Goal: Task Accomplishment & Management: Manage account settings

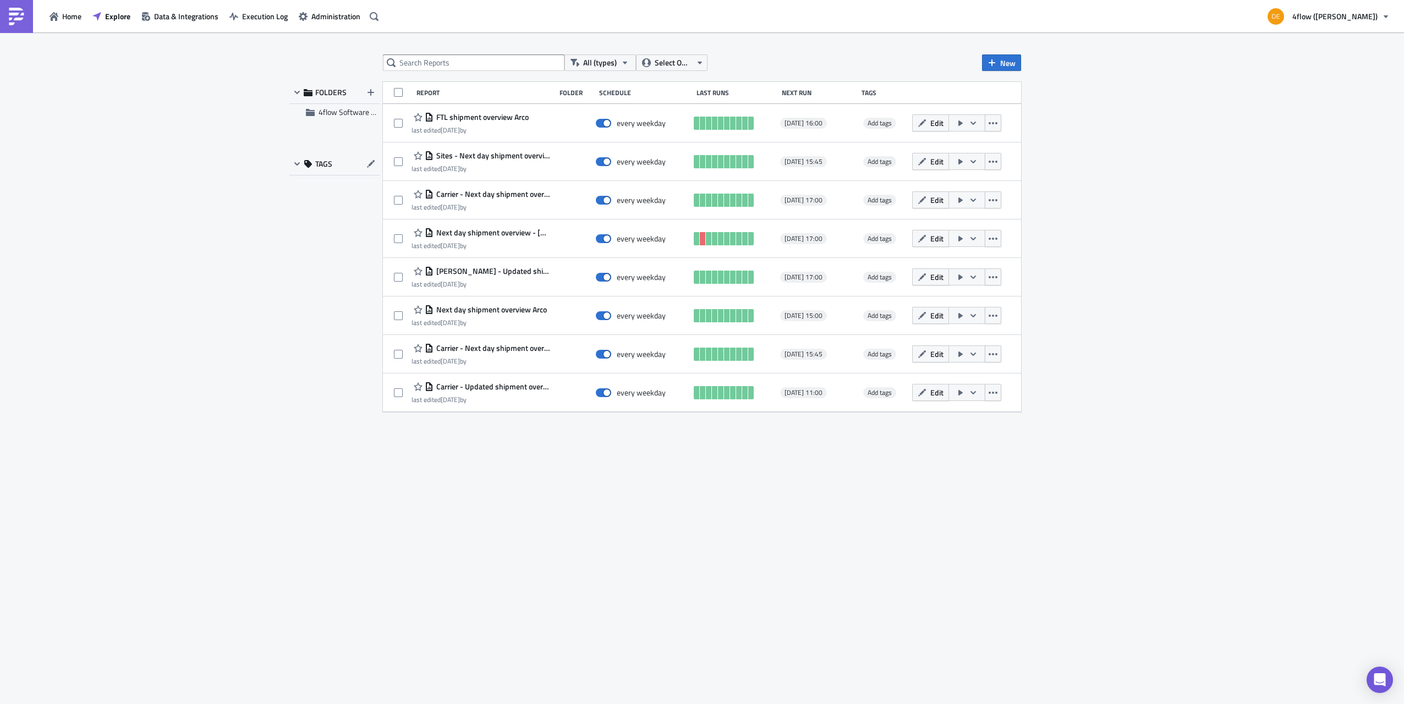
click at [238, 352] on div "All (types) Select Owner New FOLDERS 4flow Software KAM TAGS Report Folder Sche…" at bounding box center [702, 369] width 1404 height 674
click at [211, 272] on div "All (types) Select Owner New FOLDERS 4flow Software KAM TAGS Report Folder Sche…" at bounding box center [702, 369] width 1404 height 674
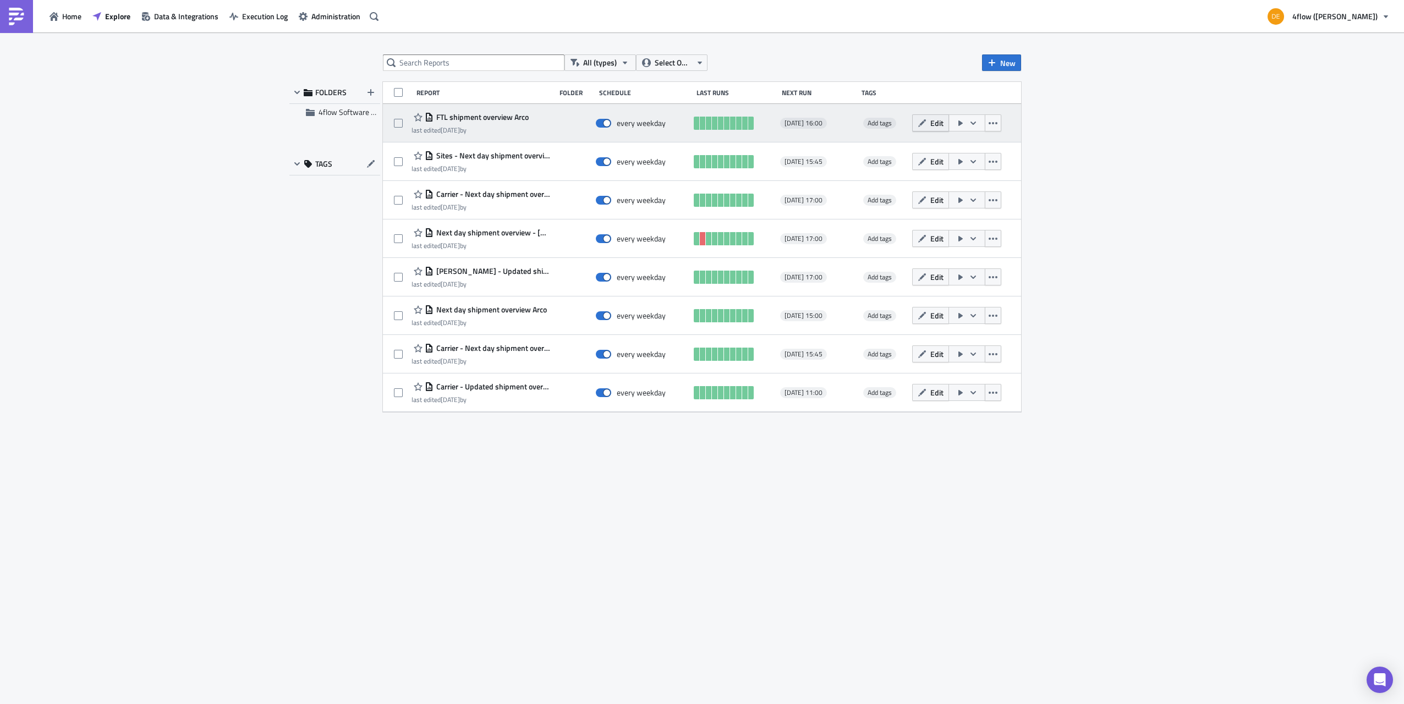
click at [938, 122] on span "Edit" at bounding box center [937, 123] width 13 height 12
click at [997, 125] on icon "button" at bounding box center [993, 123] width 9 height 9
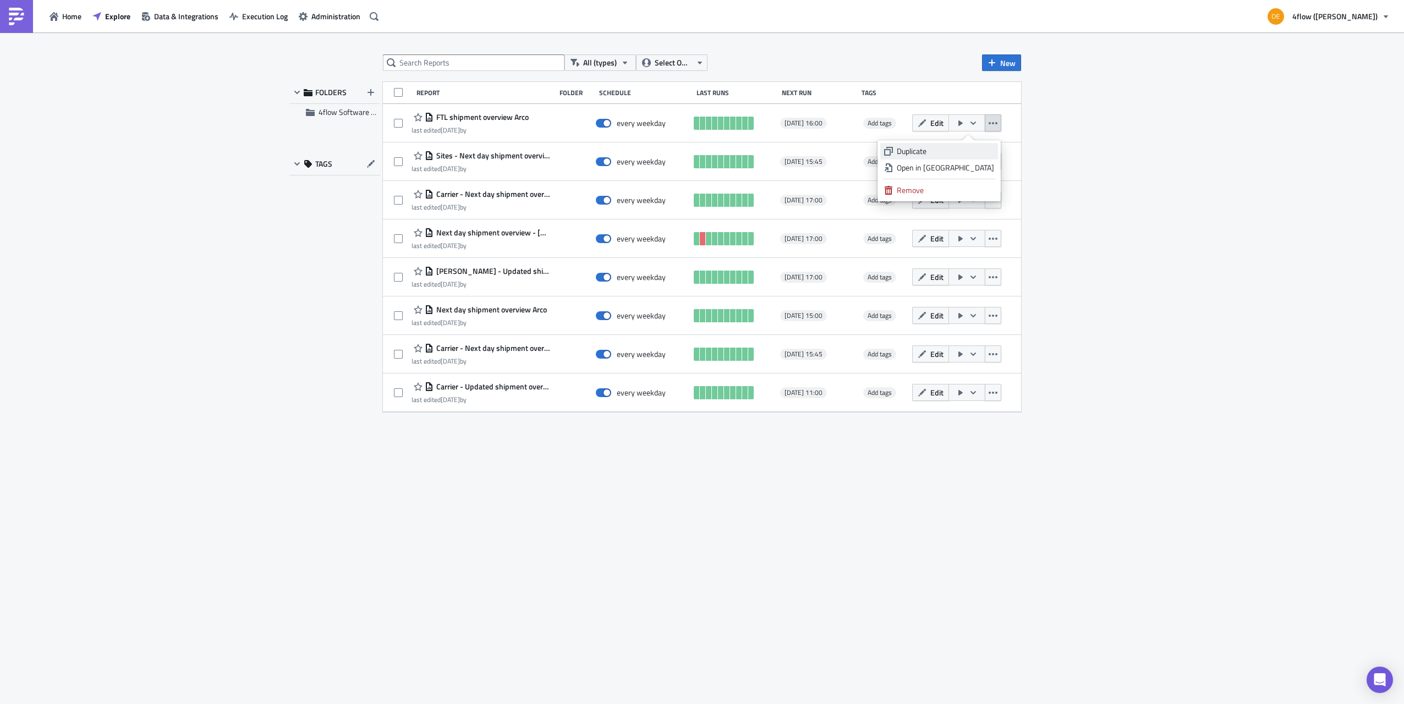
click at [961, 146] on div "Duplicate" at bounding box center [945, 151] width 97 height 11
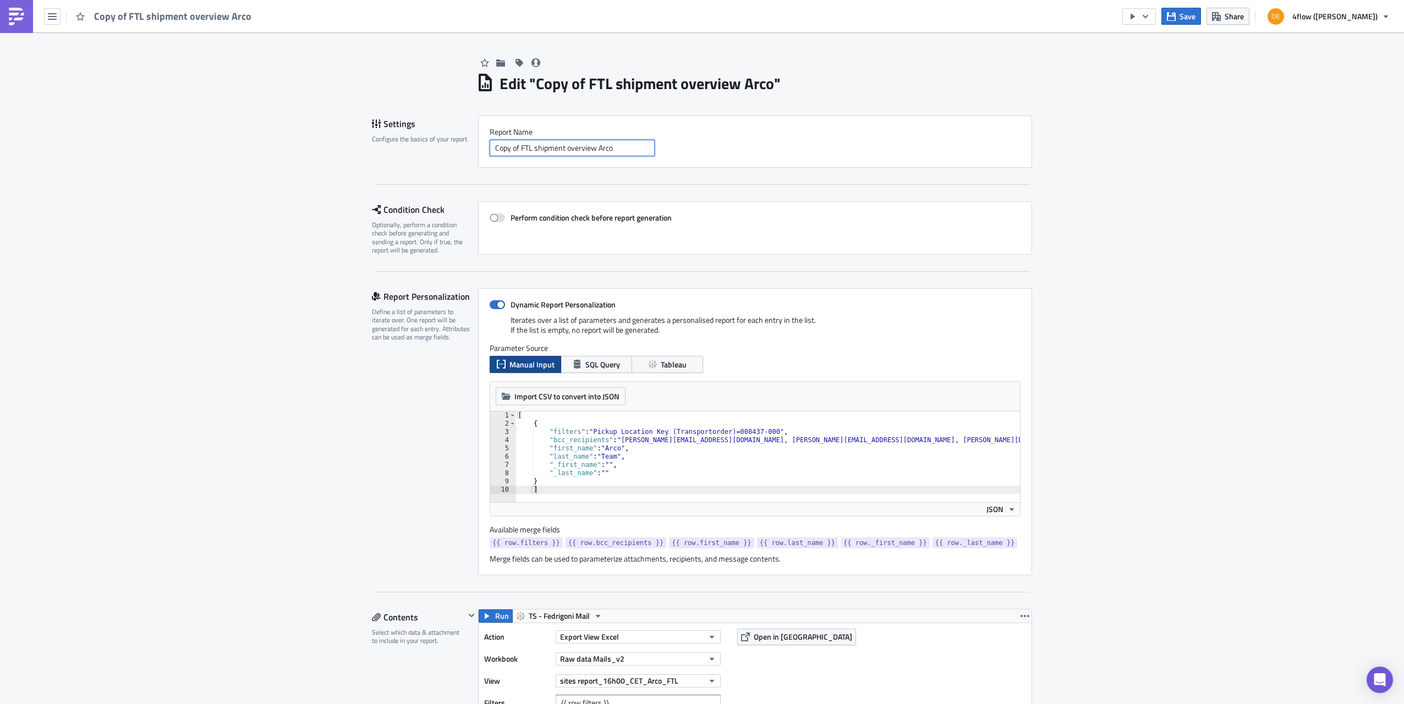
drag, startPoint x: 621, startPoint y: 152, endPoint x: 381, endPoint y: 143, distance: 239.5
click at [381, 143] on div "Settings Configure the basics of your report. Report Nam﻿e Copy of FTL shipment…" at bounding box center [702, 142] width 660 height 52
type input "Test automation excel share"
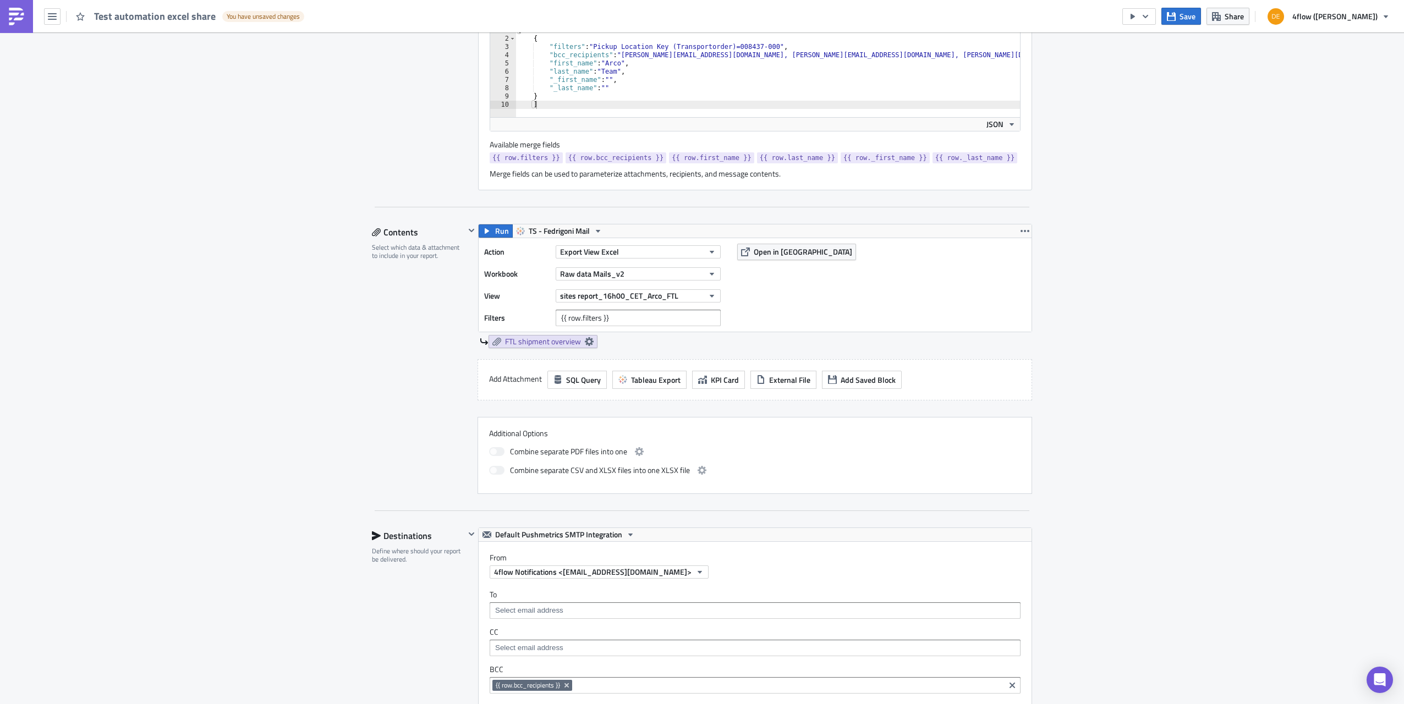
scroll to position [440, 0]
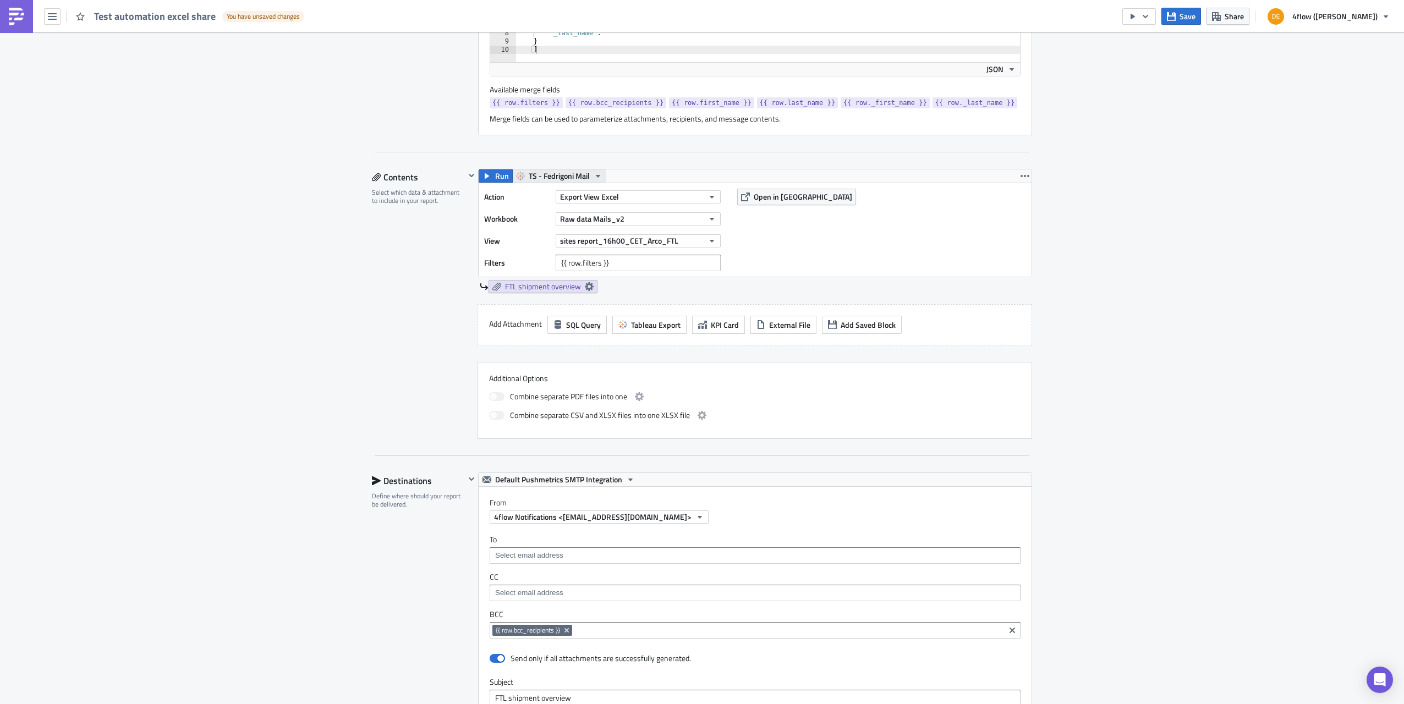
click at [596, 175] on icon "button" at bounding box center [598, 176] width 4 height 3
click at [467, 175] on icon "button" at bounding box center [471, 175] width 9 height 9
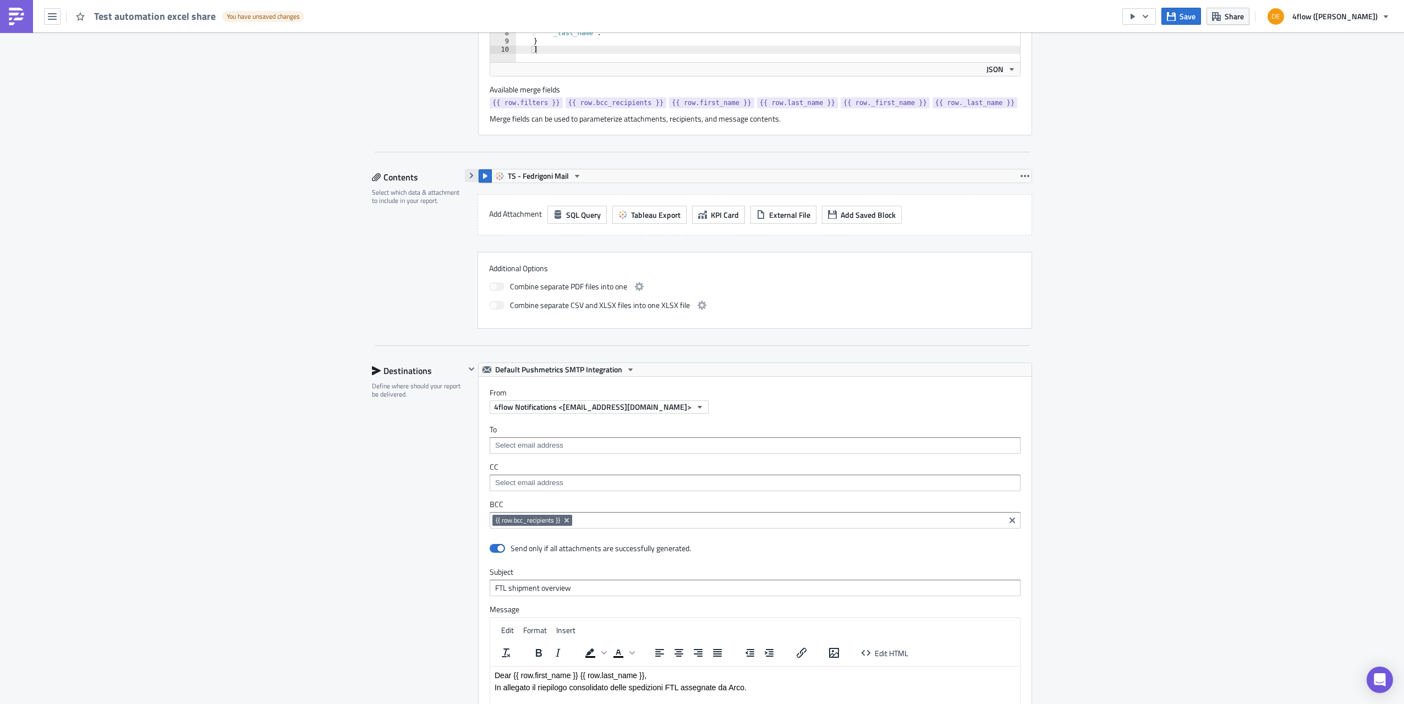
click at [467, 175] on icon "button" at bounding box center [471, 175] width 9 height 9
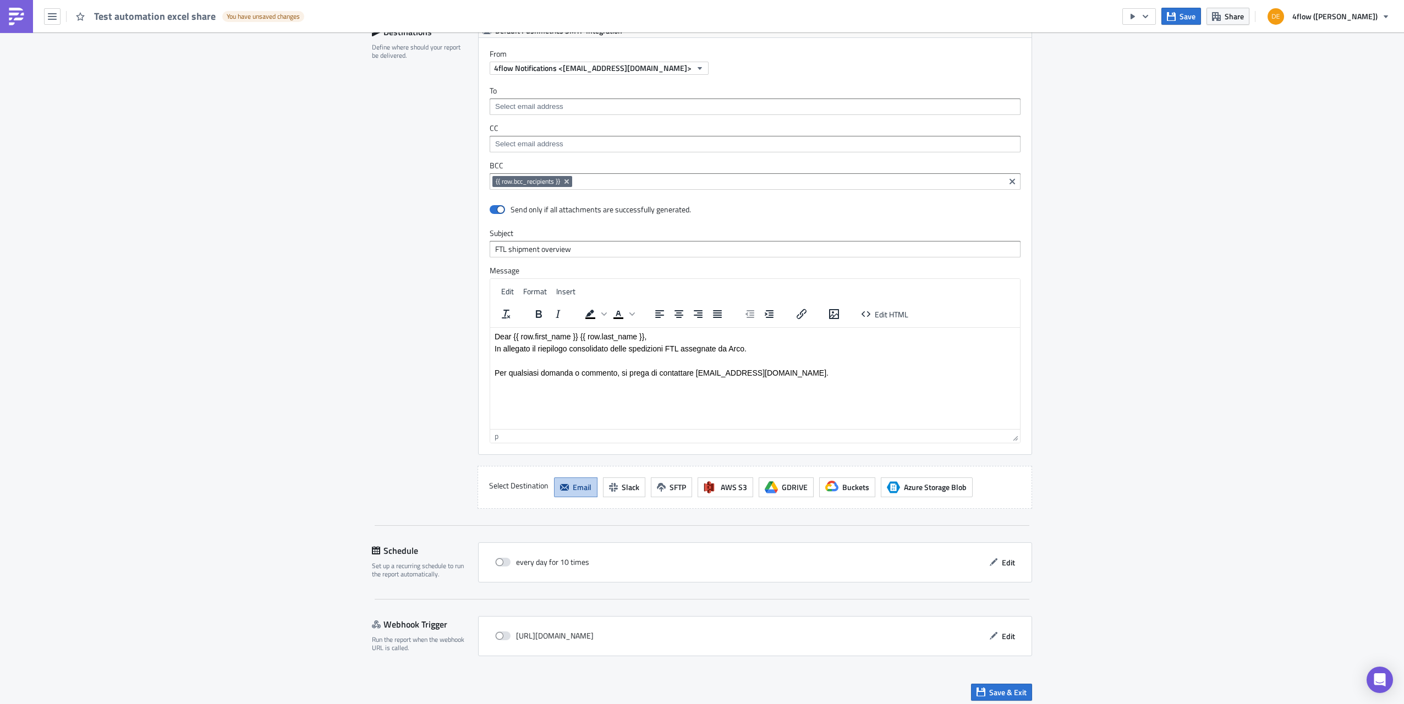
scroll to position [0, 0]
click at [495, 400] on img "Rich Text Area. Press ALT-0 for help." at bounding box center [495, 400] width 0 height 0
click at [647, 372] on p "Per qualsiasi domanda o commento, si prega di contattare [EMAIL_ADDRESS][DOMAIN…" at bounding box center [755, 372] width 521 height 9
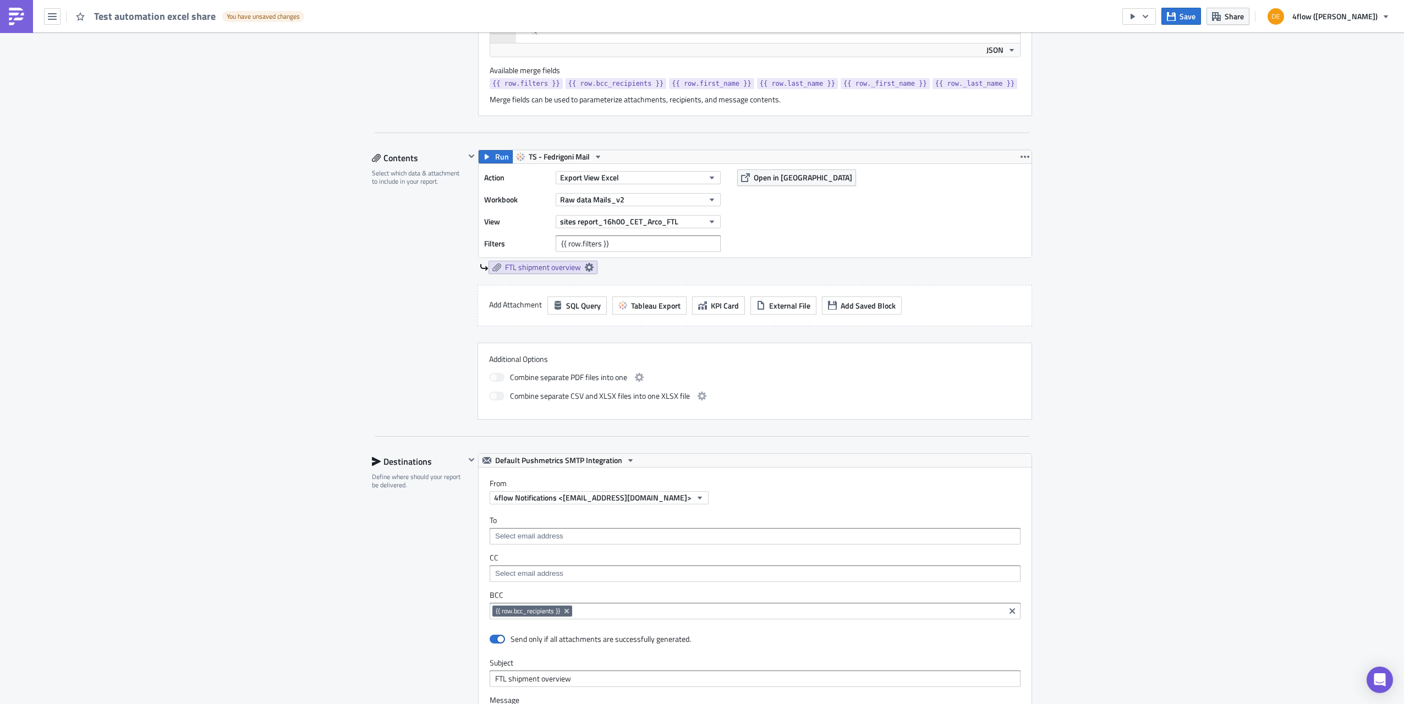
scroll to position [449, 0]
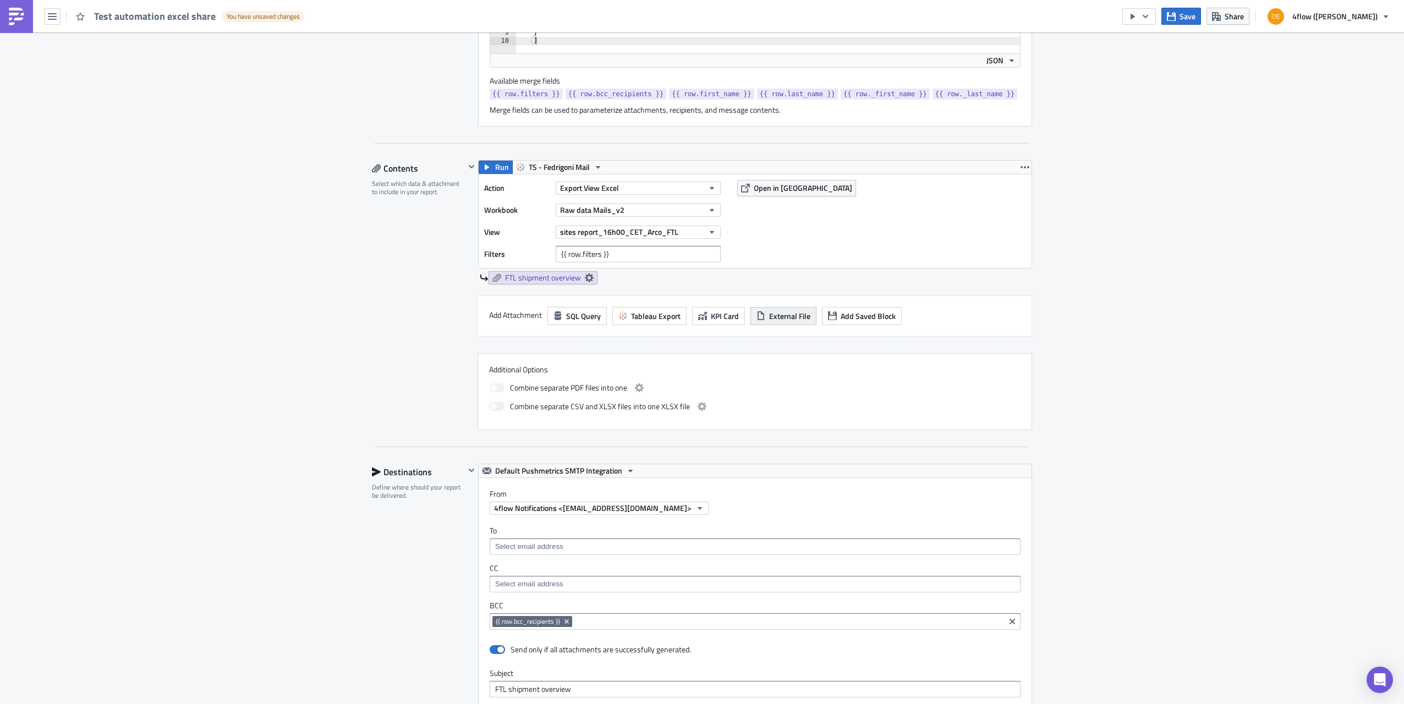
click at [776, 313] on span "External File" at bounding box center [789, 316] width 41 height 12
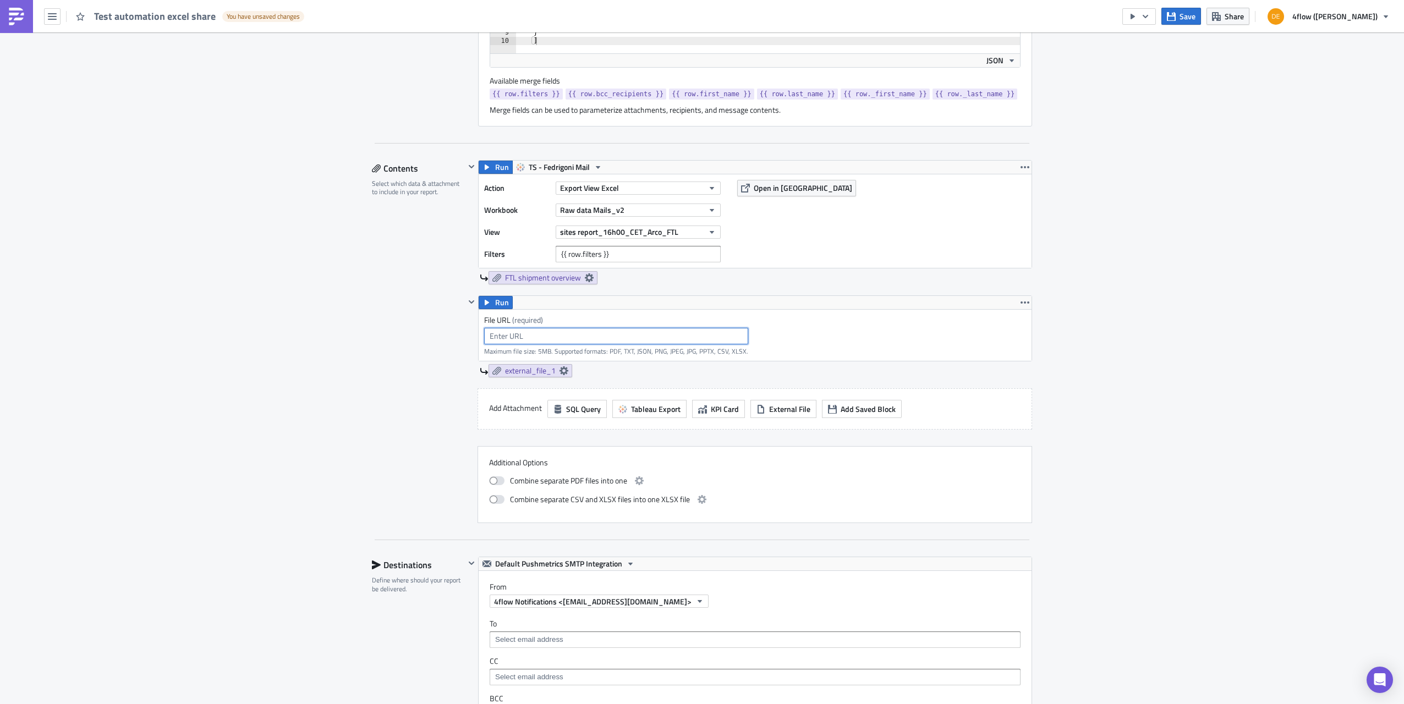
click at [523, 330] on input "text" at bounding box center [616, 336] width 264 height 17
click at [588, 274] on icon at bounding box center [589, 278] width 9 height 9
click at [203, 265] on div "Edit " Test automation excel share " Draft Settings Configure the basics of you…" at bounding box center [702, 414] width 1404 height 1662
click at [1025, 163] on icon "button" at bounding box center [1025, 167] width 9 height 9
click at [1112, 159] on div "Edit " Test automation excel share " Draft Settings Configure the basics of you…" at bounding box center [702, 414] width 1404 height 1662
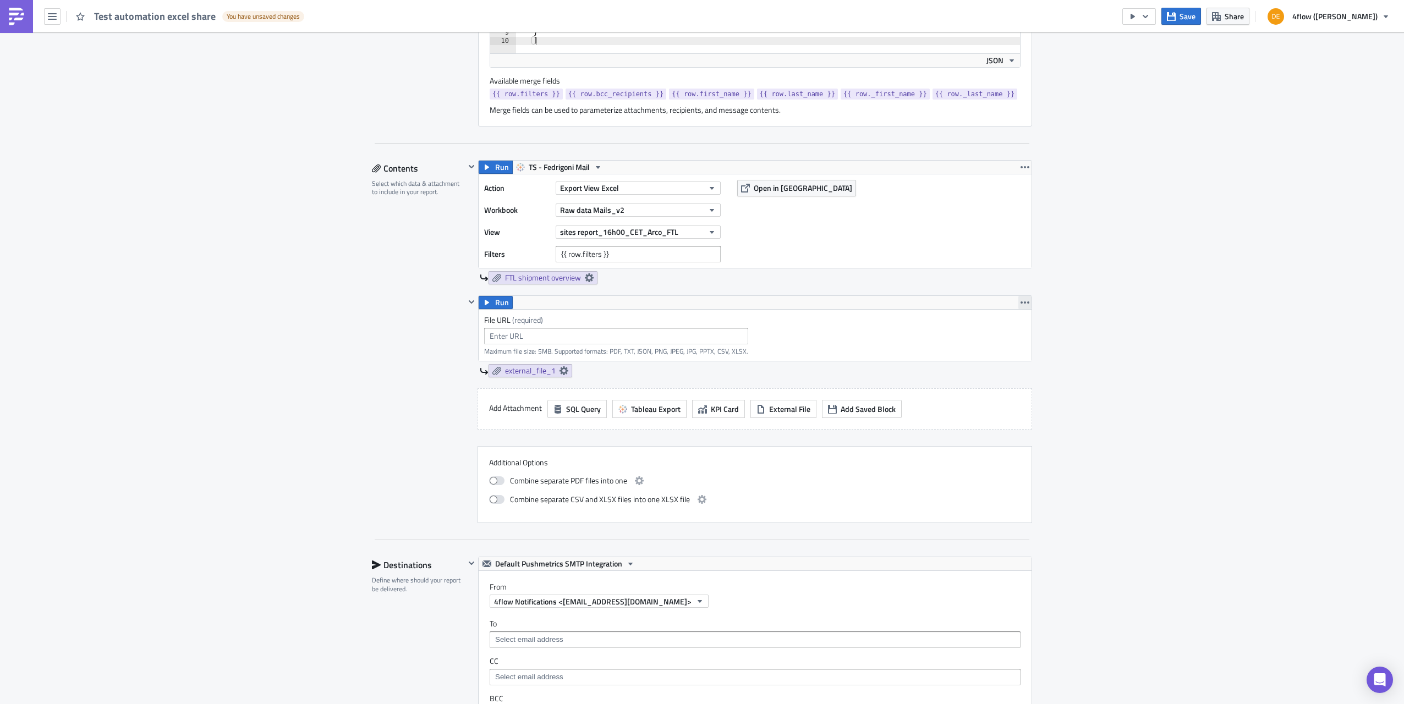
click at [1022, 298] on icon "button" at bounding box center [1025, 302] width 9 height 9
click at [1097, 277] on div "Edit " Test automation excel share " Draft Settings Configure the basics of you…" at bounding box center [702, 414] width 1404 height 1662
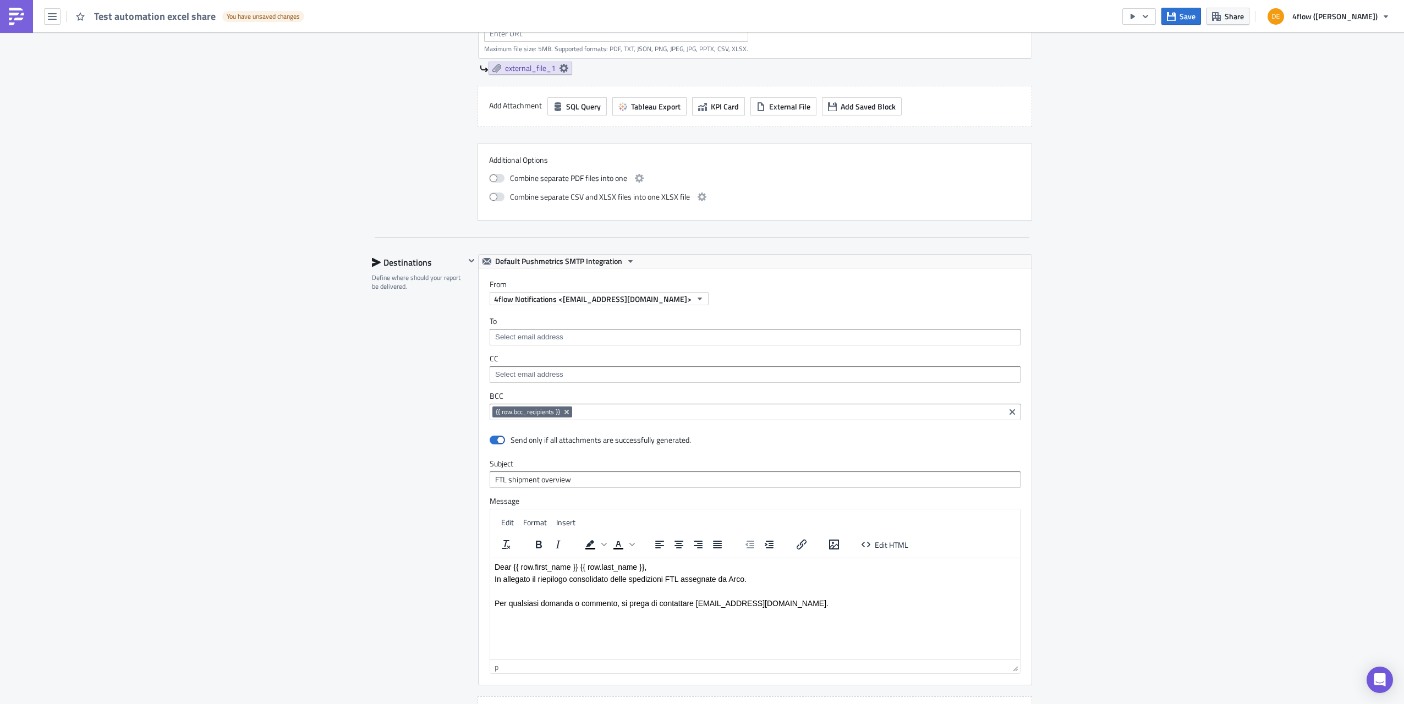
scroll to position [762, 0]
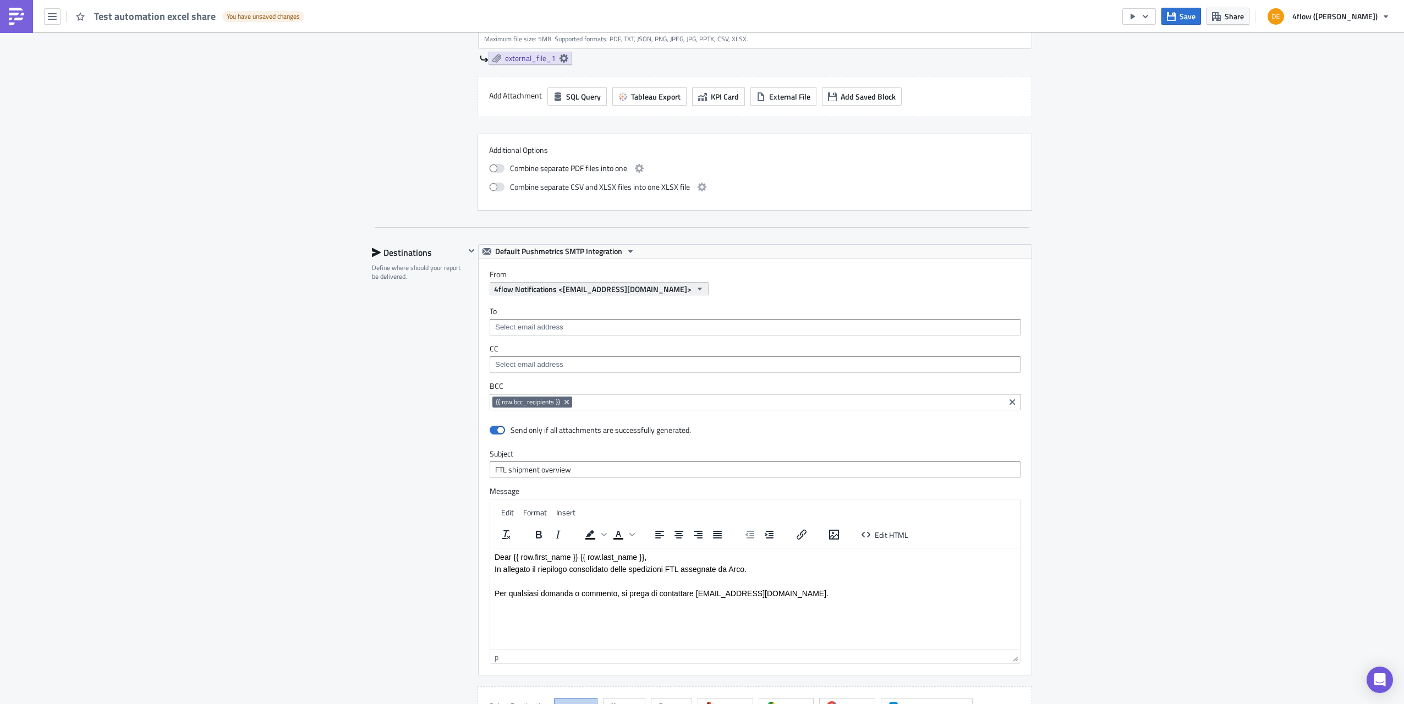
click at [698, 286] on button "4flow Notifications <[EMAIL_ADDRESS][DOMAIN_NAME]>" at bounding box center [599, 288] width 219 height 13
click at [1160, 275] on div "Edit " Test automation excel share " Draft Settings Configure the basics of you…" at bounding box center [702, 102] width 1404 height 1662
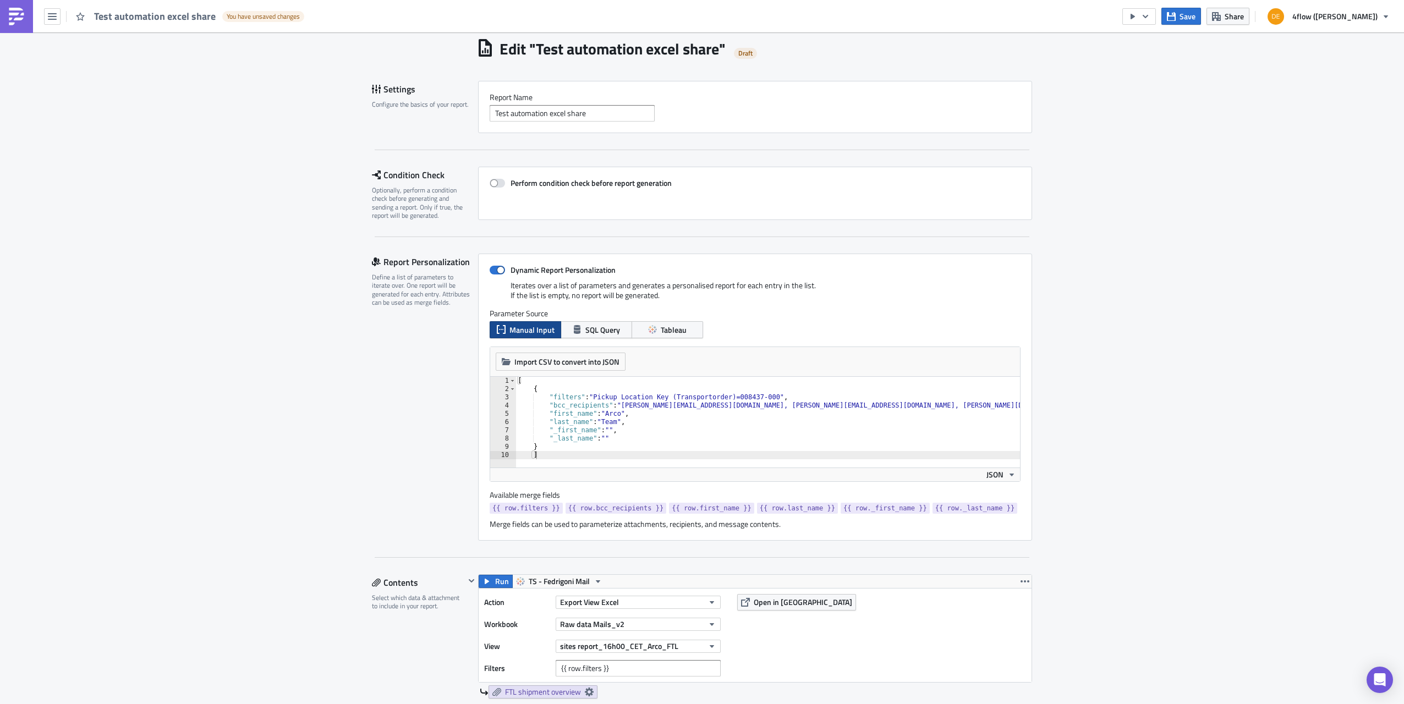
scroll to position [110, 0]
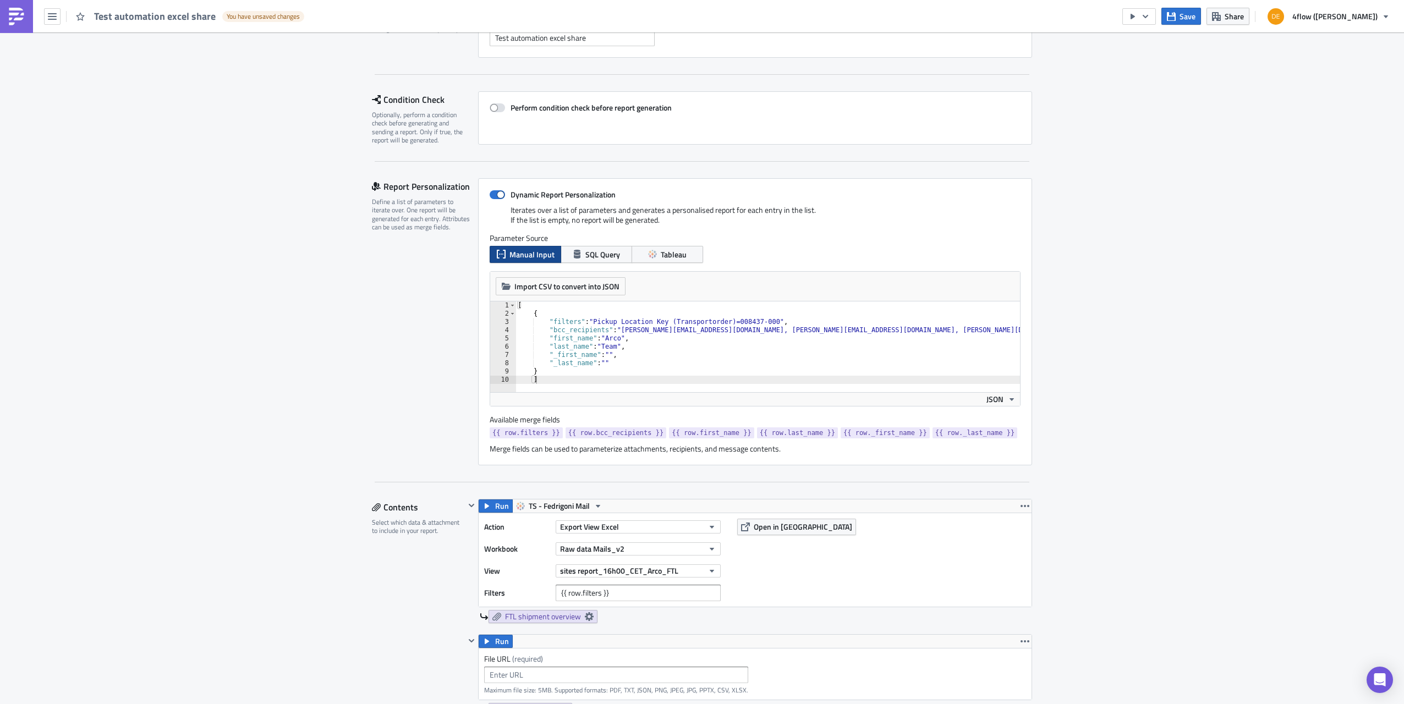
drag, startPoint x: 1228, startPoint y: 349, endPoint x: 1225, endPoint y: 344, distance: 6.0
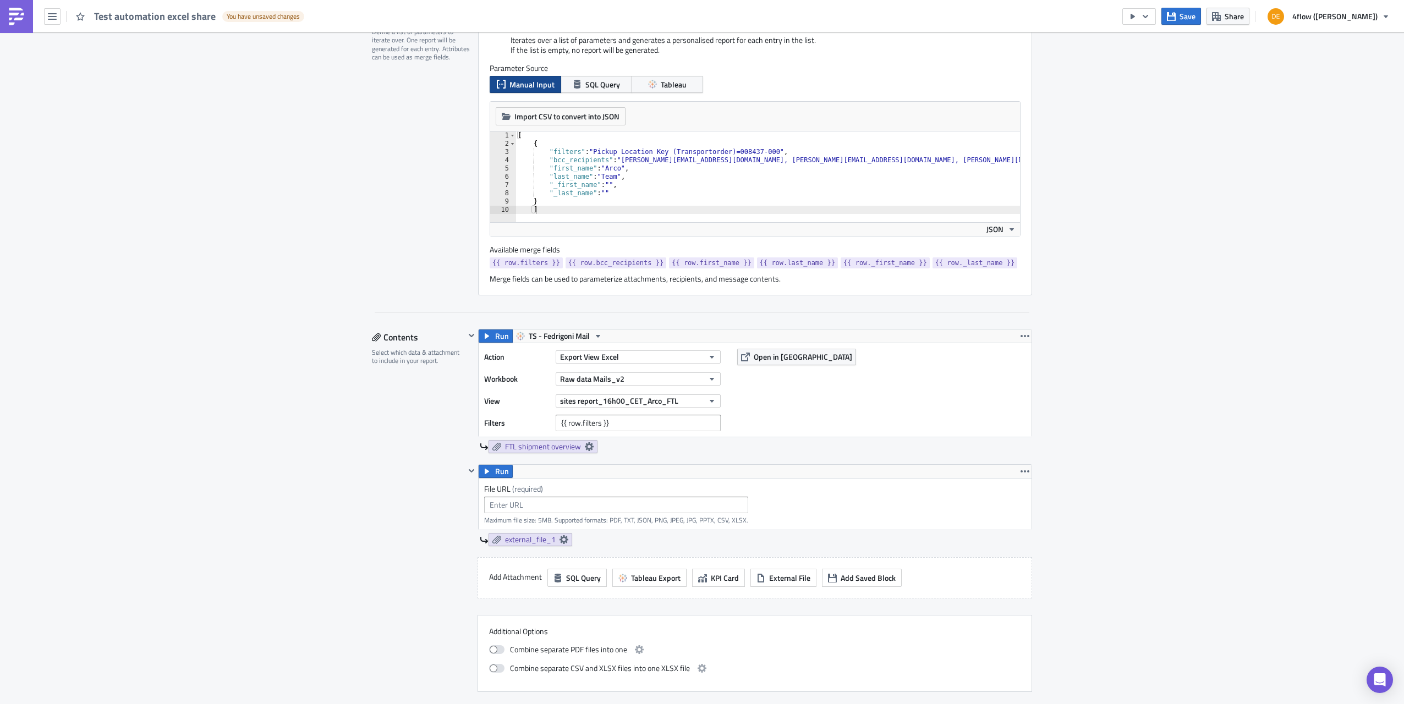
scroll to position [330, 0]
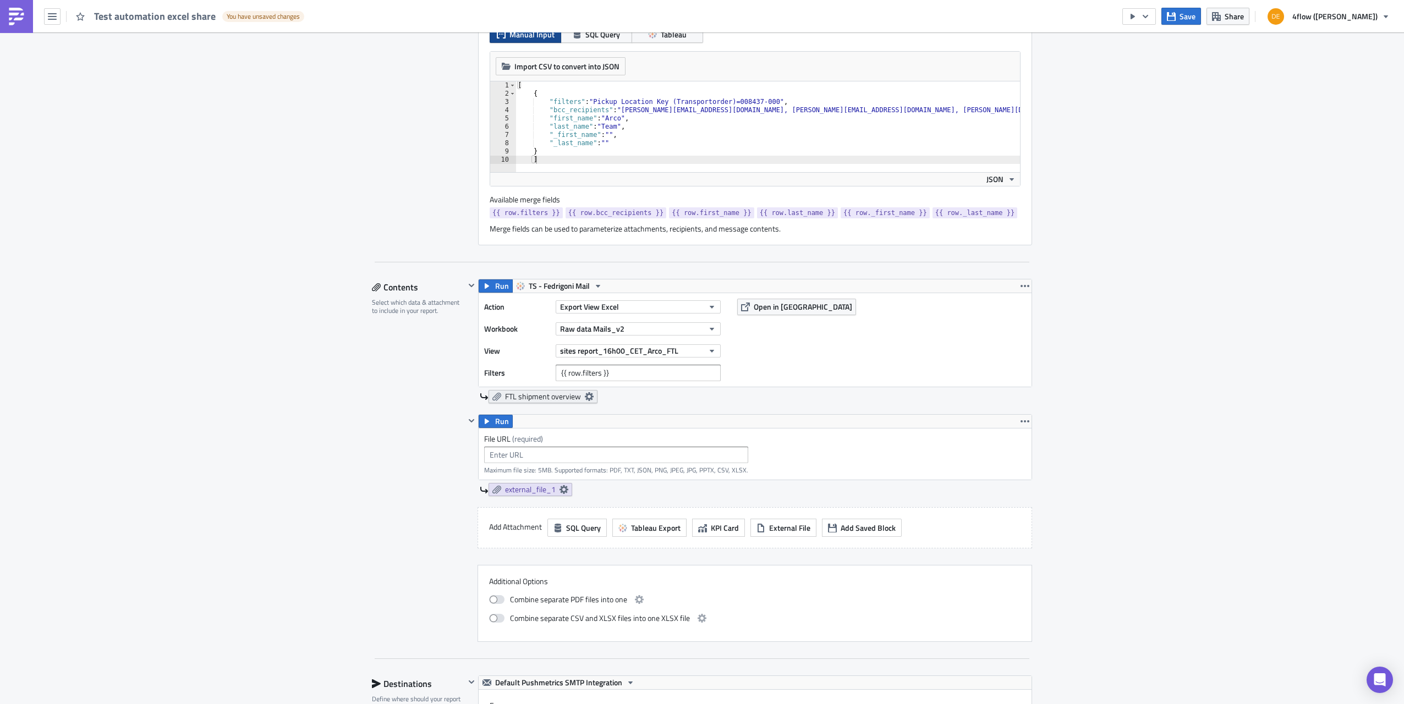
click at [585, 396] on icon at bounding box center [589, 396] width 9 height 9
click at [139, 351] on div "Edit " Test automation excel share " Draft Settings Configure the basics of you…" at bounding box center [702, 533] width 1404 height 1662
click at [1021, 282] on icon "button" at bounding box center [1025, 286] width 9 height 9
click at [1005, 348] on div "Remove" at bounding box center [1027, 348] width 73 height 11
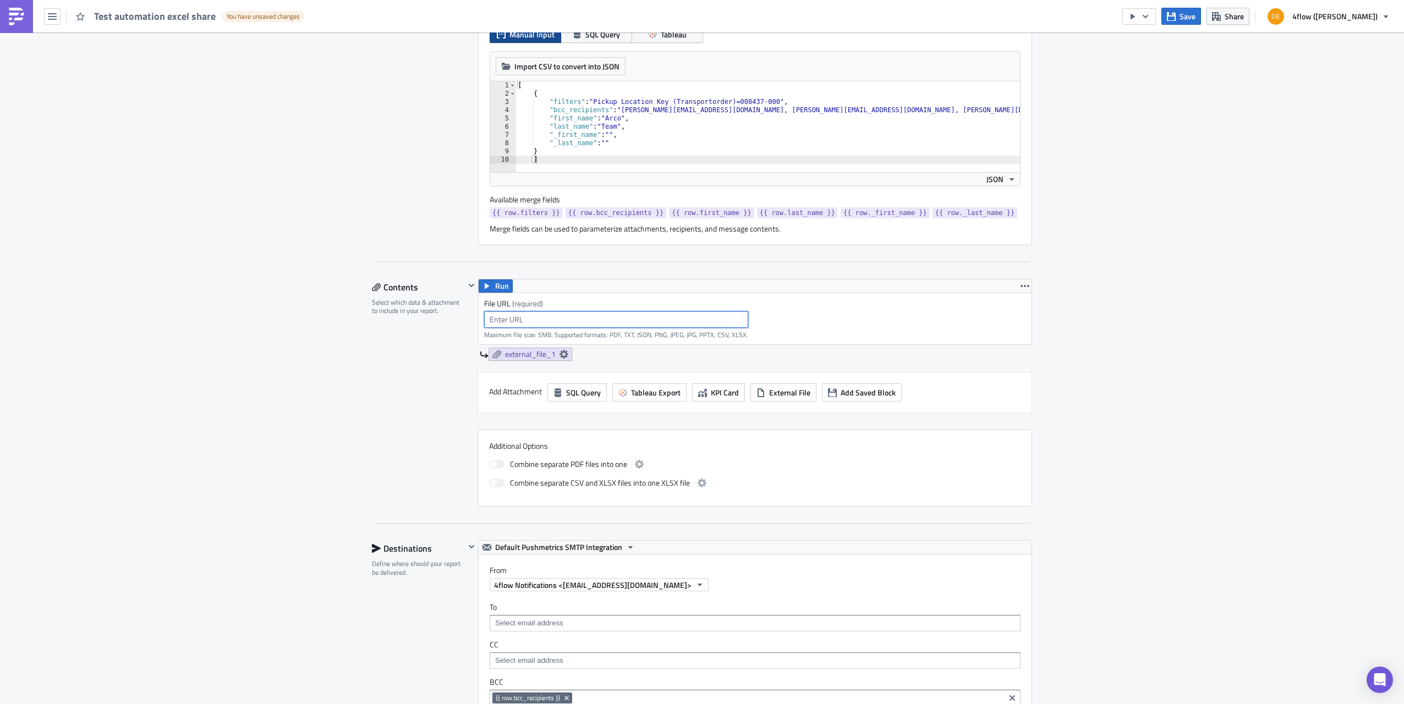
click at [533, 317] on input "text" at bounding box center [616, 319] width 264 height 17
click at [562, 353] on icon at bounding box center [564, 354] width 9 height 9
click at [1119, 352] on div "Edit " Test automation excel share " Draft Settings Configure the basics of you…" at bounding box center [702, 465] width 1404 height 1527
click at [844, 394] on span "Add Saved Block" at bounding box center [868, 393] width 55 height 12
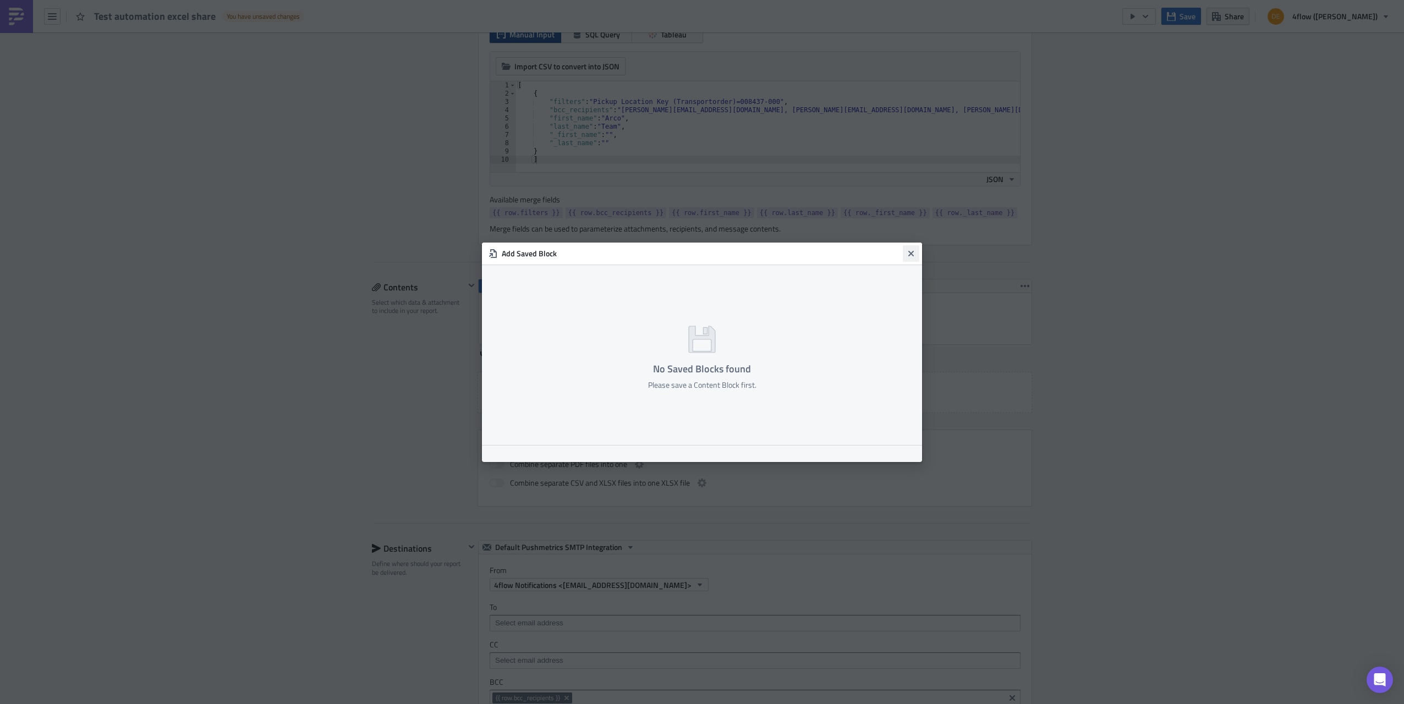
click at [909, 248] on button "Close" at bounding box center [911, 253] width 17 height 17
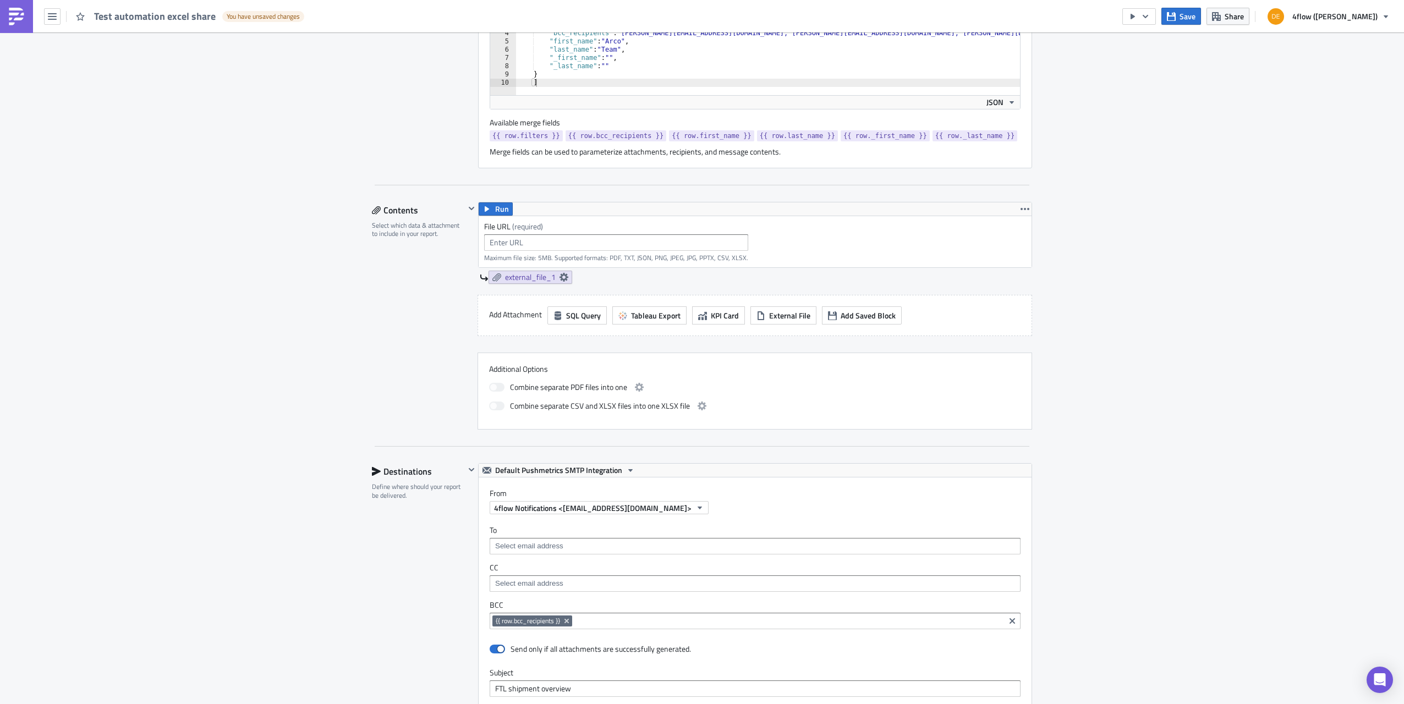
scroll to position [352, 0]
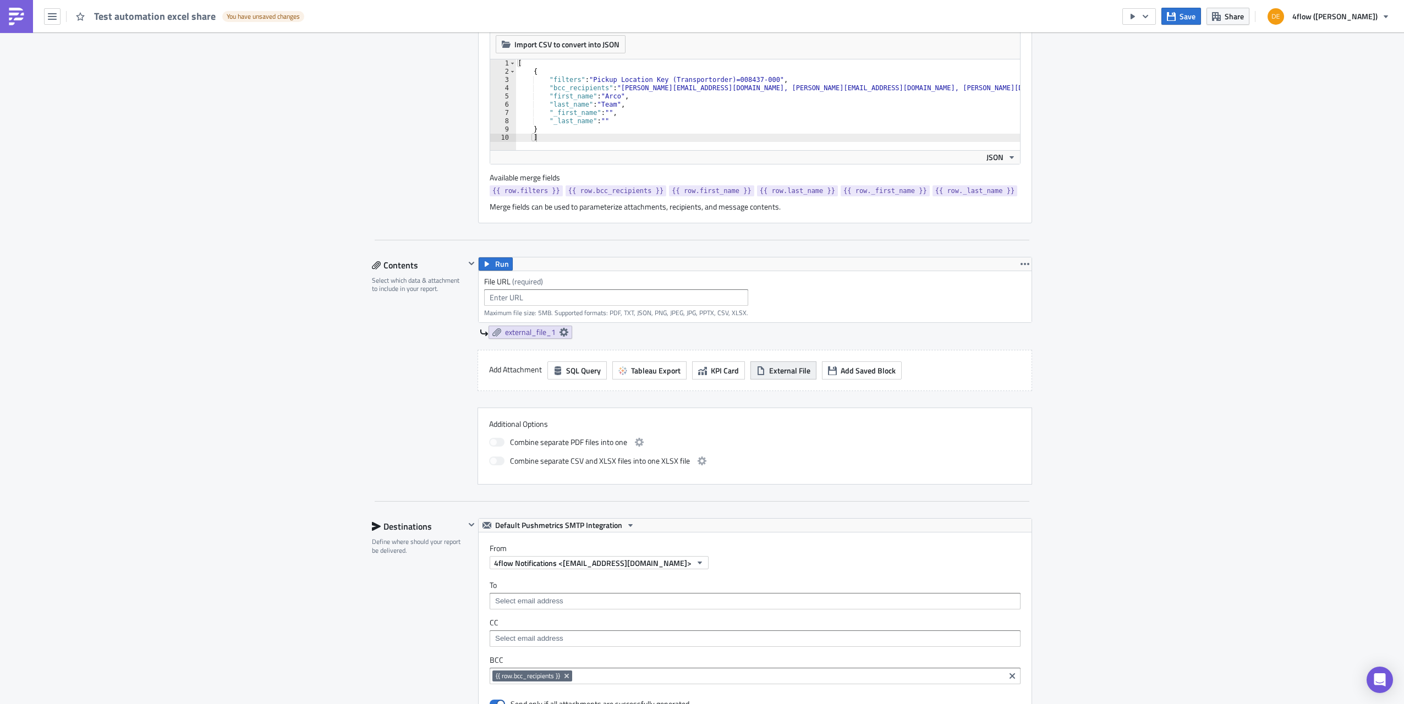
click at [758, 367] on icon "button" at bounding box center [761, 371] width 9 height 9
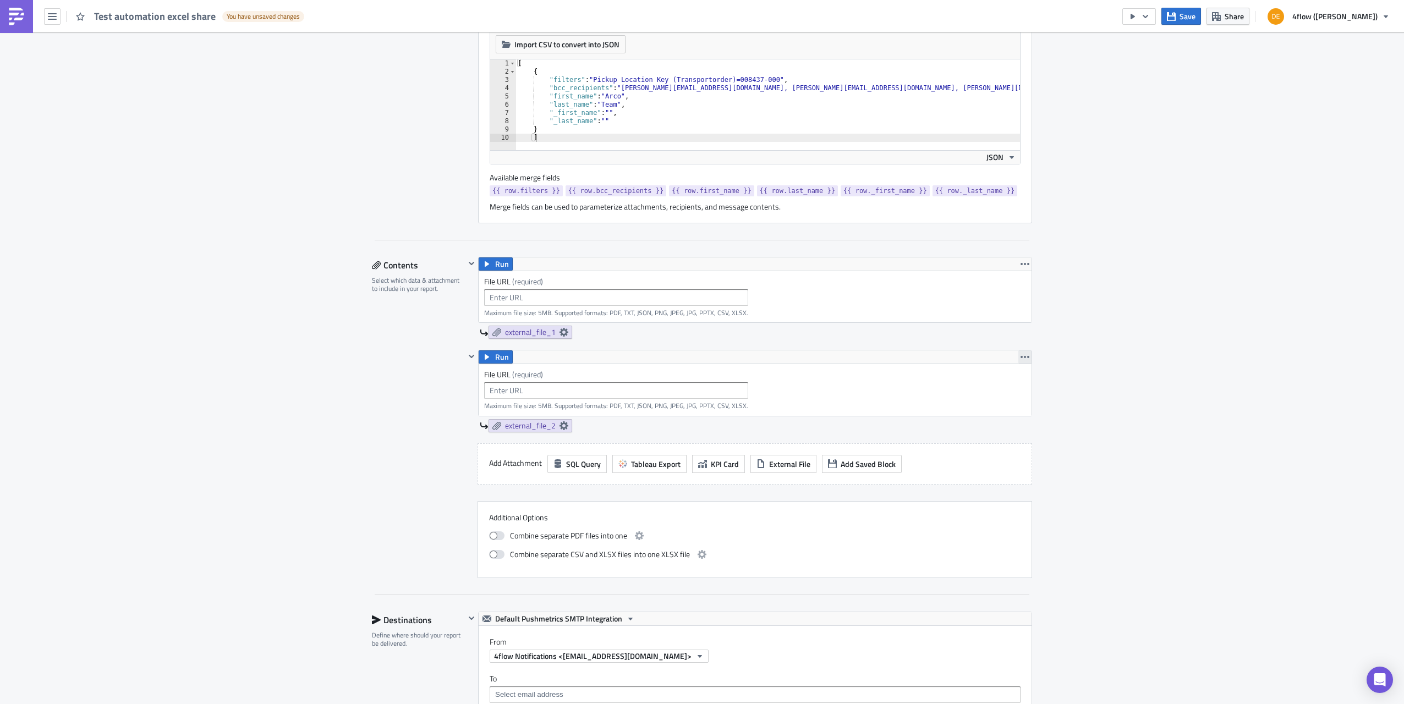
click at [1024, 356] on icon "button" at bounding box center [1025, 357] width 9 height 9
click at [1001, 405] on div "Remove" at bounding box center [1027, 402] width 73 height 11
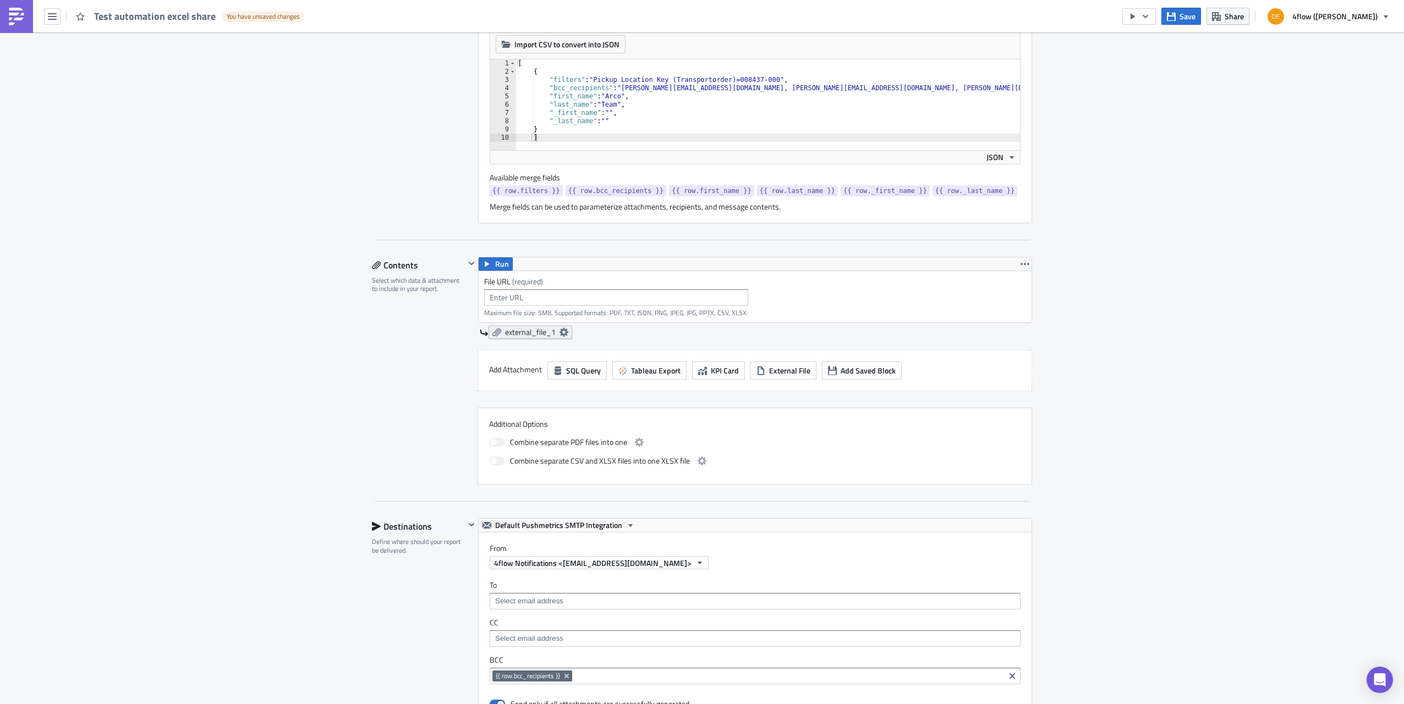
click at [560, 331] on icon at bounding box center [564, 332] width 9 height 9
click at [480, 372] on input "text" at bounding box center [496, 378] width 110 height 17
click at [218, 291] on div "Edit " Test automation excel share " Draft Settings Configure the basics of you…" at bounding box center [702, 443] width 1404 height 1527
click at [535, 293] on input "text" at bounding box center [616, 297] width 264 height 17
click at [553, 291] on input "text" at bounding box center [616, 297] width 264 height 17
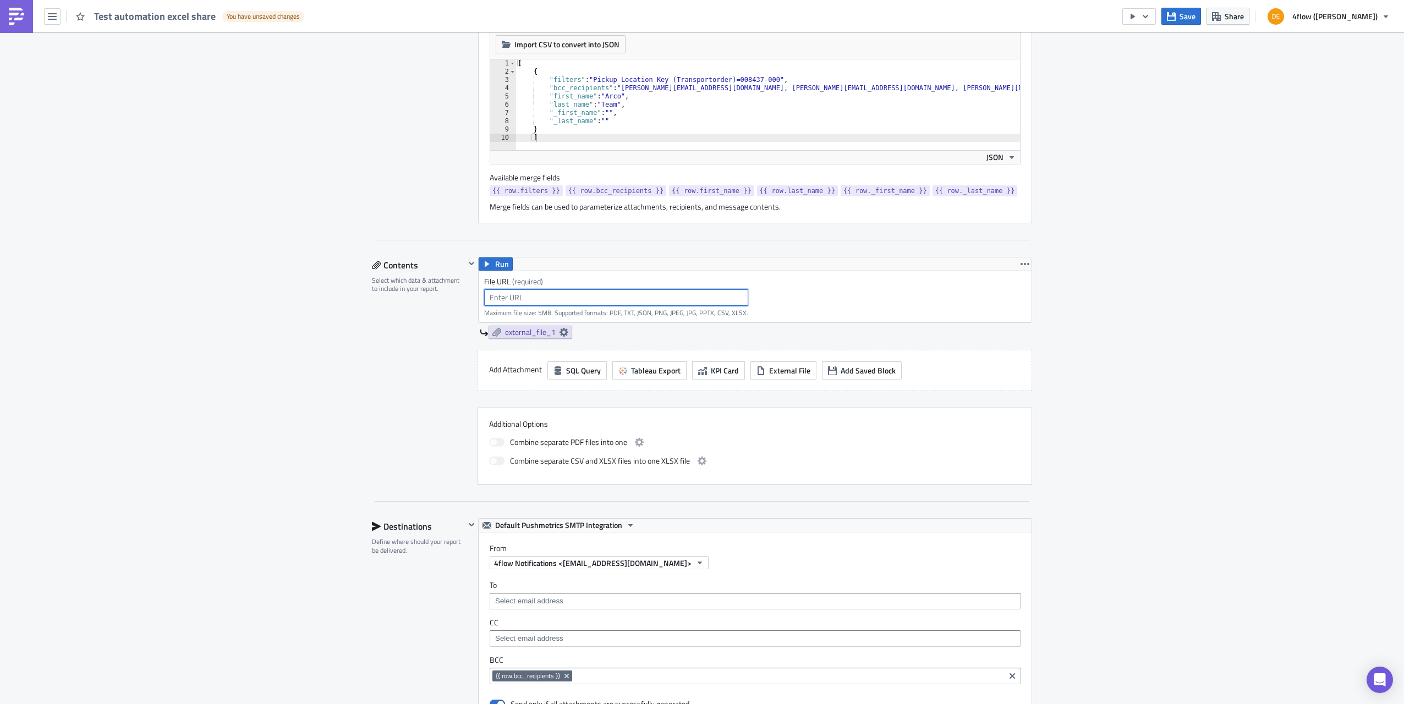
paste input "[URL][DOMAIN_NAME]"
type input "[URL][DOMAIN_NAME]"
click at [1229, 276] on div "Edit " Test automation excel share " Draft Settings Configure the basics of you…" at bounding box center [702, 443] width 1404 height 1527
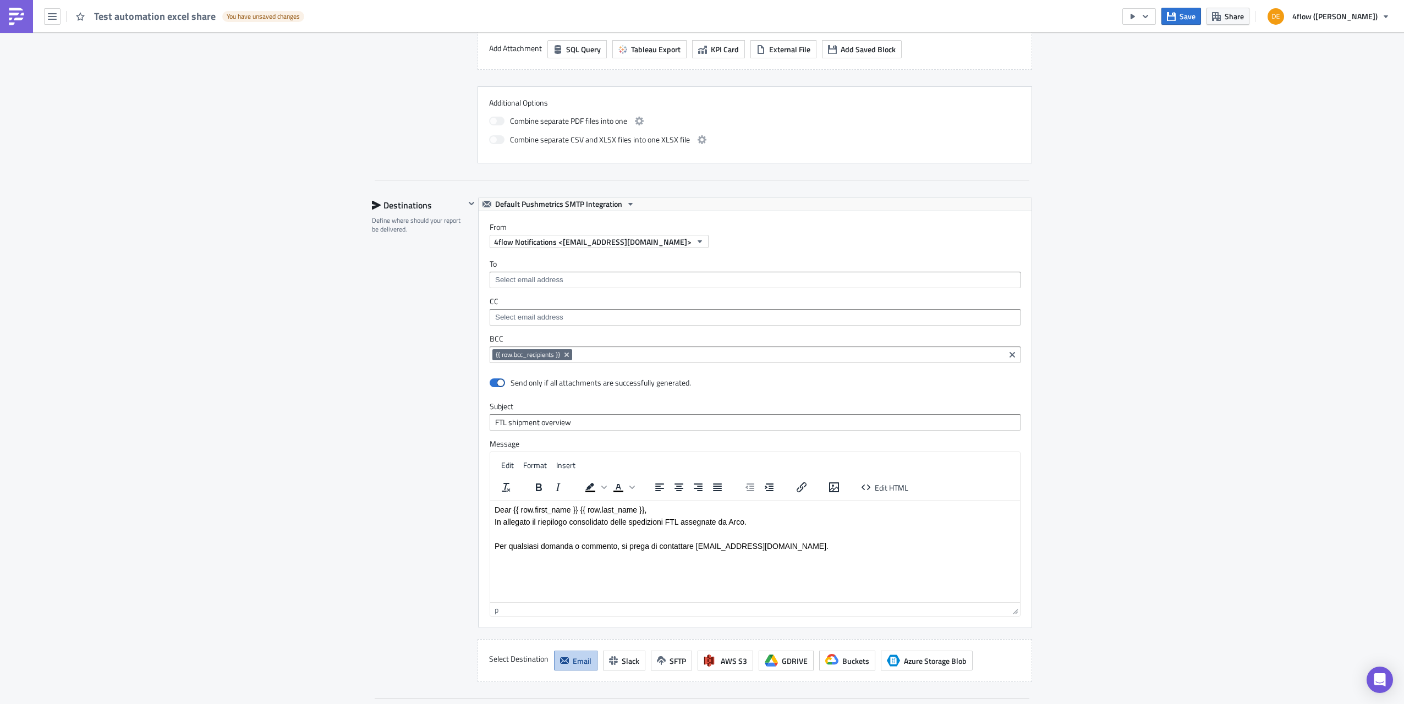
scroll to position [792, 0]
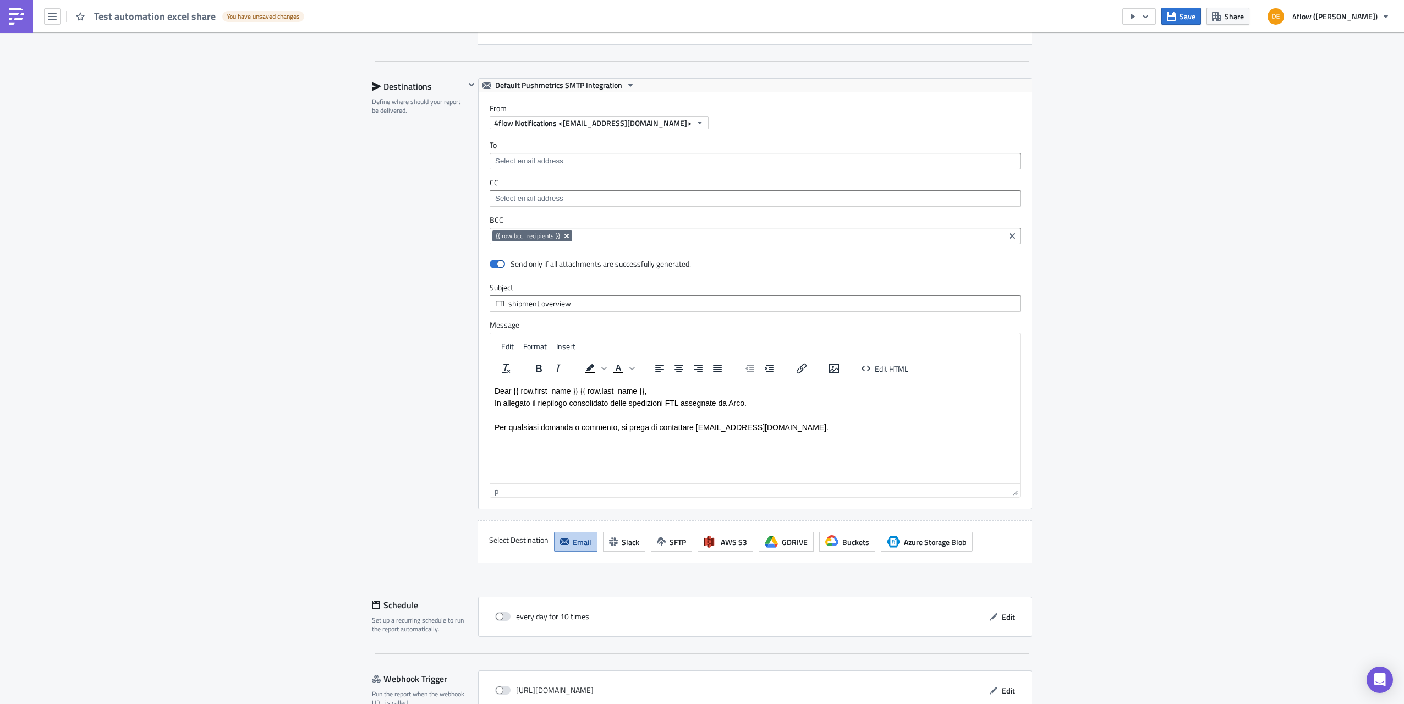
click at [565, 234] on icon "Remove Tag" at bounding box center [567, 236] width 4 height 4
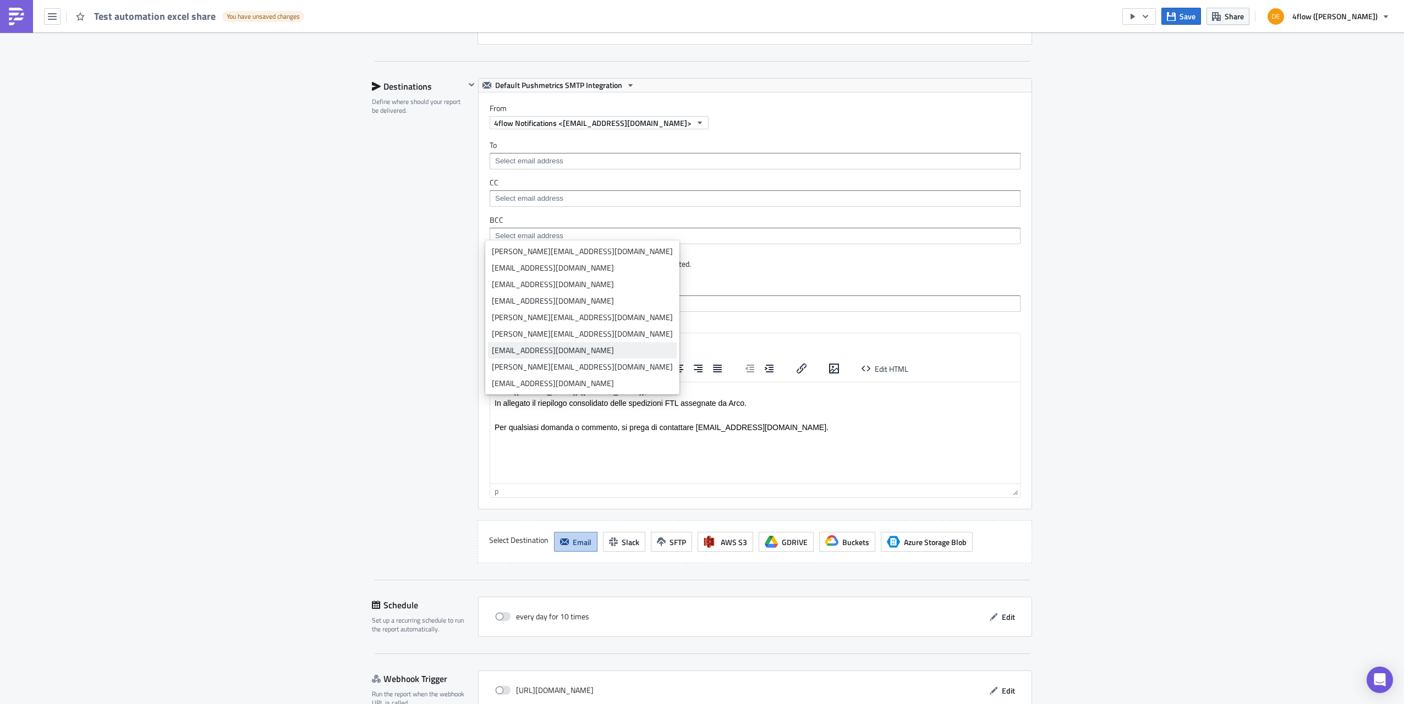
click at [531, 349] on div "[EMAIL_ADDRESS][DOMAIN_NAME]" at bounding box center [582, 350] width 181 height 11
click at [606, 234] on icon "Remove Tag" at bounding box center [608, 236] width 4 height 4
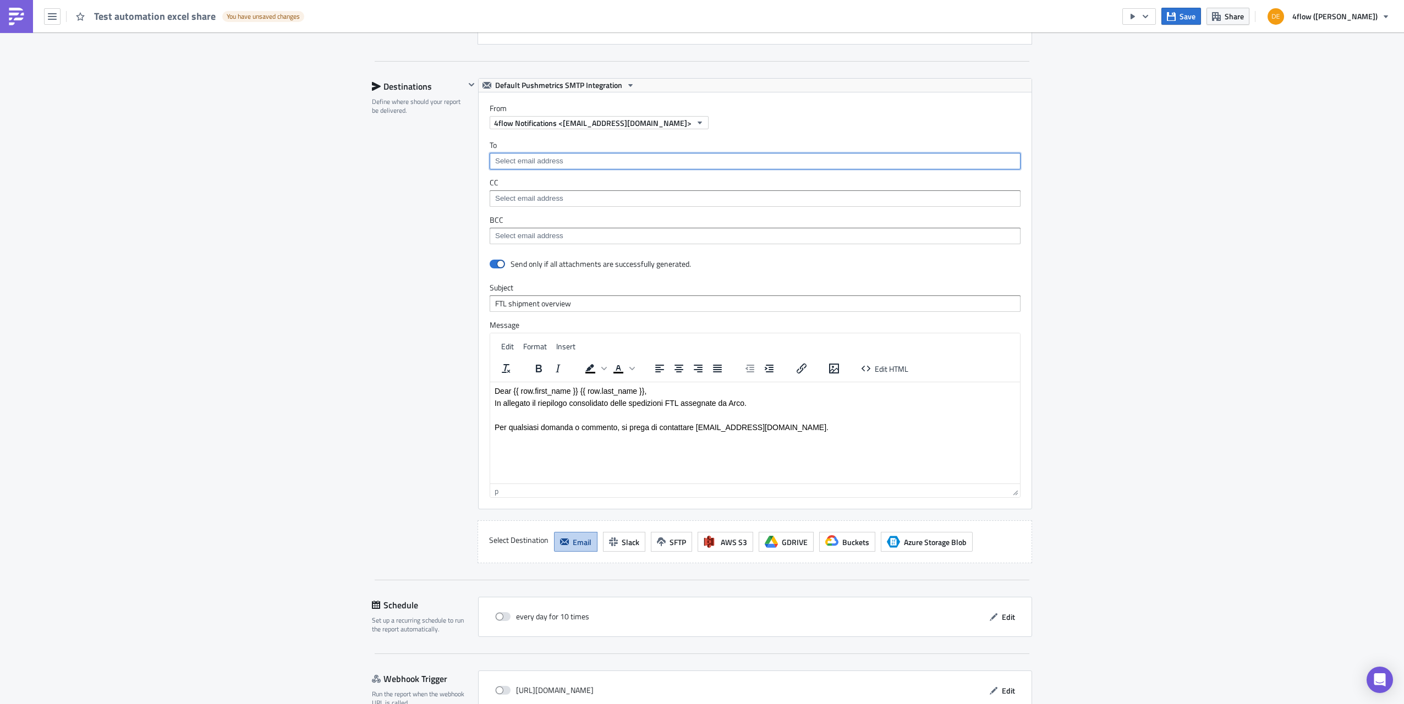
click at [537, 156] on input at bounding box center [755, 161] width 524 height 11
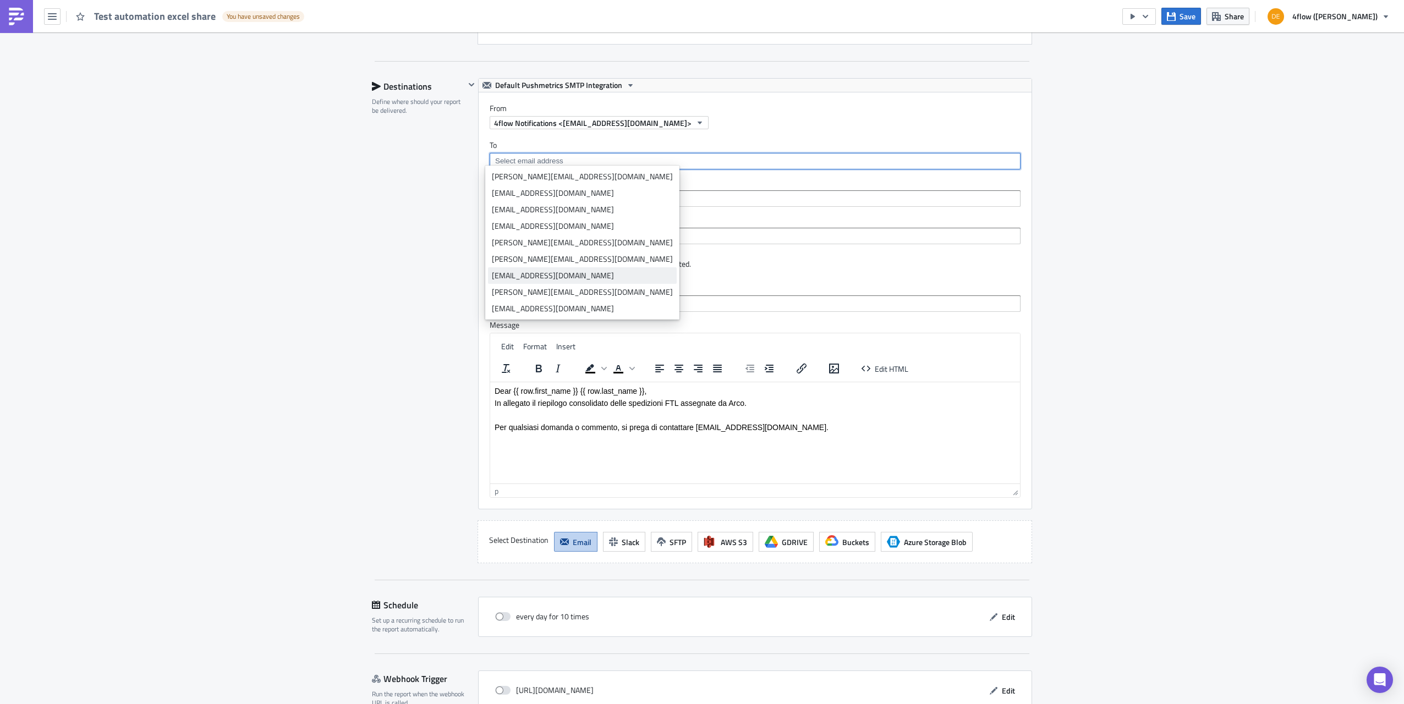
click at [538, 277] on div "[EMAIL_ADDRESS][DOMAIN_NAME]" at bounding box center [582, 275] width 181 height 11
click at [146, 216] on div "Edit " Test automation excel share " Draft Settings Configure the basics of you…" at bounding box center [702, 3] width 1404 height 1527
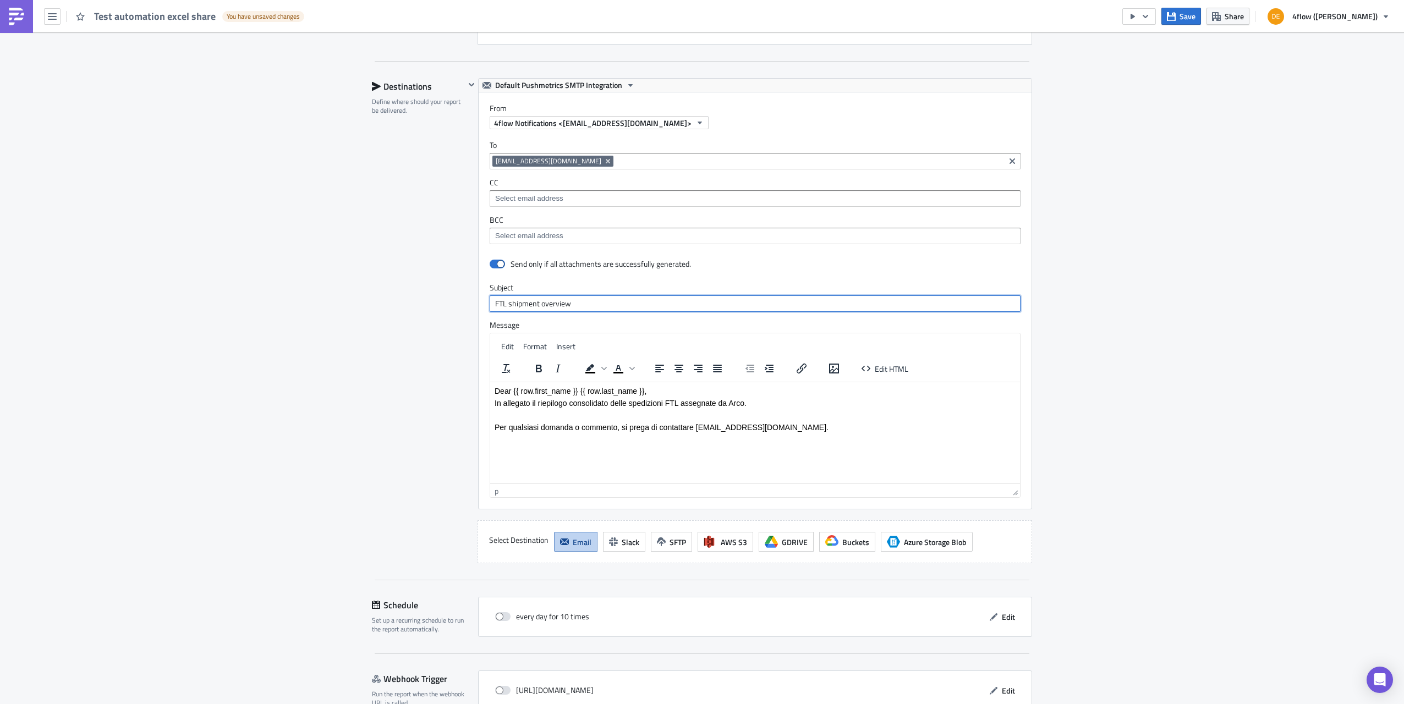
drag, startPoint x: 586, startPoint y: 302, endPoint x: 400, endPoint y: 302, distance: 186.0
click at [400, 302] on div "Destinations Define where should your report be delivered. Default Pushmetrics …" at bounding box center [702, 320] width 660 height 485
type input "Test automation excel share"
click at [400, 302] on div "Destinations Define where should your report be delivered." at bounding box center [418, 320] width 93 height 485
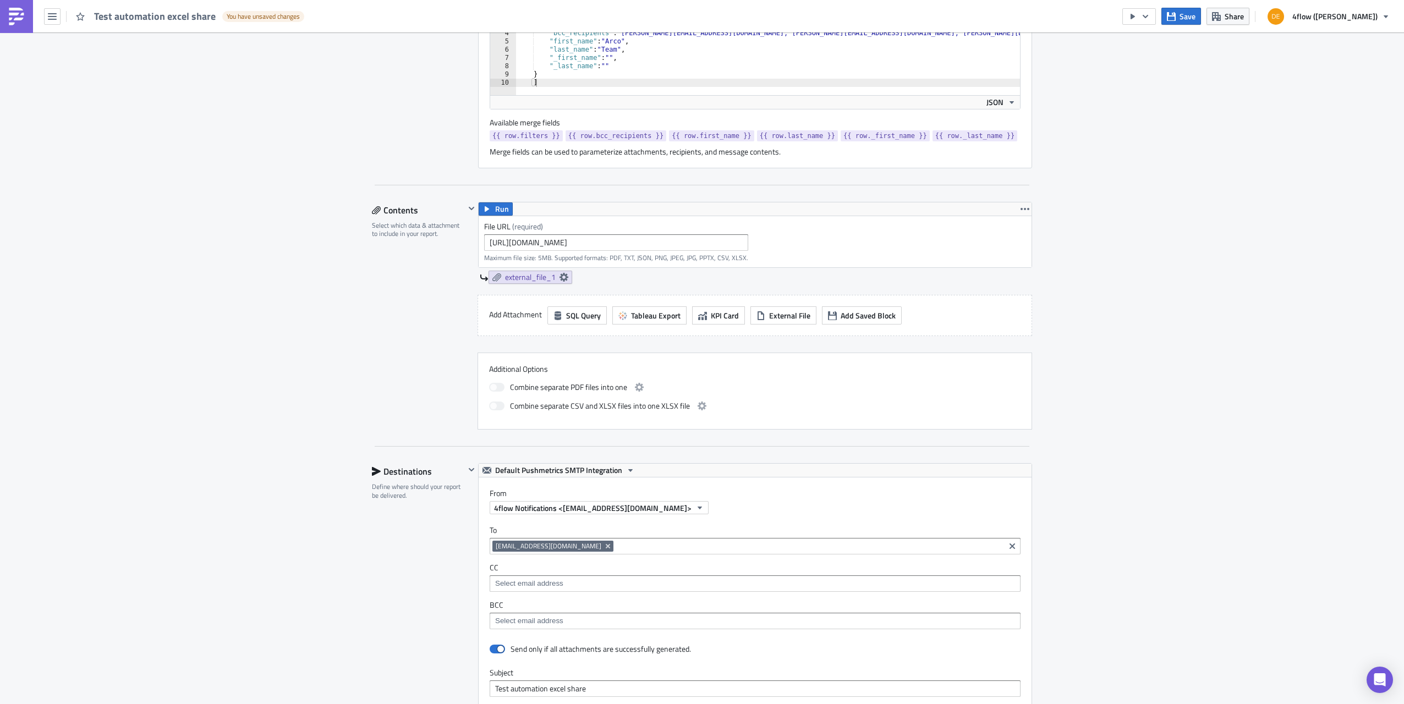
scroll to position [352, 0]
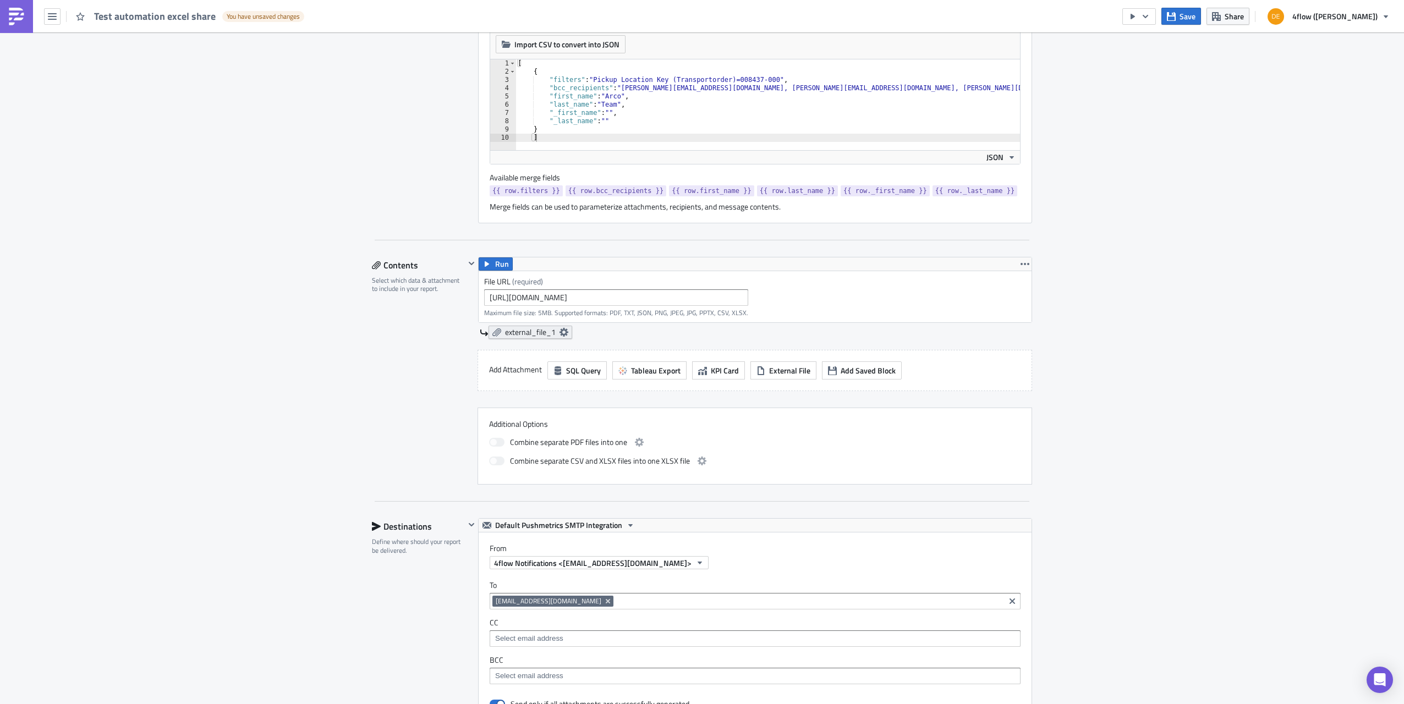
click at [562, 331] on icon at bounding box center [564, 332] width 9 height 9
click at [470, 380] on input "text" at bounding box center [496, 378] width 110 height 17
type input "Carrier Performance OPL"
click at [383, 451] on div "Contents Select which data & attachment to include in your report." at bounding box center [418, 371] width 93 height 228
click at [1331, 251] on div "Edit " Test automation excel share " Draft Settings Configure the basics of you…" at bounding box center [702, 443] width 1404 height 1527
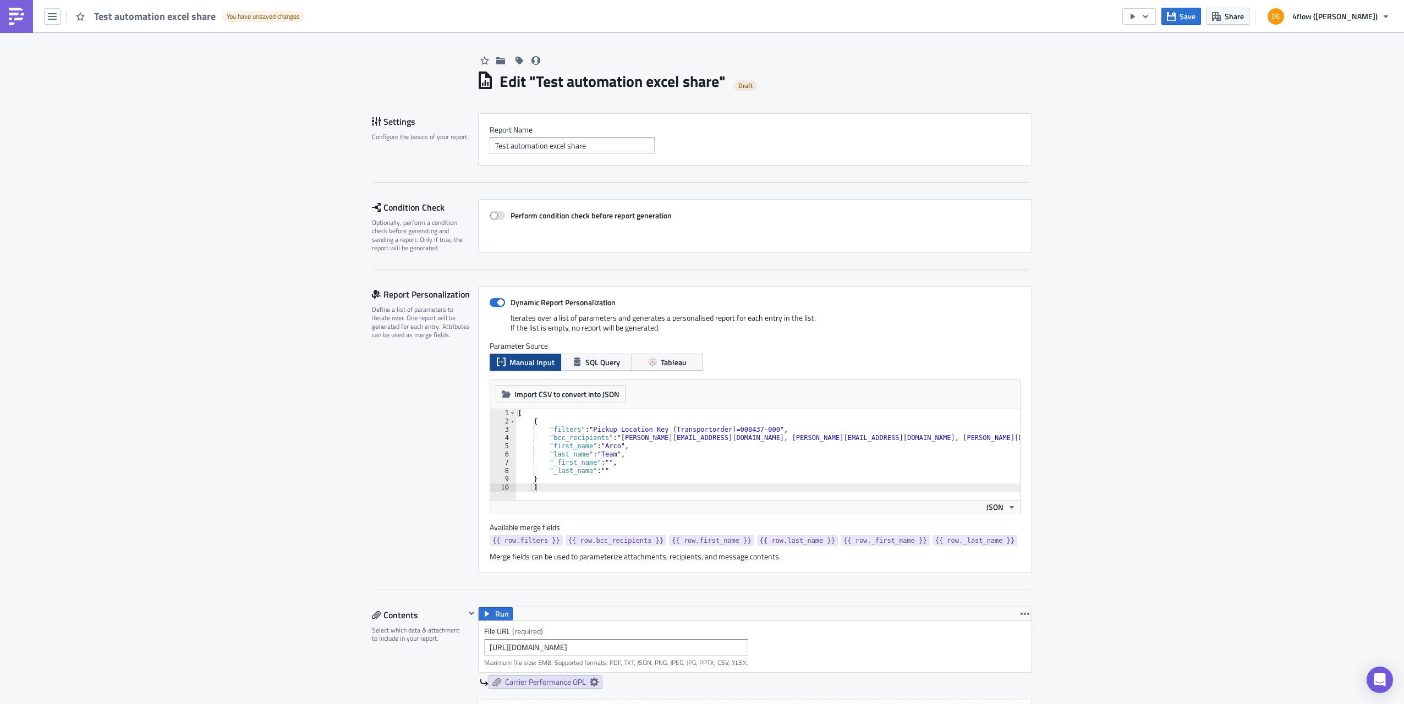
scroll to position [0, 0]
click at [494, 304] on span at bounding box center [497, 304] width 15 height 9
click at [494, 304] on input "Dynamic Report Personalization" at bounding box center [495, 305] width 7 height 7
checkbox input "false"
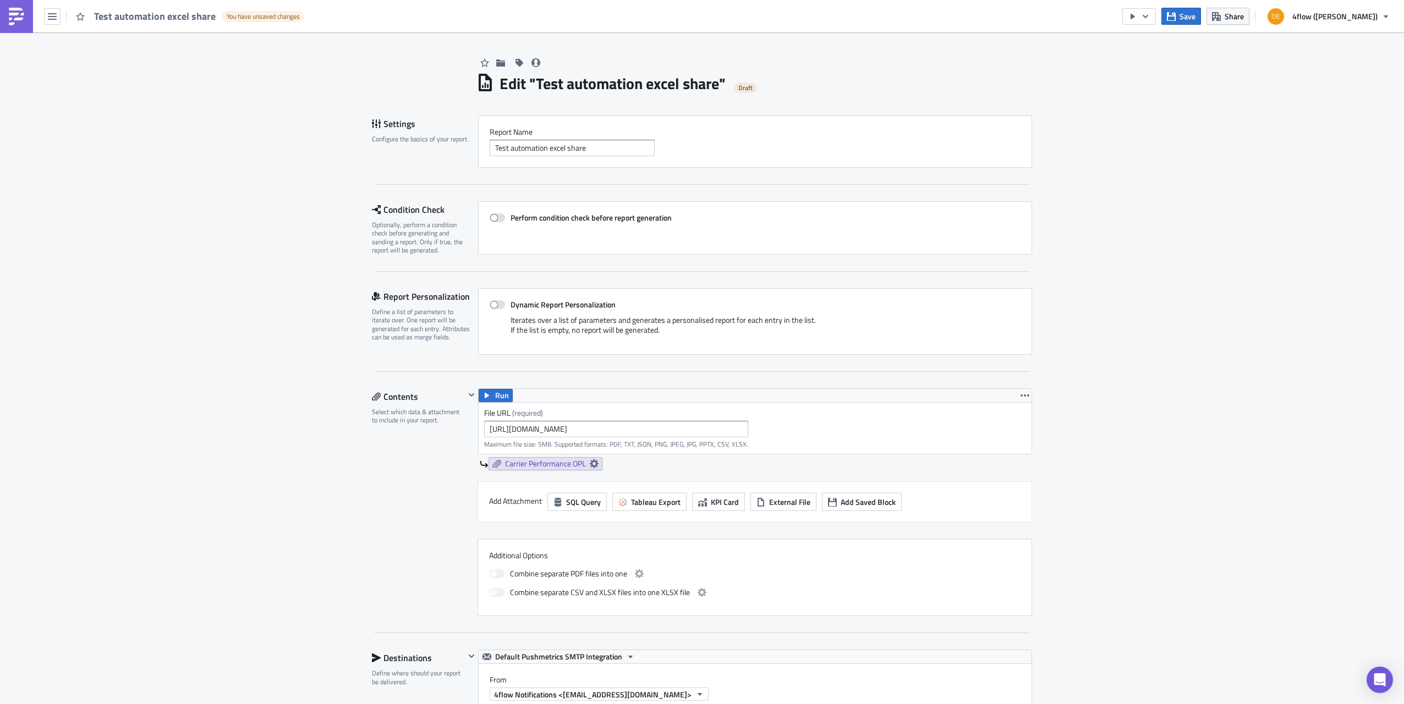
click at [249, 309] on div "Edit " Test automation excel share " Draft Settings Configure the basics of you…" at bounding box center [702, 685] width 1404 height 1306
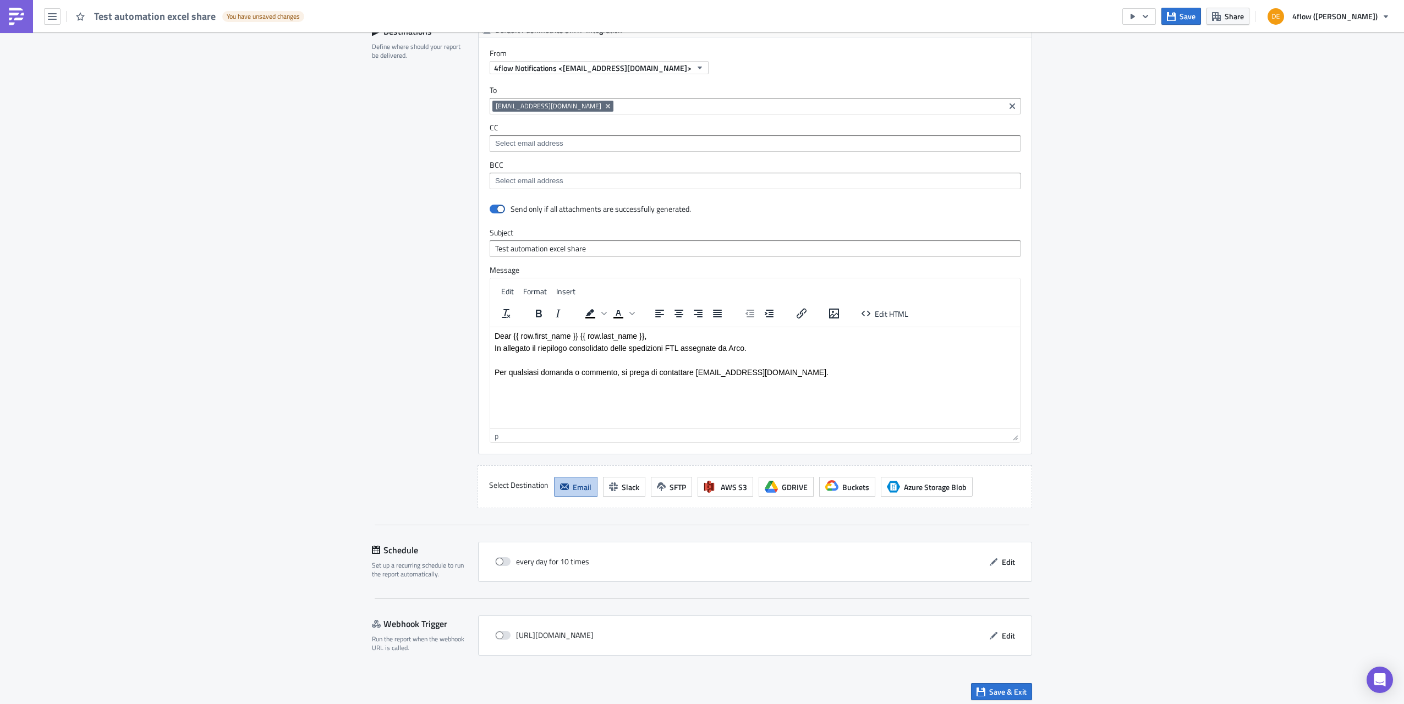
scroll to position [627, 0]
click at [1176, 19] on icon "button" at bounding box center [1171, 16] width 9 height 9
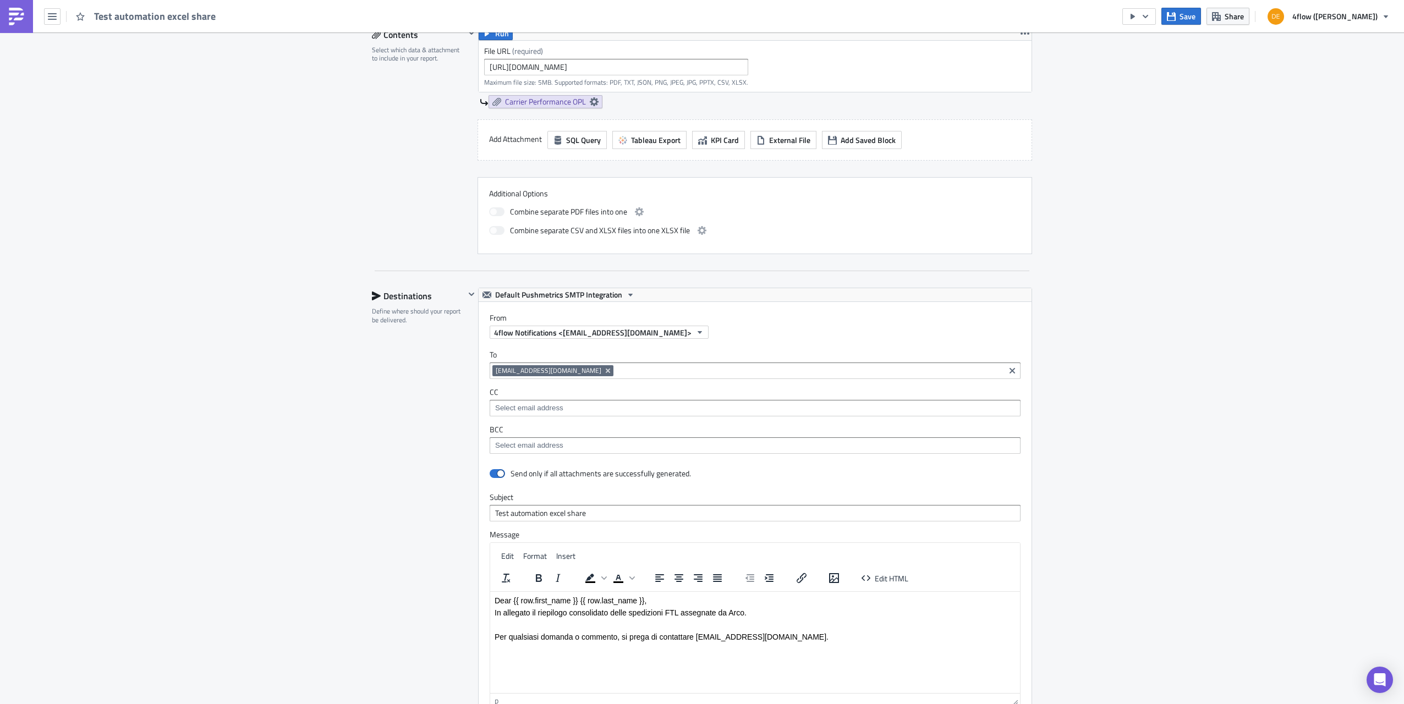
scroll to position [440, 0]
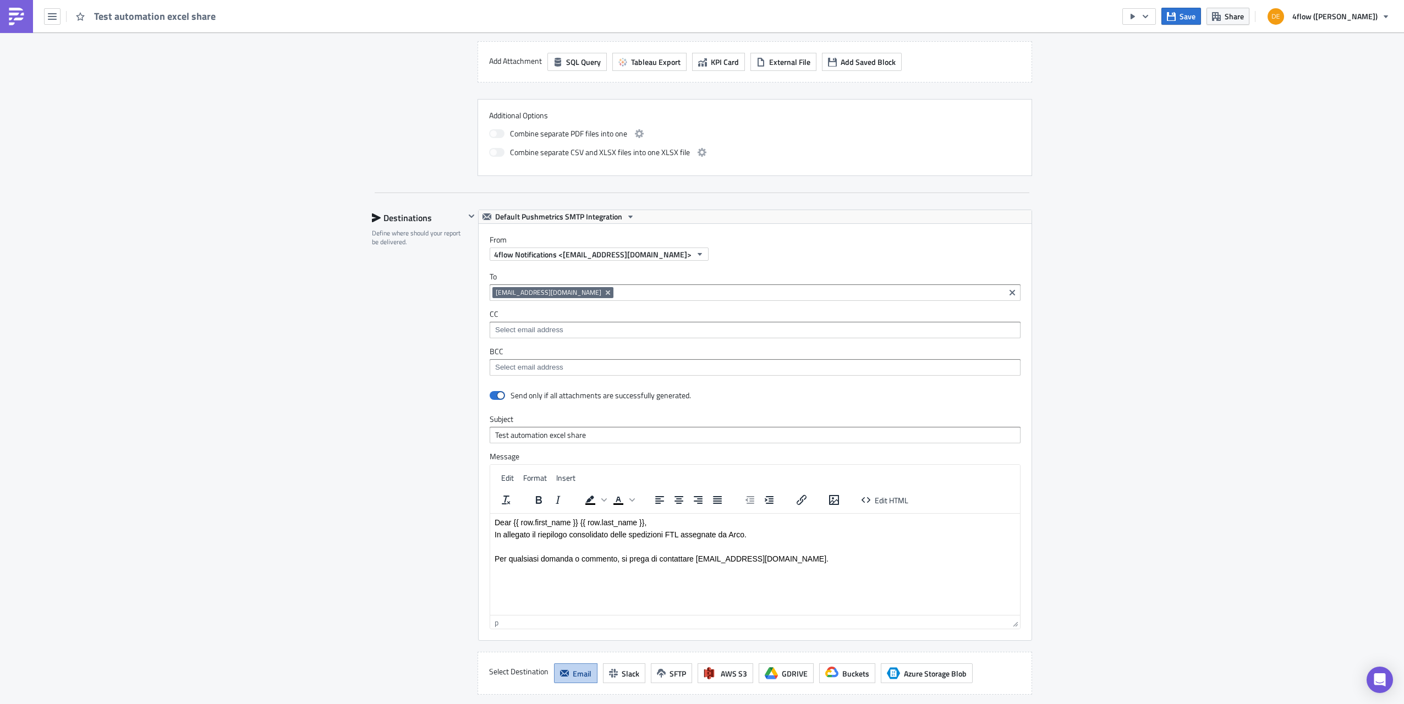
click at [1160, 155] on div "Edit " Test automation excel share " Settings Configure the basics of your repo…" at bounding box center [702, 245] width 1404 height 1306
click at [1149, 15] on icon "button" at bounding box center [1146, 15] width 6 height 3
click at [1150, 14] on icon "button" at bounding box center [1145, 16] width 9 height 9
click at [1167, 122] on div "Edit " Test automation excel share " Settings Configure the basics of your repo…" at bounding box center [702, 245] width 1404 height 1306
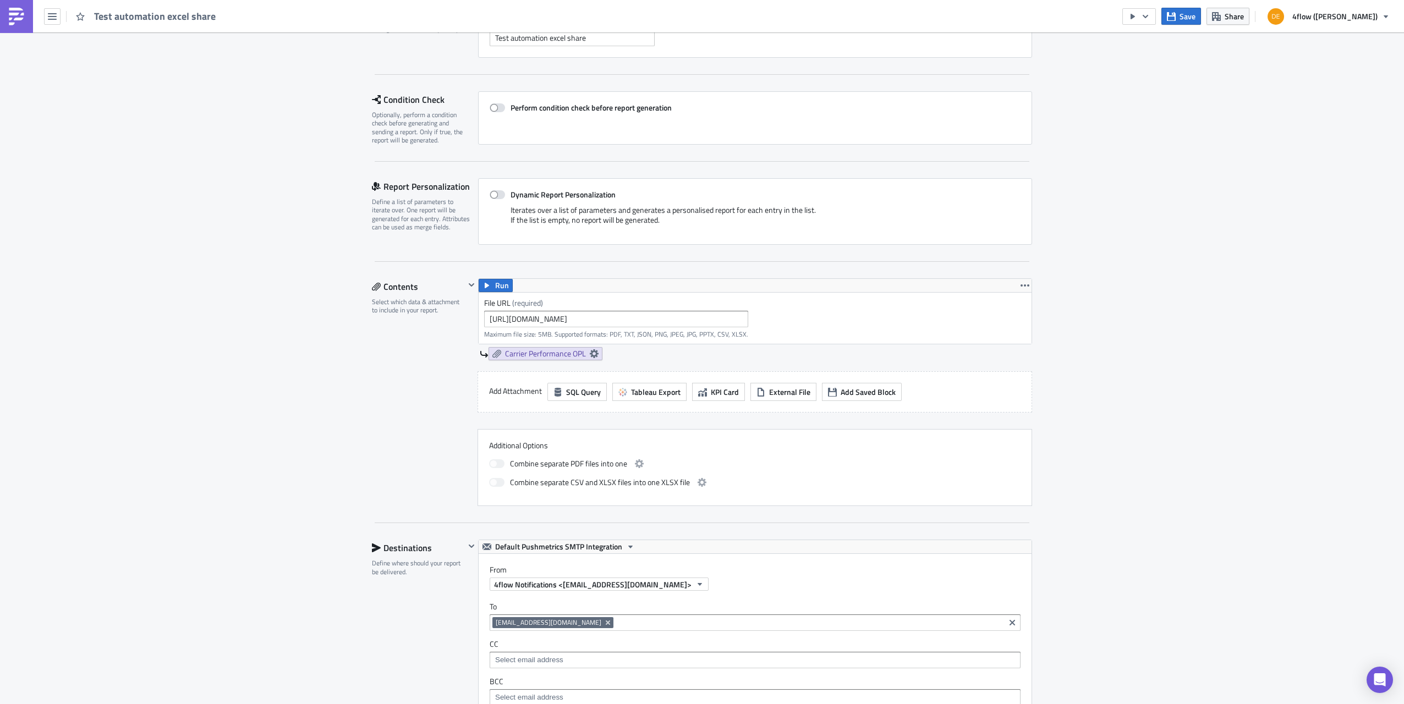
scroll to position [0, 0]
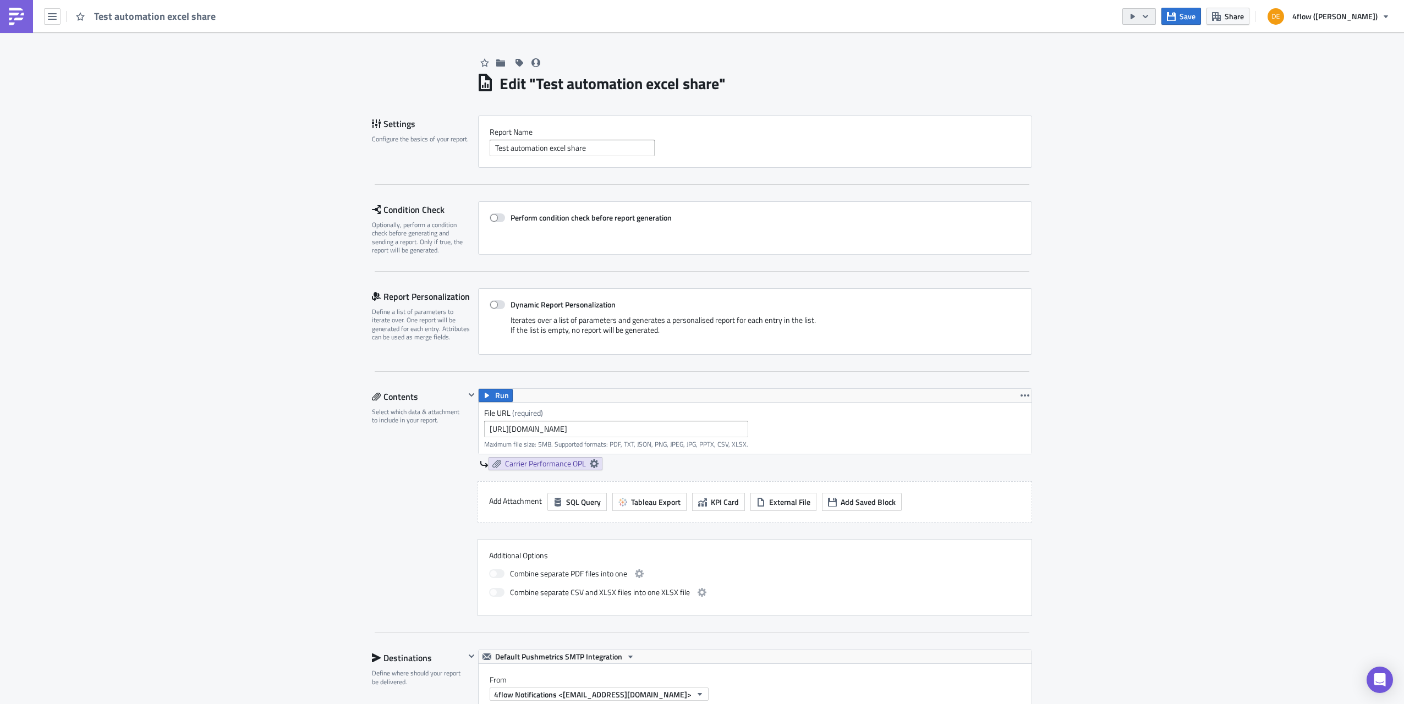
click at [1150, 18] on icon "button" at bounding box center [1145, 16] width 9 height 9
click at [1179, 152] on div "Edit " Test automation excel share " Settings Configure the basics of your repo…" at bounding box center [702, 685] width 1404 height 1306
click at [152, 16] on span "Test automation excel share" at bounding box center [155, 16] width 123 height 15
click at [209, 205] on div "Edit " Test automation excel share " Settings Configure the basics of your repo…" at bounding box center [702, 685] width 1404 height 1306
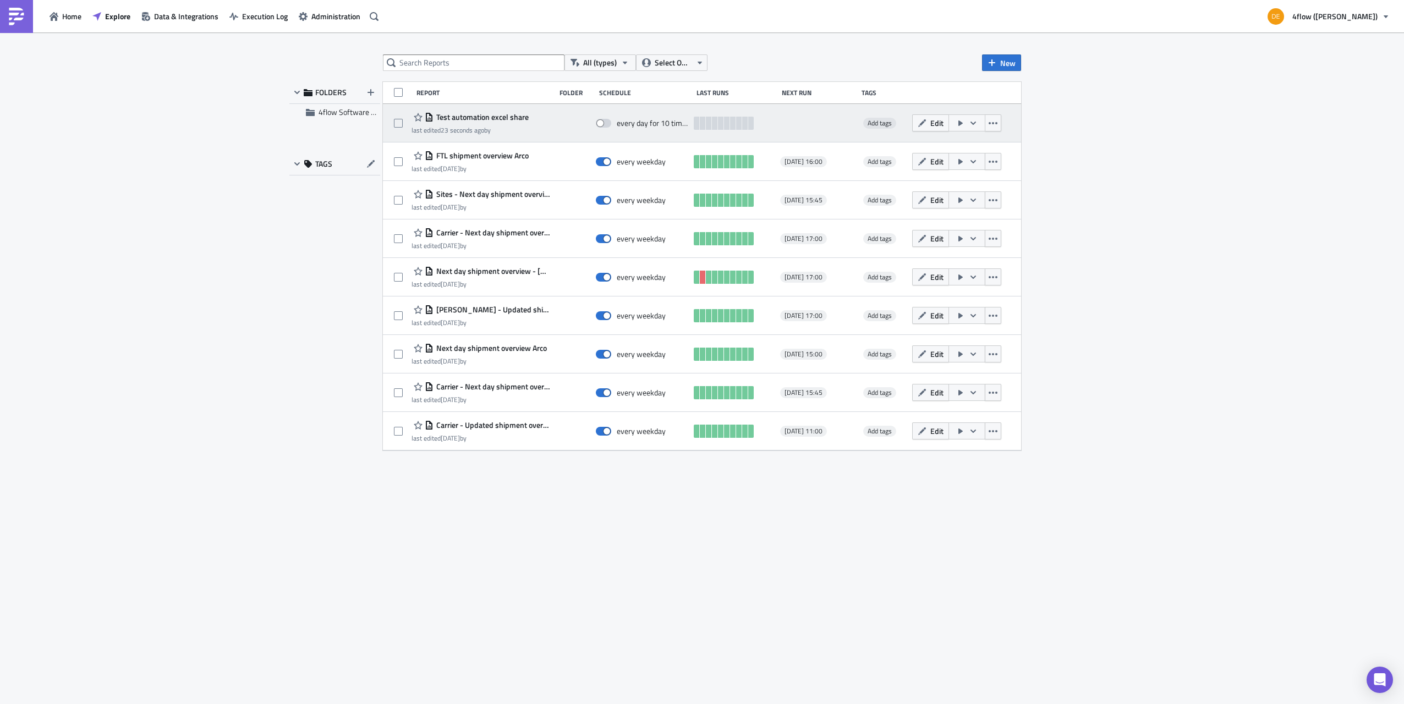
click at [971, 125] on icon "button" at bounding box center [973, 123] width 9 height 9
click at [997, 127] on icon "button" at bounding box center [993, 123] width 9 height 9
click at [463, 116] on span "Test automation excel share" at bounding box center [481, 117] width 95 height 10
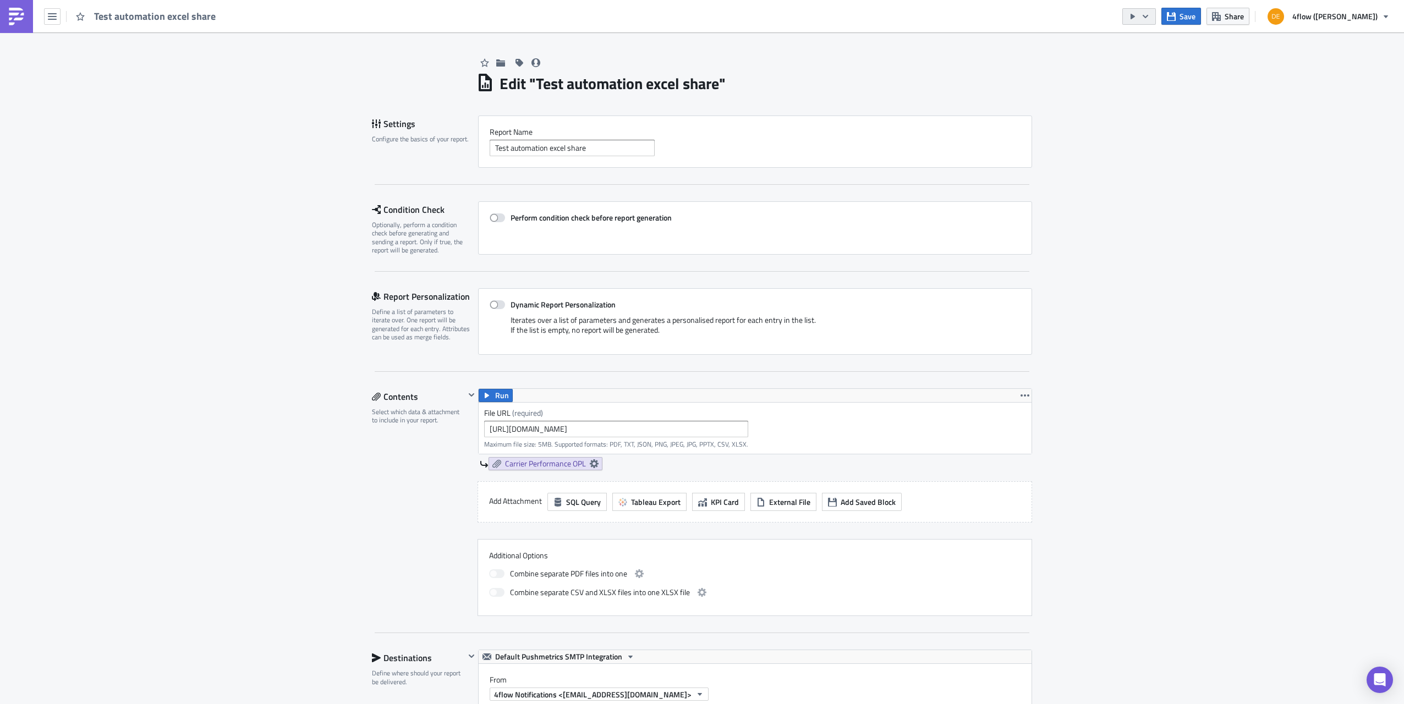
click at [1156, 21] on button "button" at bounding box center [1140, 16] width 34 height 17
click at [1190, 228] on div "Edit " Test automation excel share " Settings Configure the basics of your repo…" at bounding box center [702, 685] width 1404 height 1306
click at [1150, 17] on icon "button" at bounding box center [1145, 16] width 9 height 9
click at [1194, 41] on div "Send Just to Me" at bounding box center [1203, 43] width 86 height 11
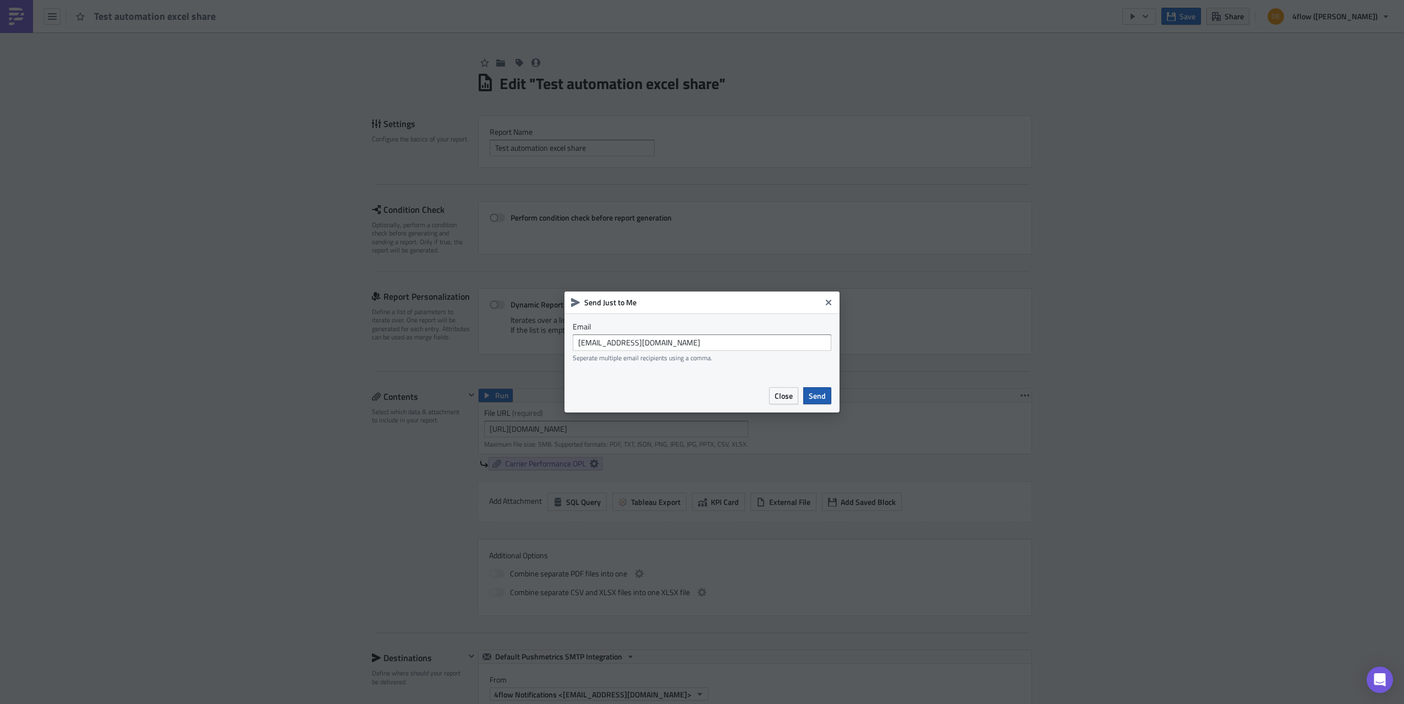
click at [820, 397] on span "Send" at bounding box center [817, 396] width 17 height 12
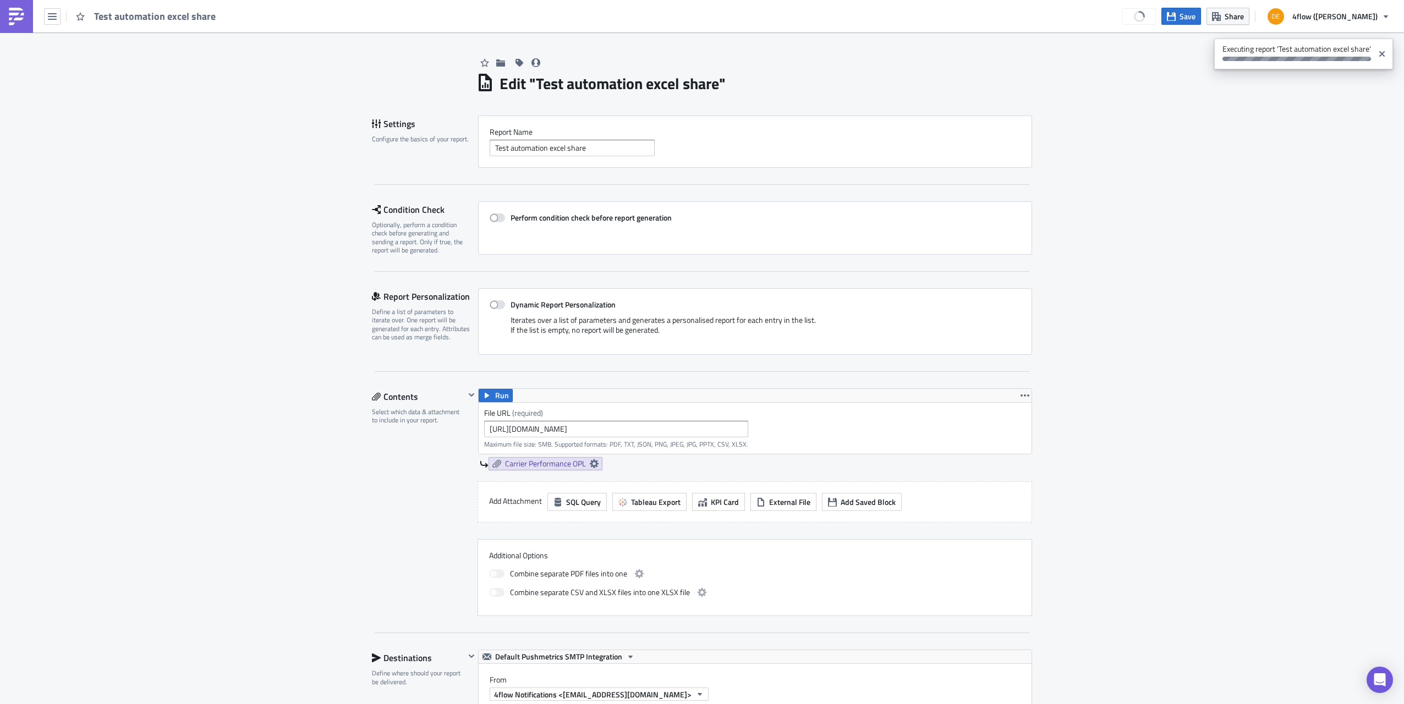
click at [1148, 337] on div "Edit " Test automation excel share " Settings Configure the basics of your repo…" at bounding box center [702, 685] width 1404 height 1306
click at [1021, 393] on icon "button" at bounding box center [1025, 395] width 9 height 9
click at [1339, 51] on strong "See Execution." at bounding box center [1348, 49] width 48 height 12
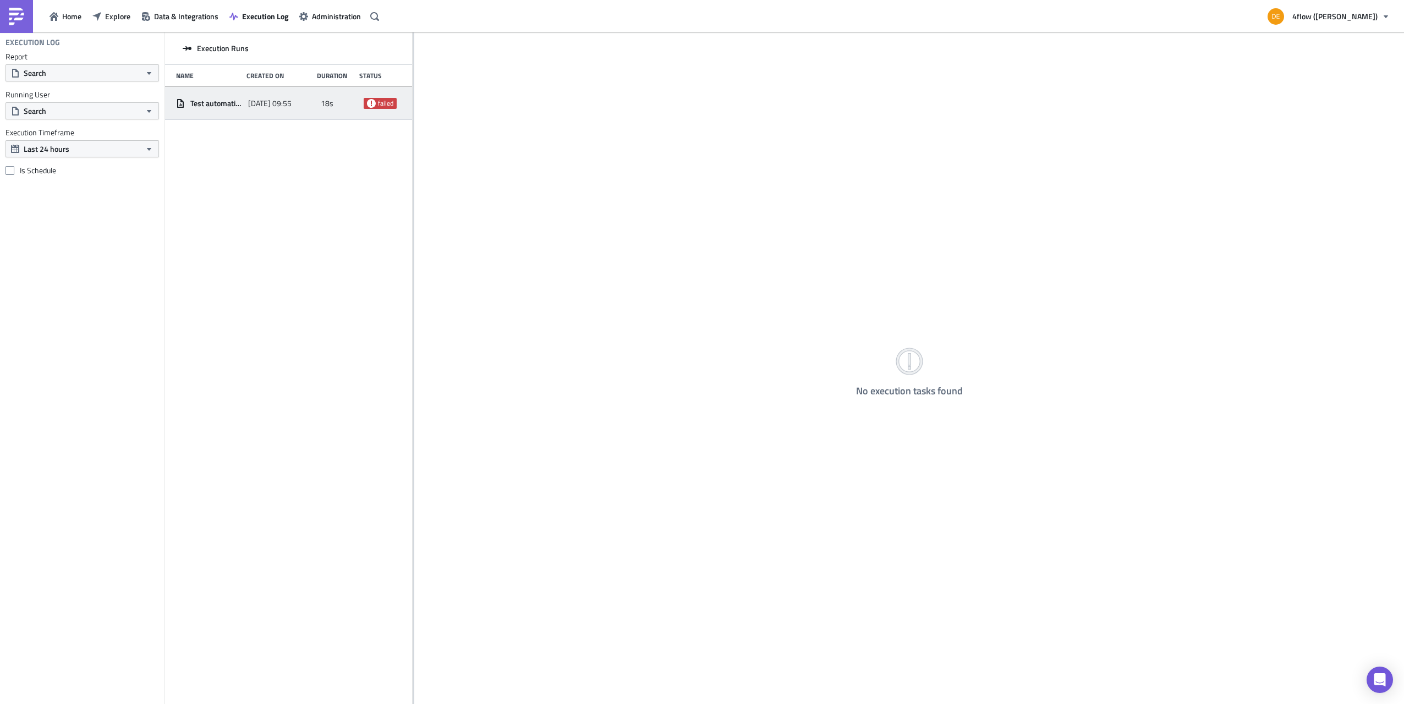
click at [251, 103] on span "2025-08-13 09:55" at bounding box center [269, 104] width 43 height 10
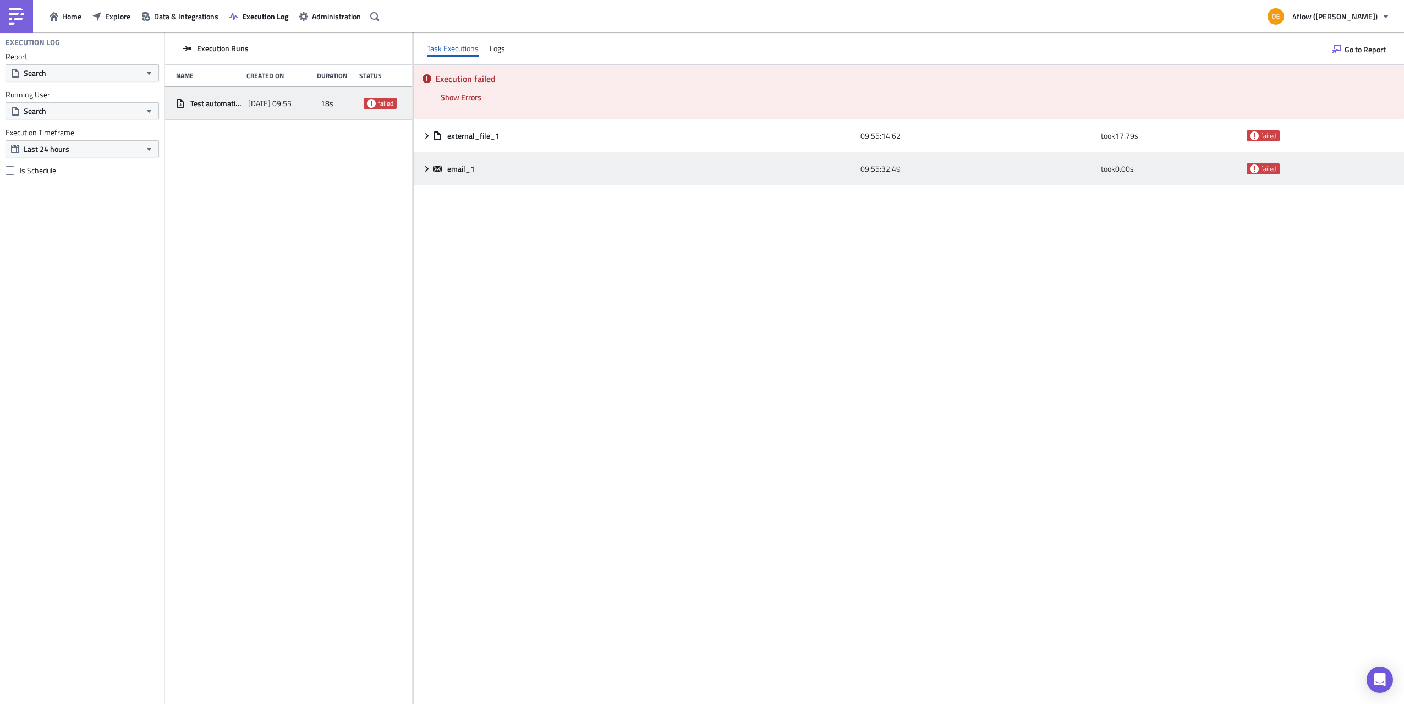
click at [428, 172] on icon at bounding box center [427, 169] width 9 height 9
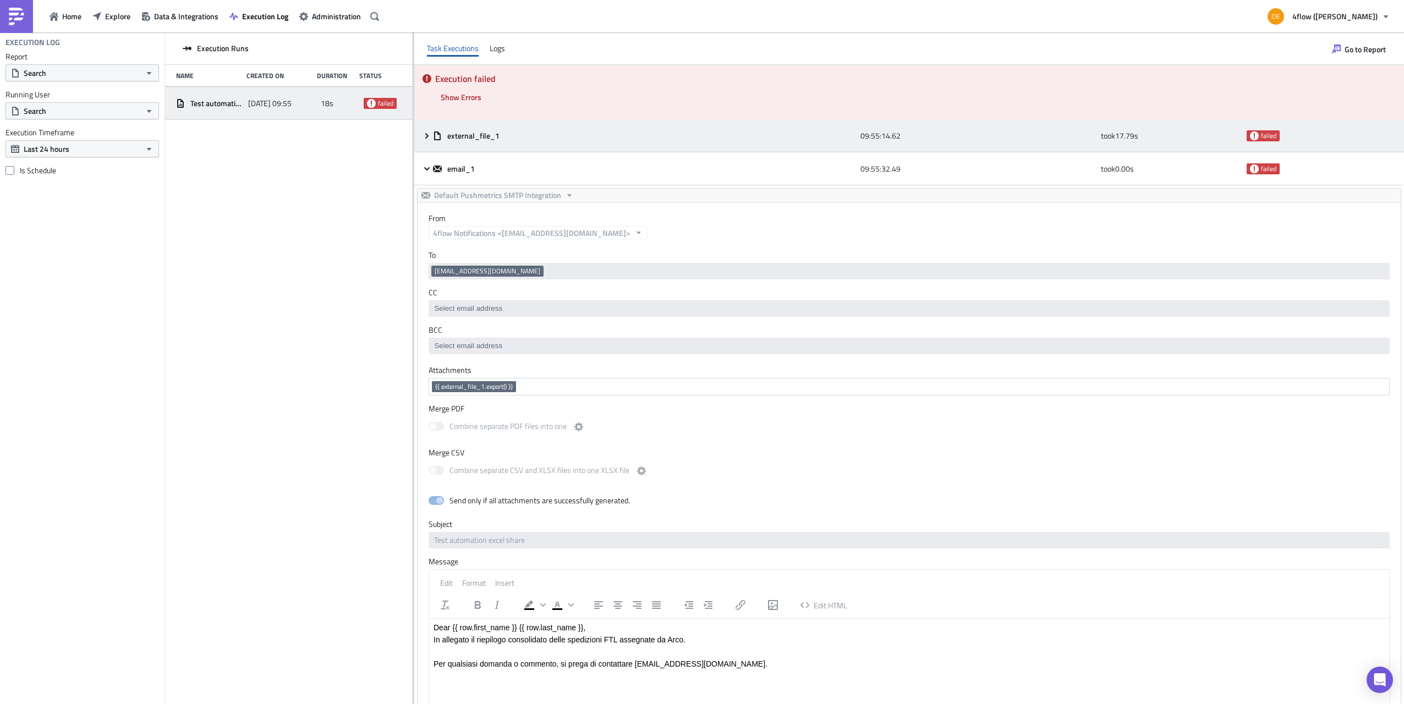
click at [428, 133] on icon at bounding box center [427, 136] width 9 height 9
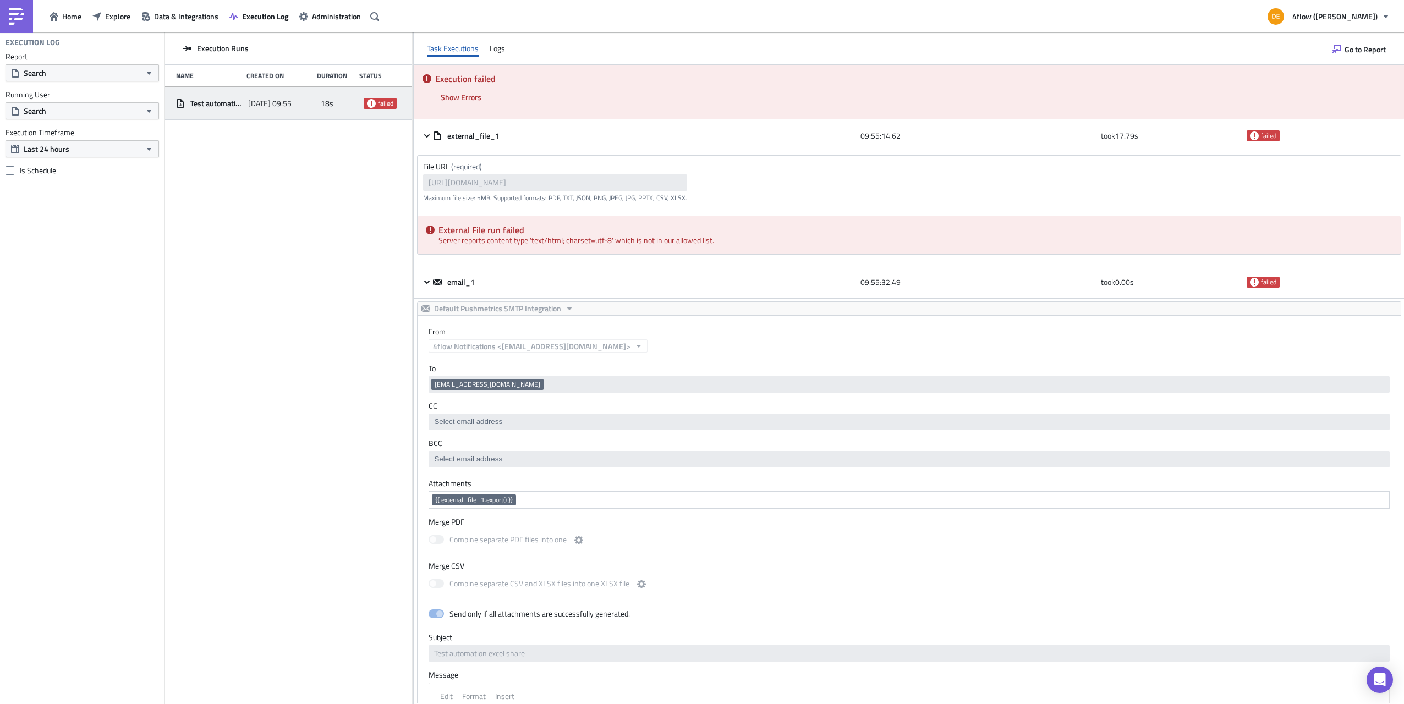
scroll to position [0, 685]
click at [792, 182] on div "File URL (required) https://4flowconsulting.sharepoint.com/:x:/r/sites/Fedrigon…" at bounding box center [909, 185] width 983 height 59
click at [332, 280] on div "Execution Runs Name Created On Duration Status Test automation excel share 2025…" at bounding box center [288, 369] width 247 height 674
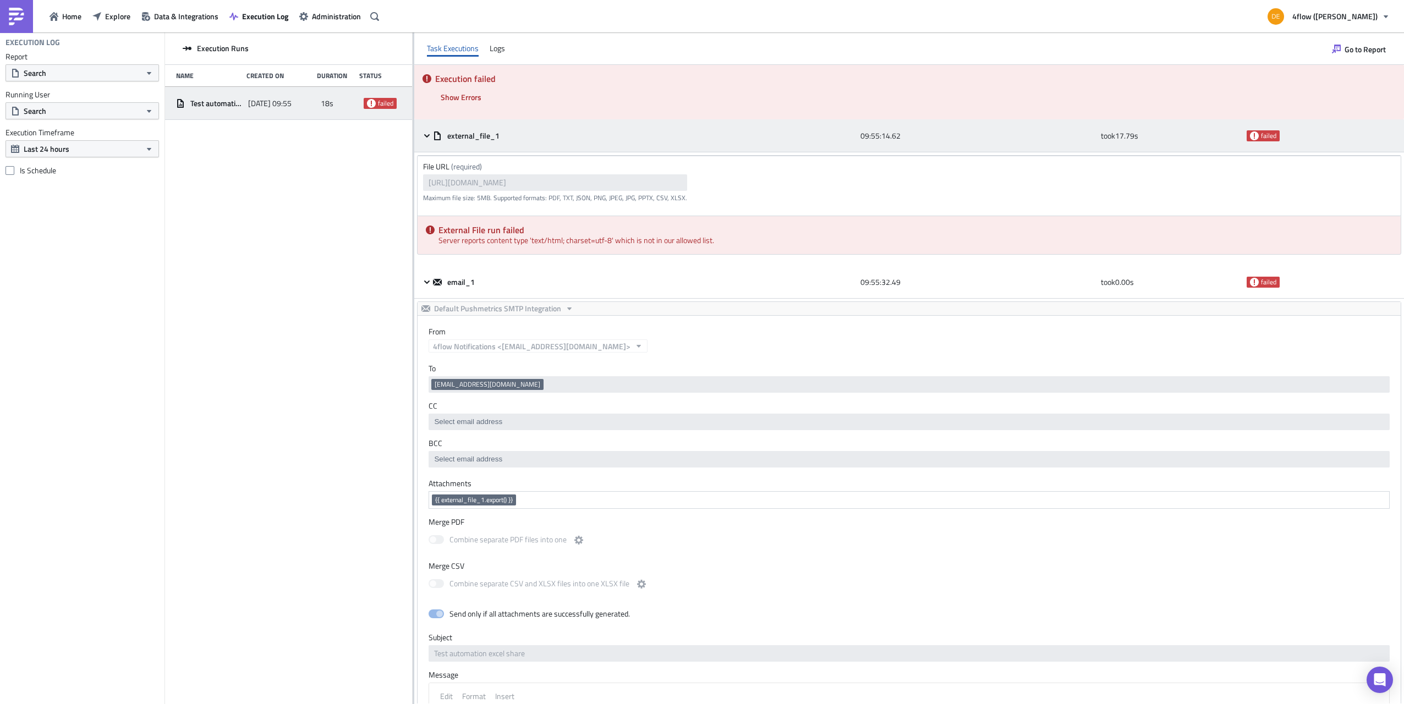
click at [429, 136] on icon at bounding box center [427, 136] width 9 height 9
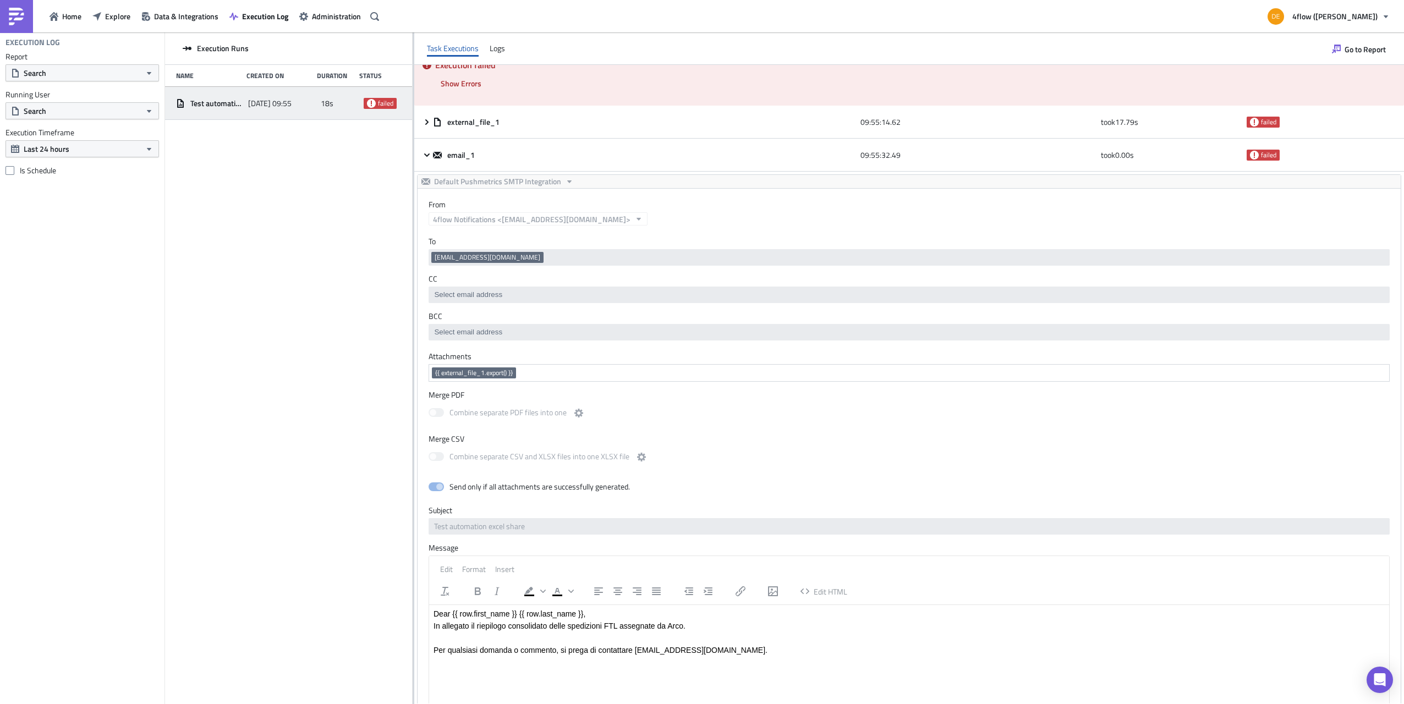
scroll to position [0, 0]
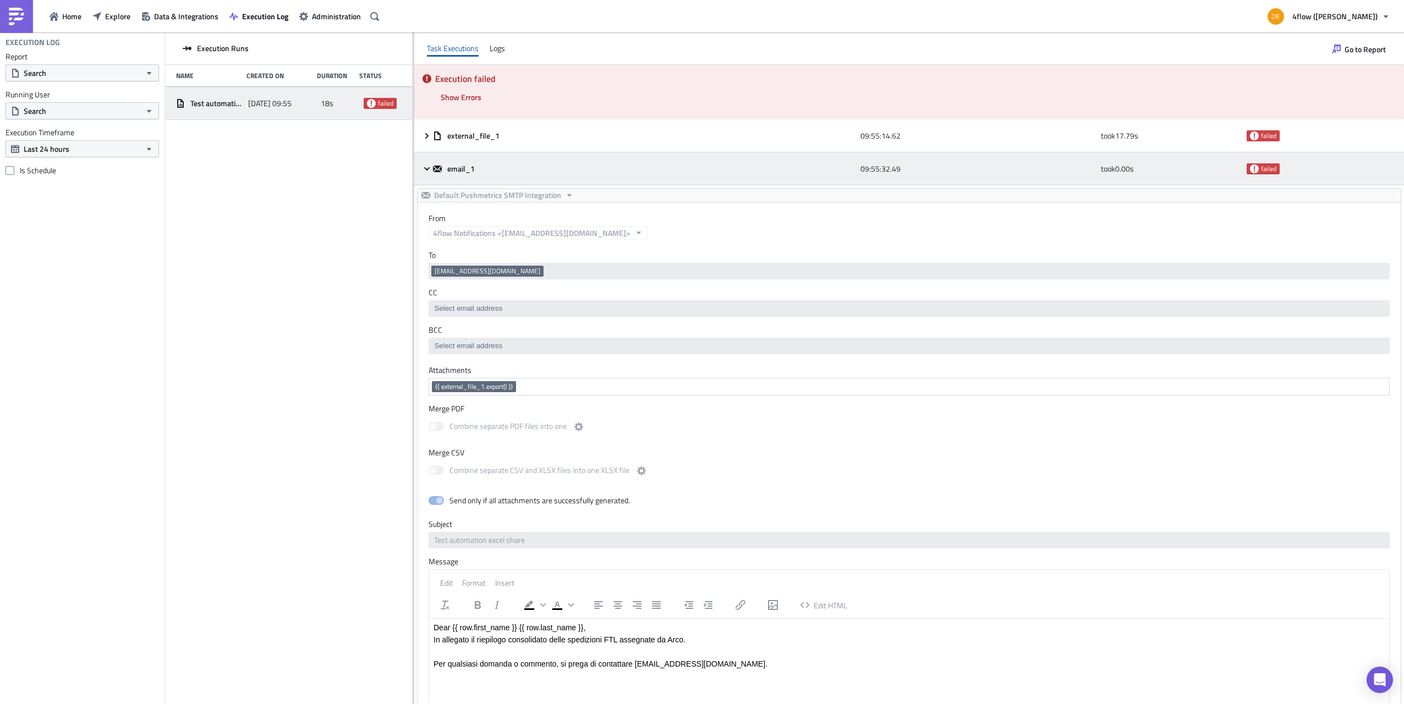
click at [1261, 168] on span "failed" at bounding box center [1268, 169] width 15 height 9
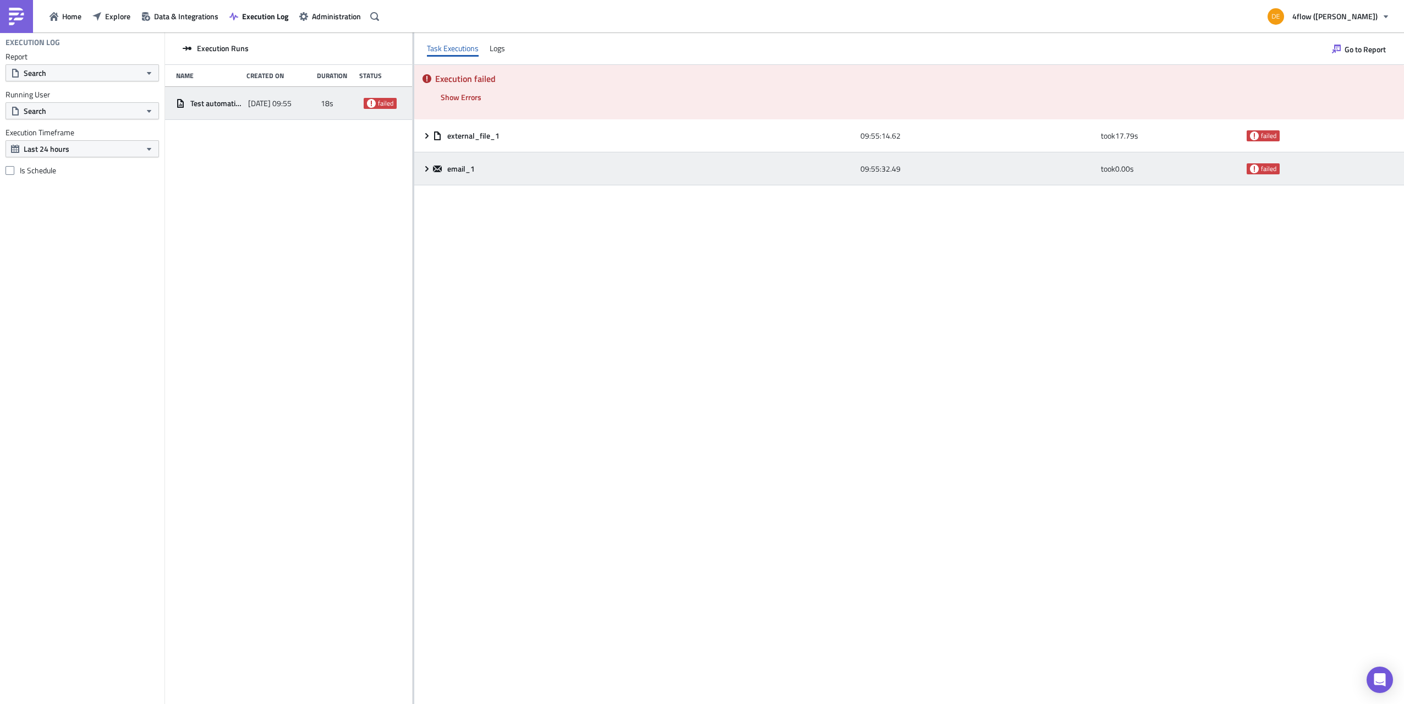
click at [1256, 168] on icon at bounding box center [1254, 168] width 9 height 9
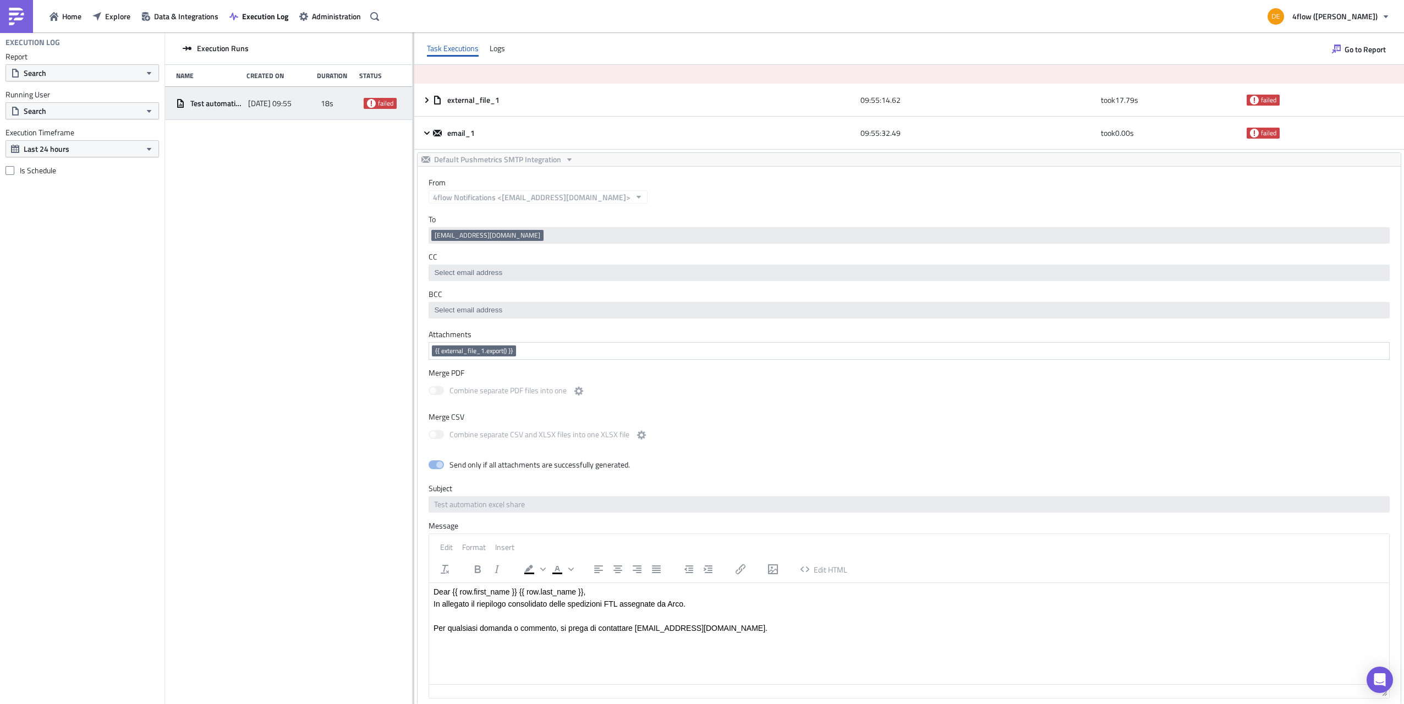
scroll to position [53, 0]
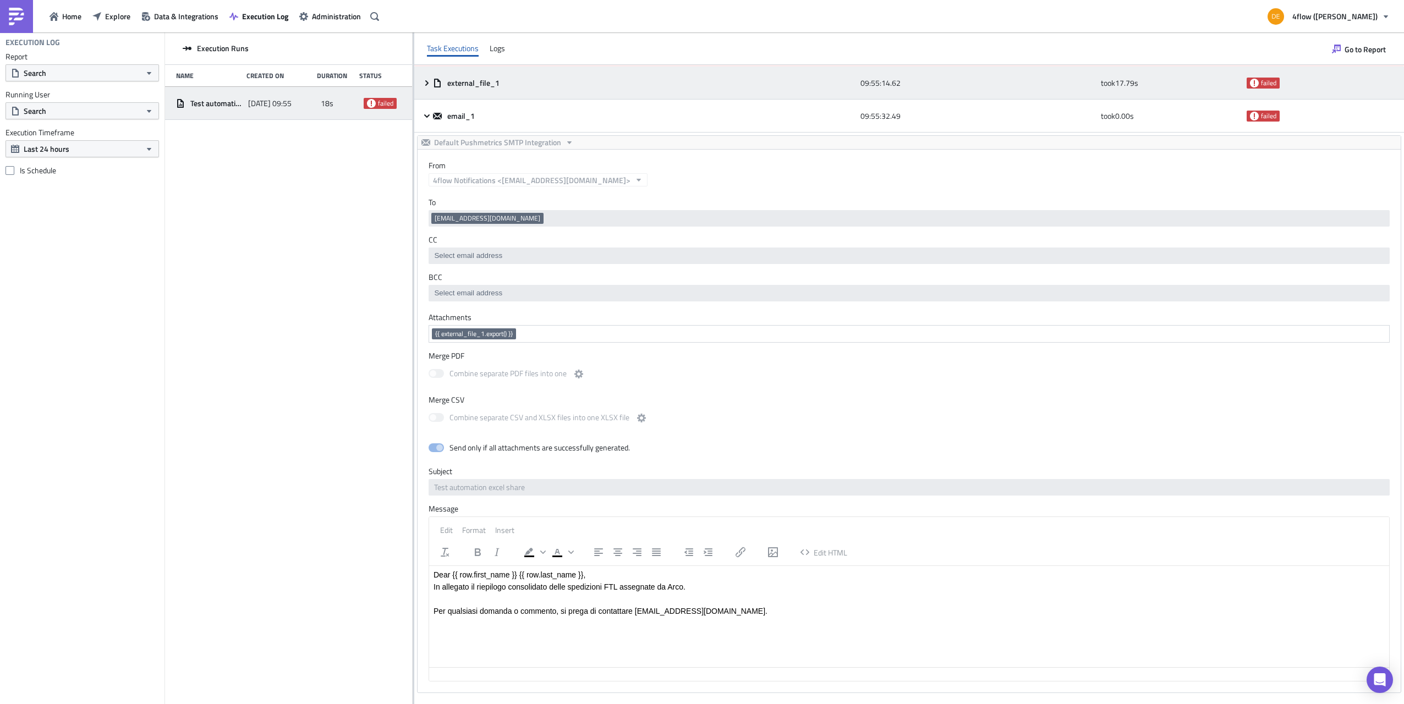
click at [428, 84] on icon at bounding box center [426, 83] width 3 height 6
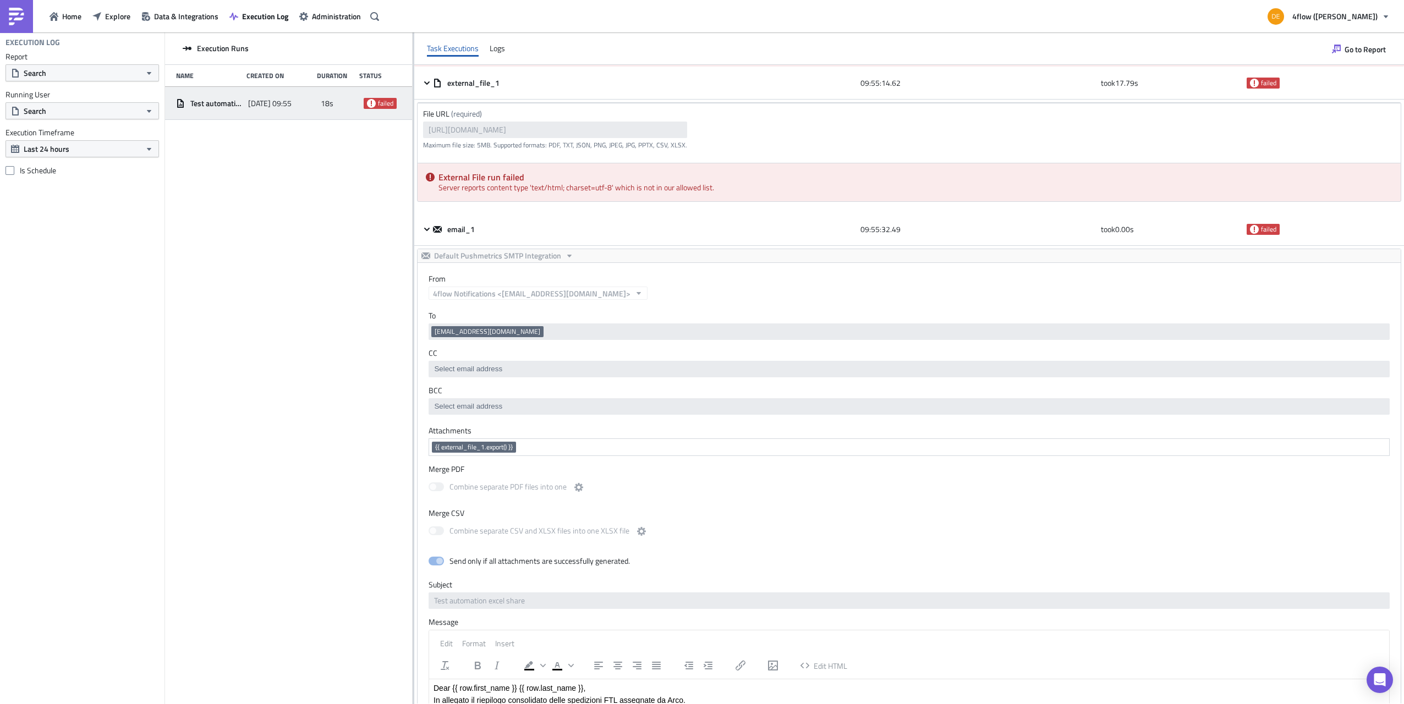
click at [300, 316] on div "Execution Runs Name Created On Duration Status Test automation excel share 2025…" at bounding box center [288, 369] width 247 height 674
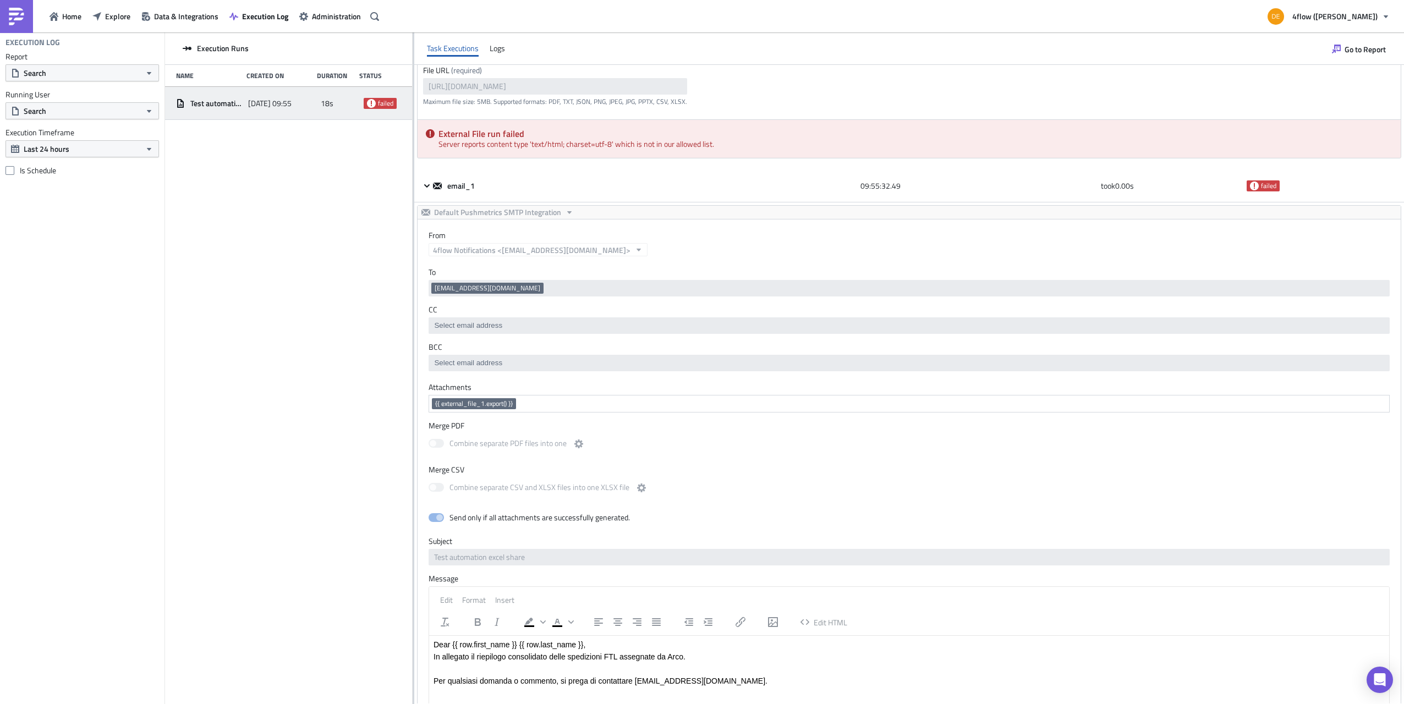
scroll to position [0, 0]
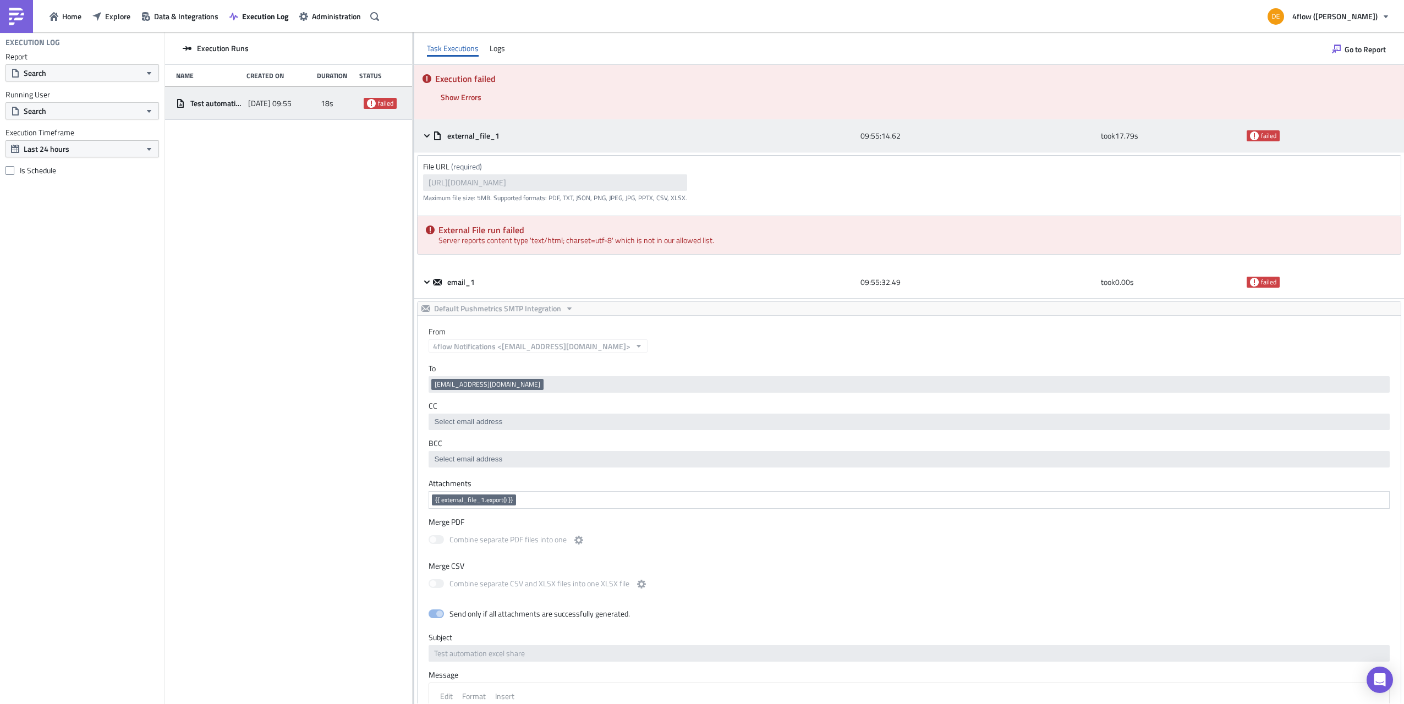
click at [424, 138] on icon at bounding box center [427, 136] width 9 height 9
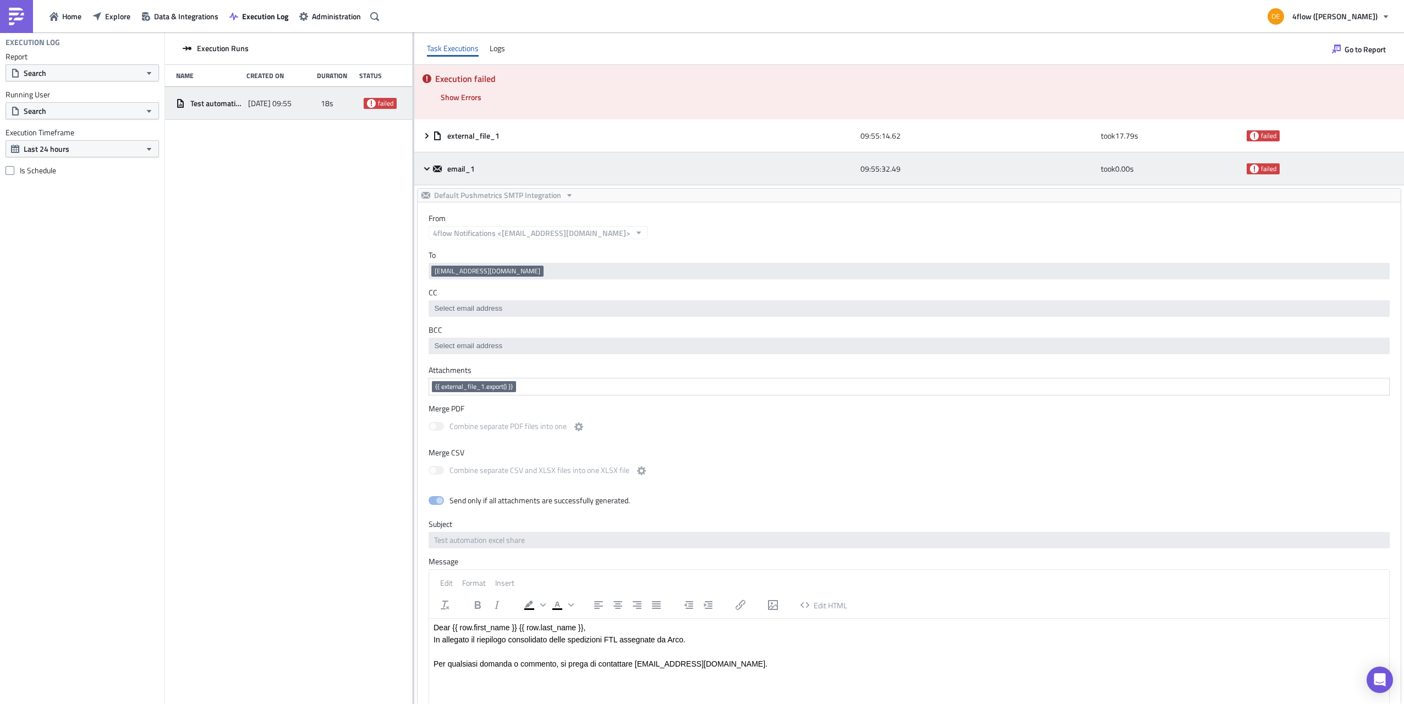
click at [1262, 166] on span "failed" at bounding box center [1268, 169] width 15 height 9
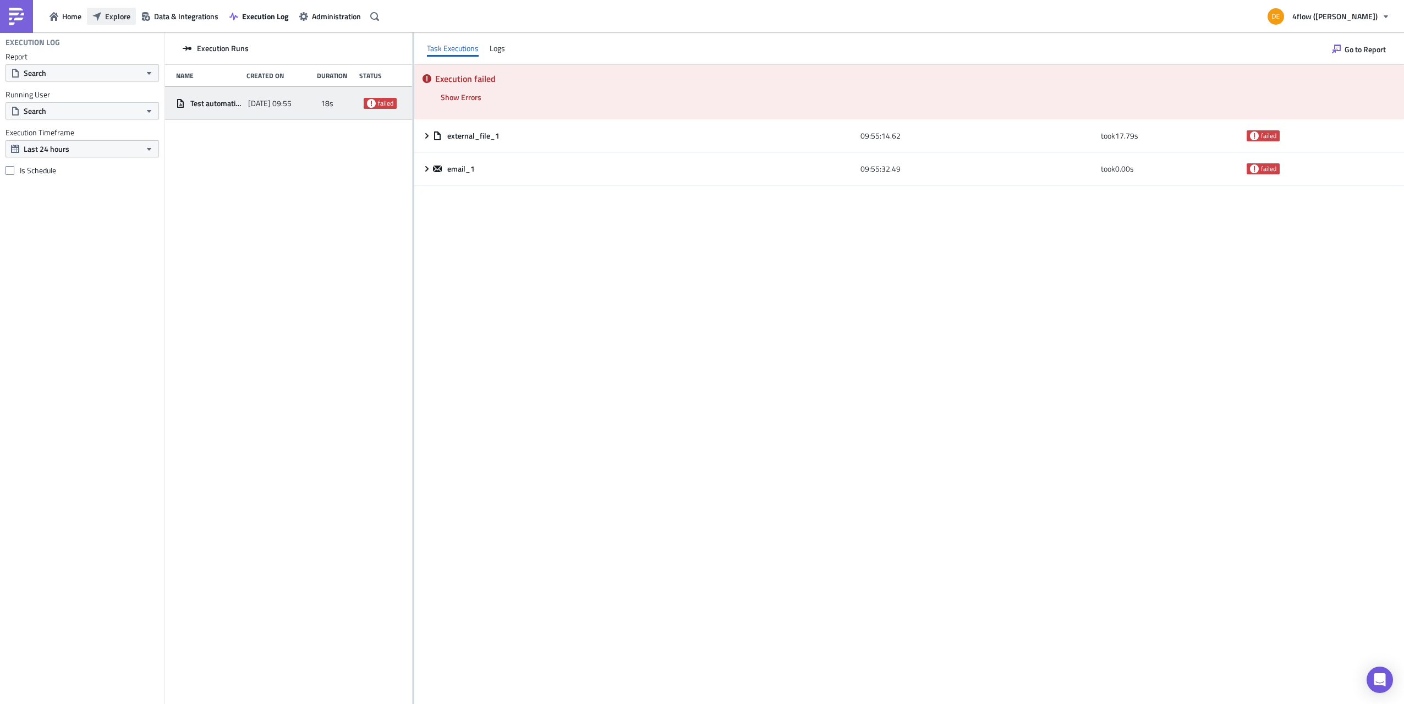
click at [110, 18] on span "Explore" at bounding box center [117, 16] width 25 height 12
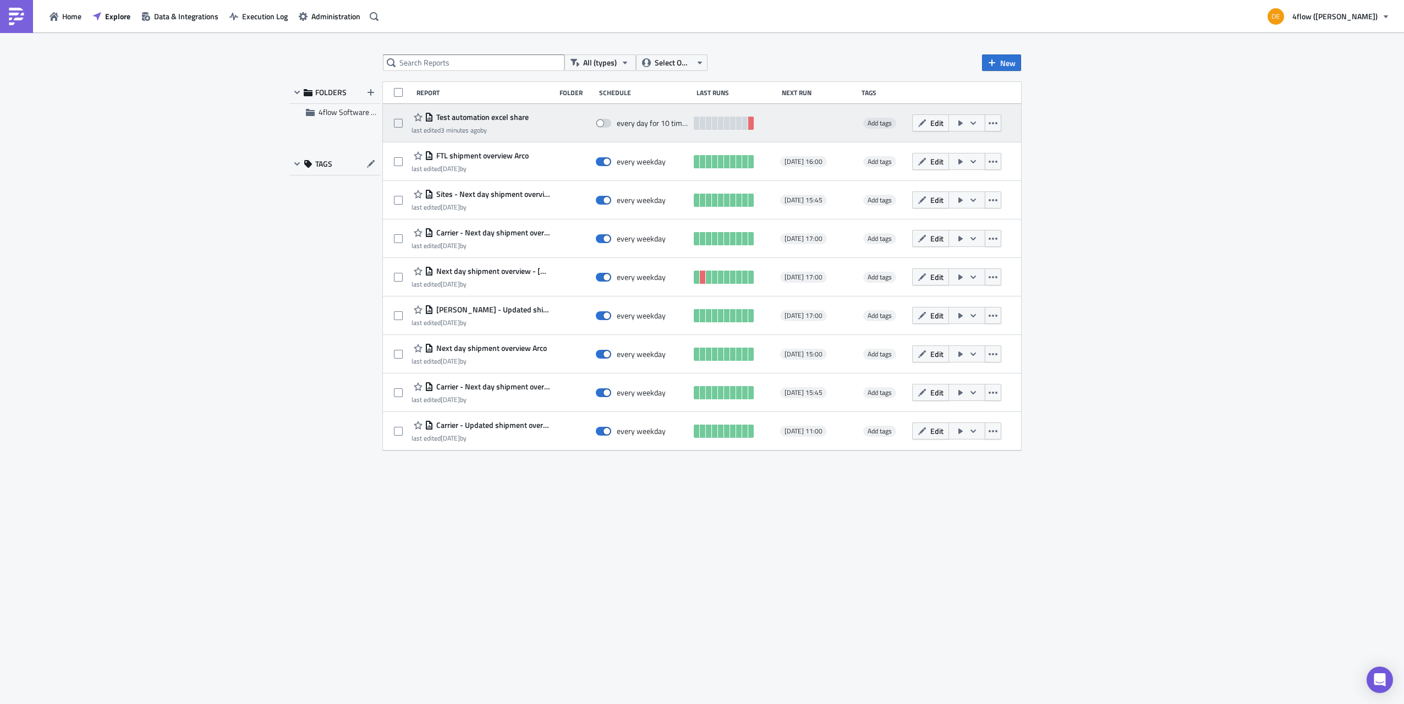
click at [494, 114] on span "Test automation excel share" at bounding box center [481, 117] width 95 height 10
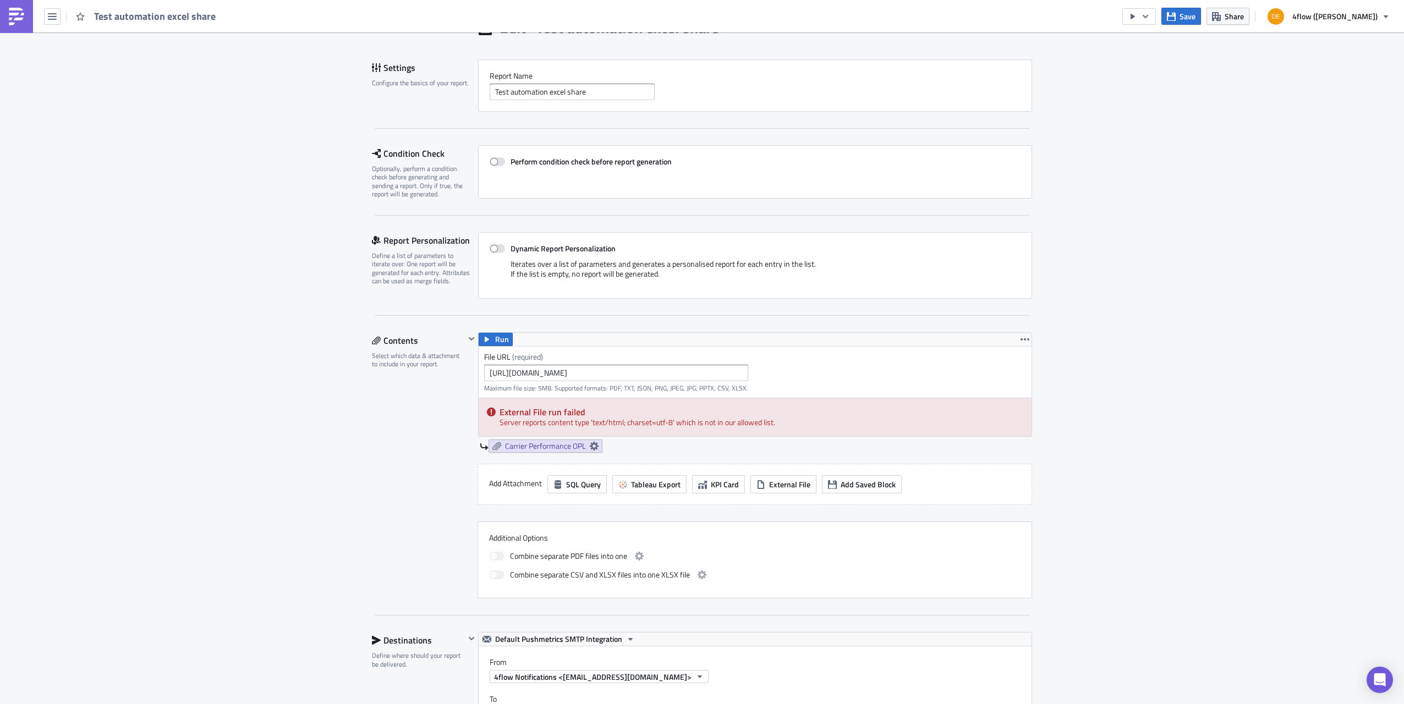
scroll to position [220, 0]
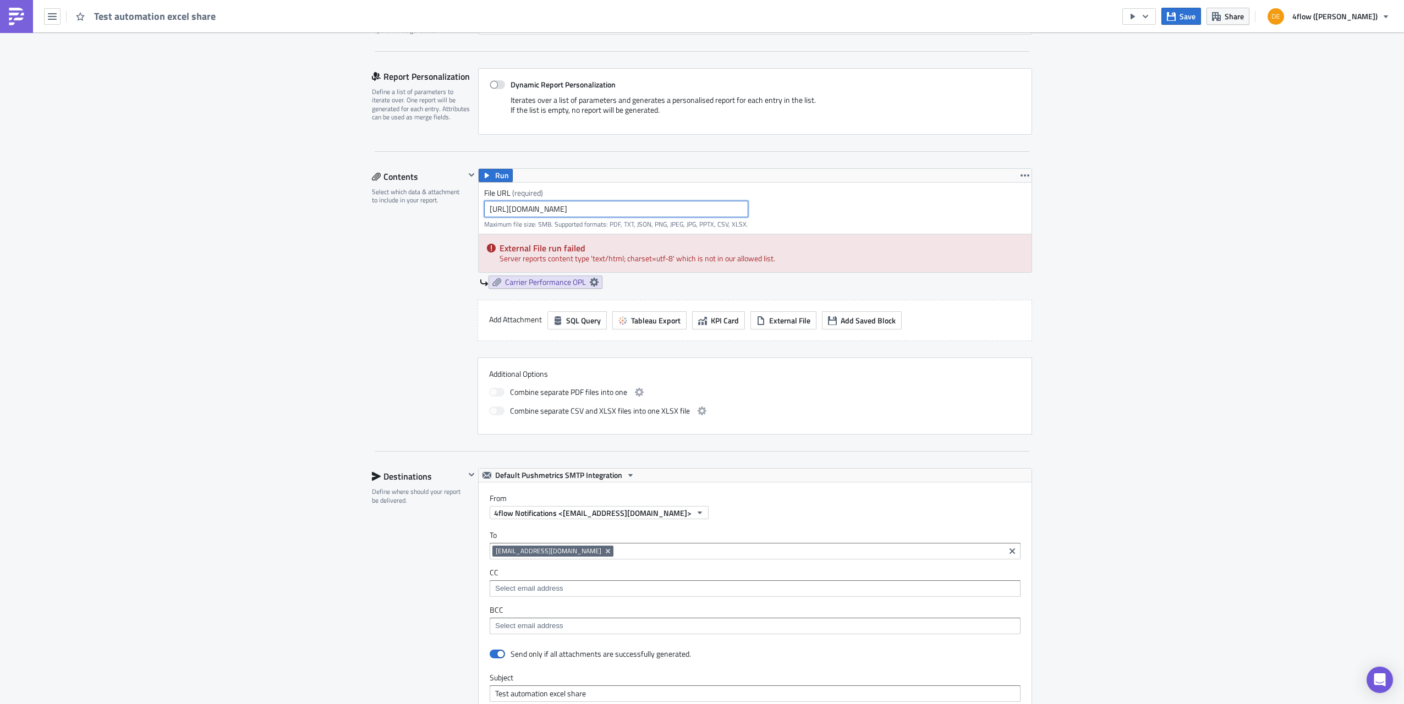
click at [604, 207] on input "[URL][DOMAIN_NAME]" at bounding box center [616, 209] width 264 height 17
click at [543, 210] on input "[URL][DOMAIN_NAME]" at bounding box center [616, 209] width 264 height 17
click at [500, 207] on input "[URL][DOMAIN_NAME]" at bounding box center [616, 209] width 264 height 17
drag, startPoint x: 496, startPoint y: 207, endPoint x: 885, endPoint y: 193, distance: 389.3
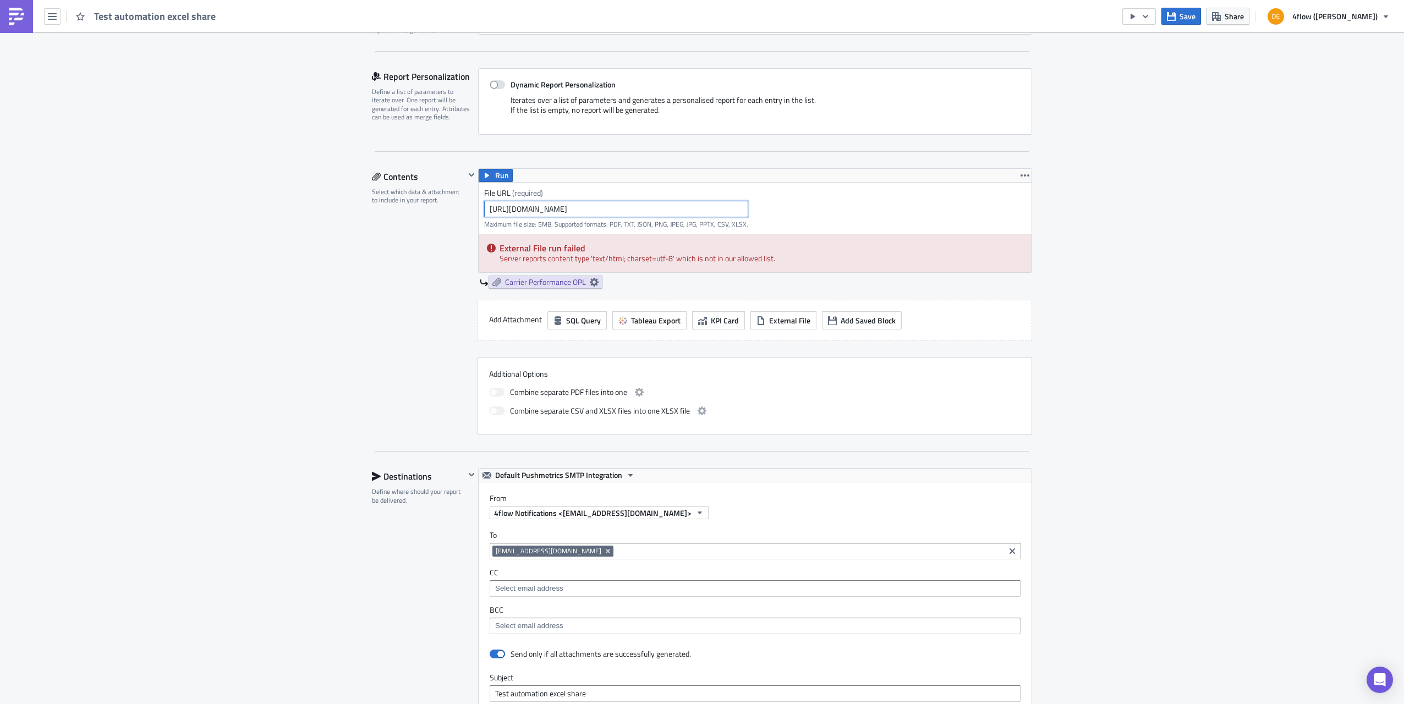
click at [885, 193] on div "File URL (required) https://4flowconsulting.sharepoint.com/:x:/r/sites/Fedrigon…" at bounding box center [755, 208] width 553 height 51
click at [652, 212] on input "[URL][DOMAIN_NAME]" at bounding box center [616, 209] width 264 height 17
drag, startPoint x: 570, startPoint y: 207, endPoint x: 838, endPoint y: 202, distance: 268.1
click at [838, 202] on div "File URL (required) https://4flowconsulting.sharepoint.com/:x:/r/sites/Fedrigon…" at bounding box center [755, 208] width 553 height 51
click at [372, 258] on div "Contents Select which data & attachment to include in your report." at bounding box center [418, 301] width 93 height 266
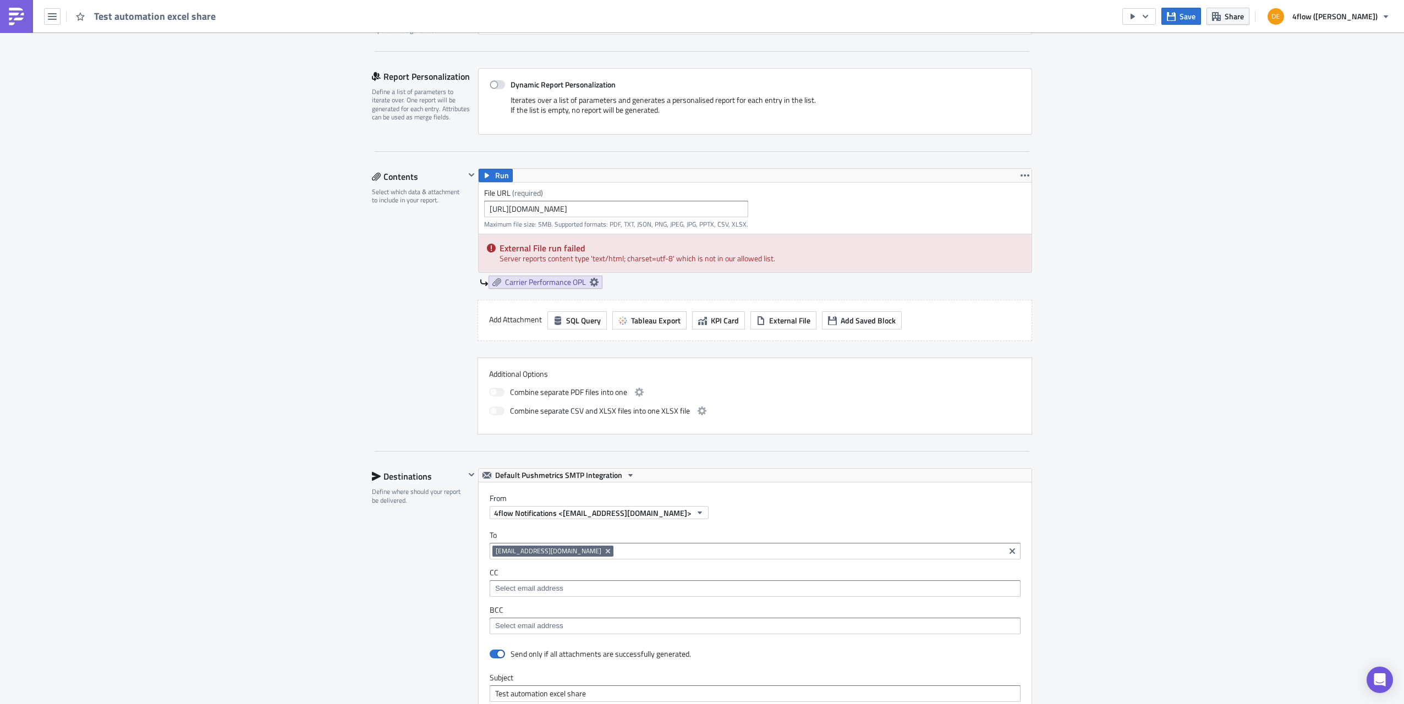
scroll to position [0, 0]
click at [595, 278] on link "Carrier Performance OPL" at bounding box center [546, 282] width 114 height 13
click at [647, 281] on div "Carrier Performance OPL" at bounding box center [756, 282] width 553 height 13
click at [543, 281] on span "Carrier Performance OPL" at bounding box center [545, 282] width 81 height 10
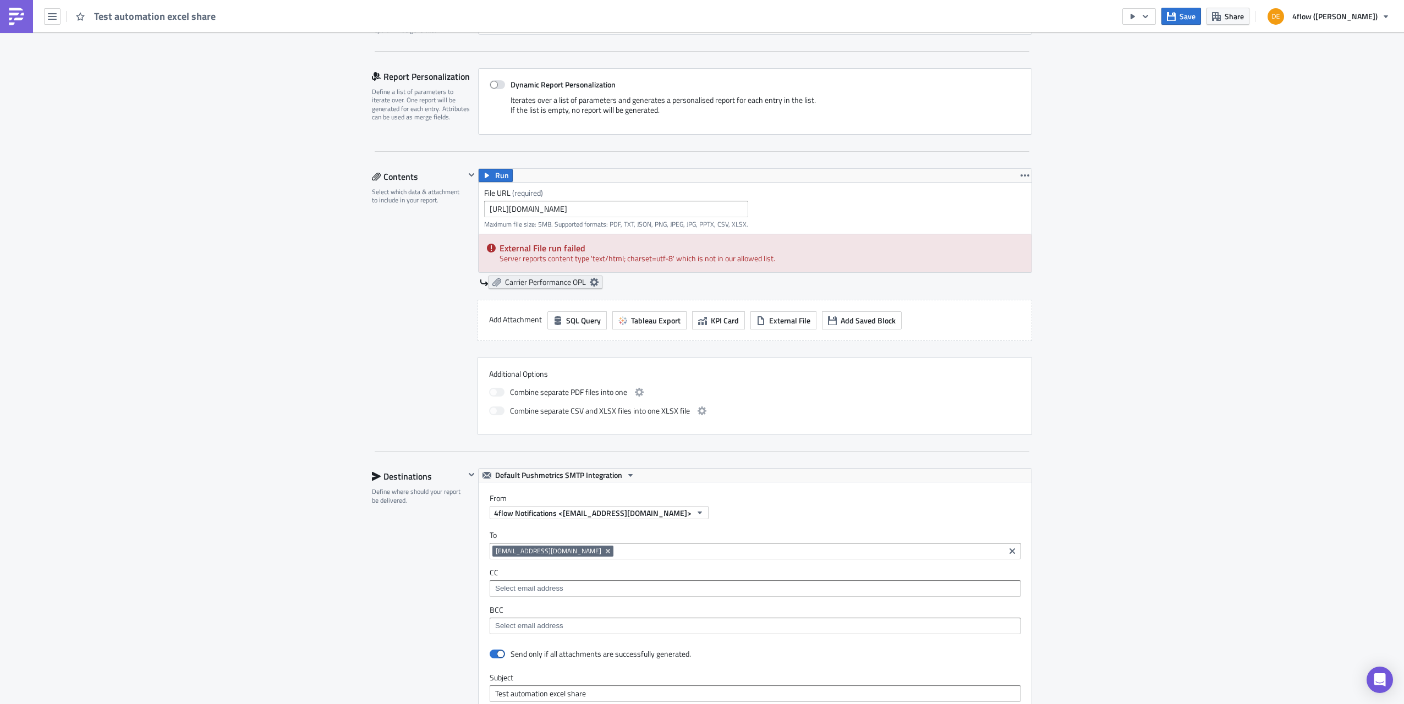
click at [493, 281] on icon at bounding box center [497, 282] width 9 height 9
click at [324, 278] on div "Edit " Test automation excel share " Settings Configure the basics of your repo…" at bounding box center [702, 484] width 1404 height 1344
click at [769, 322] on span "External File" at bounding box center [789, 321] width 41 height 12
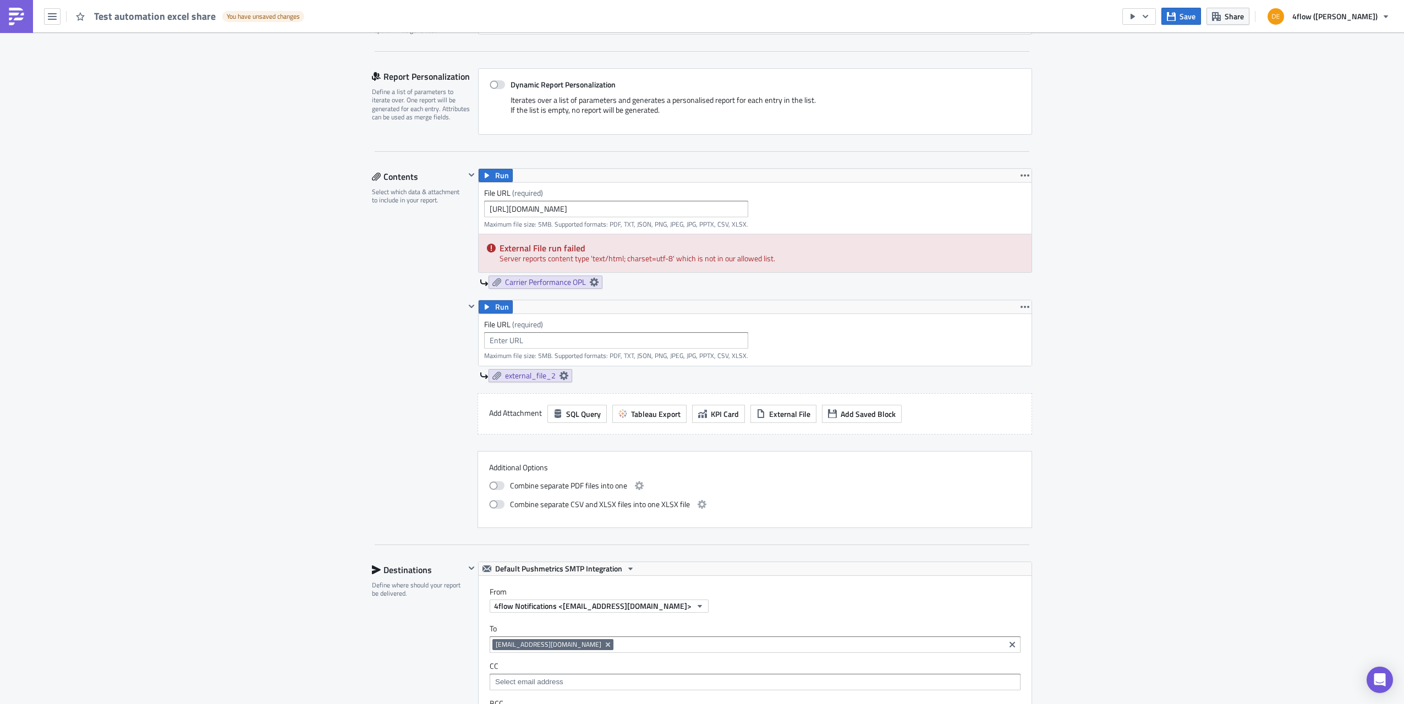
click at [323, 327] on div "Edit " Test automation excel share " Draft Settings Configure the basics of you…" at bounding box center [702, 531] width 1404 height 1438
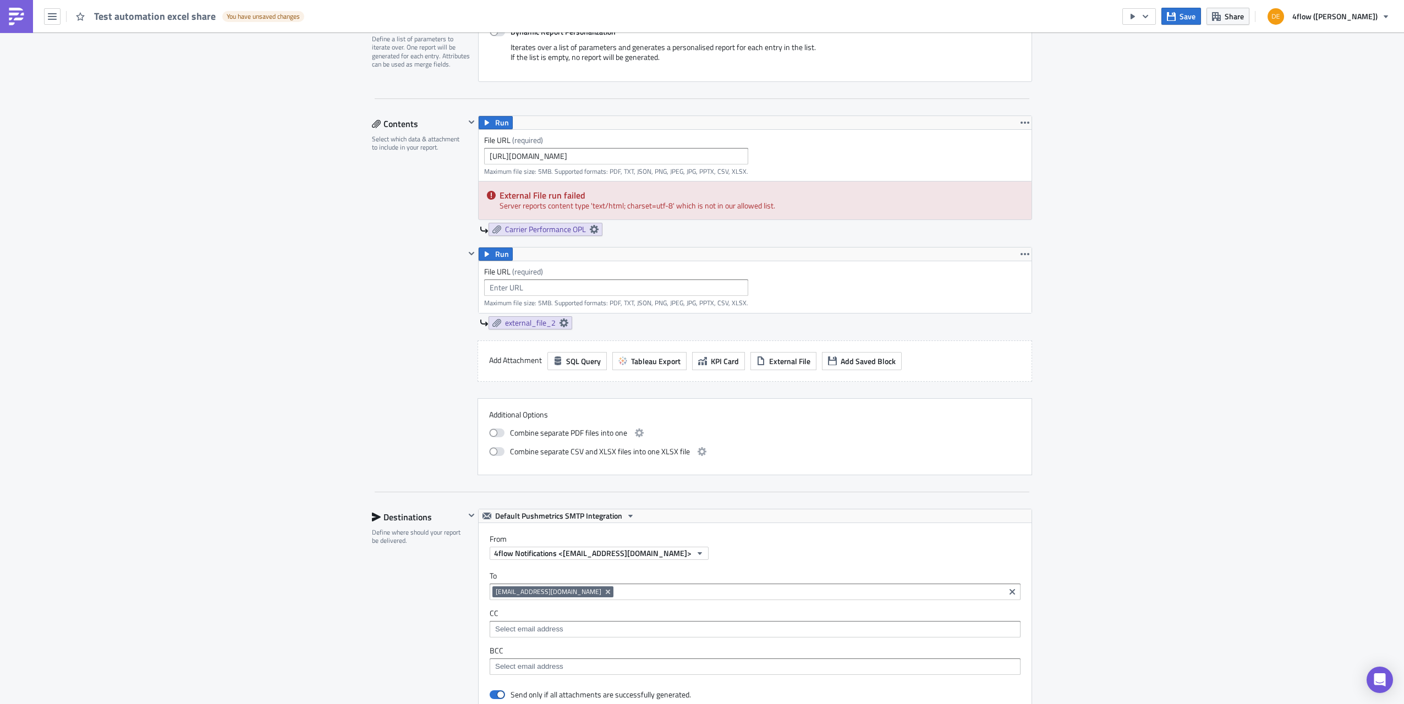
scroll to position [263, 0]
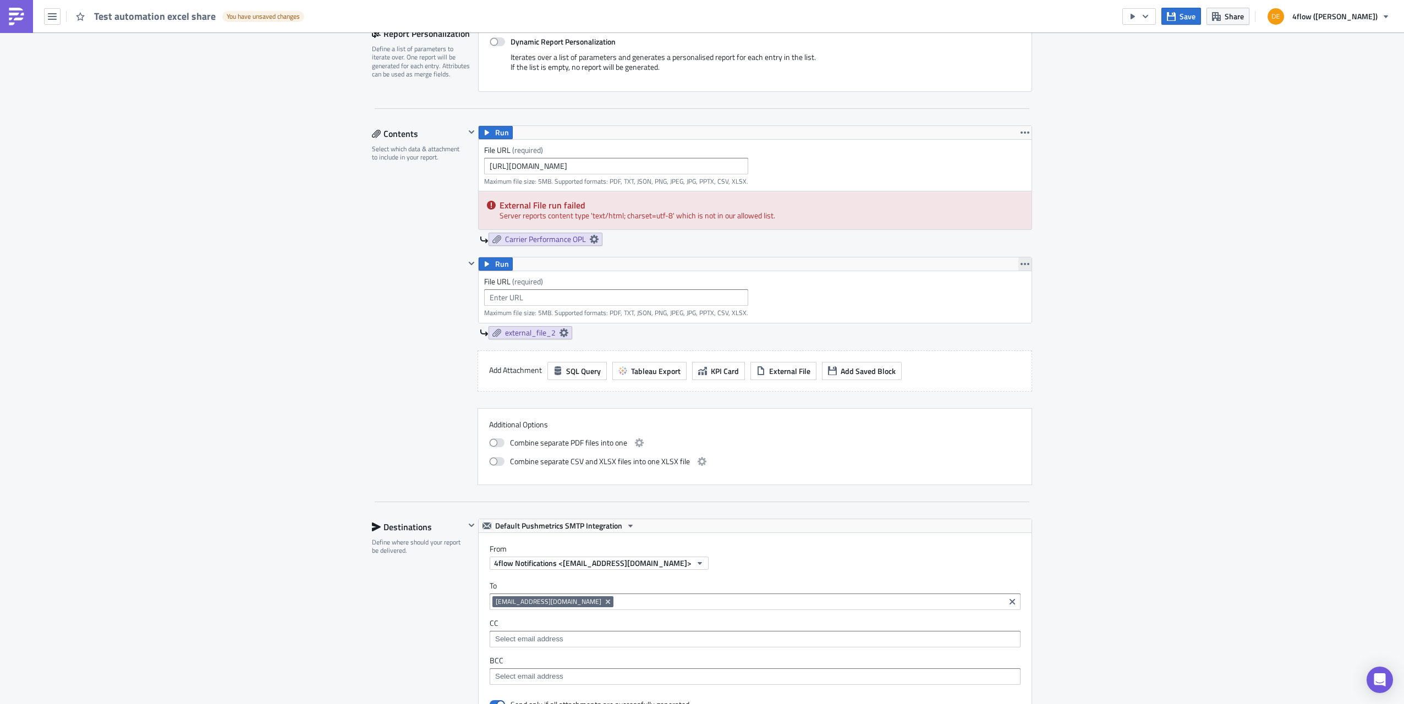
click at [1021, 263] on icon "button" at bounding box center [1025, 264] width 9 height 2
click at [1020, 309] on div "Remove" at bounding box center [1027, 310] width 73 height 11
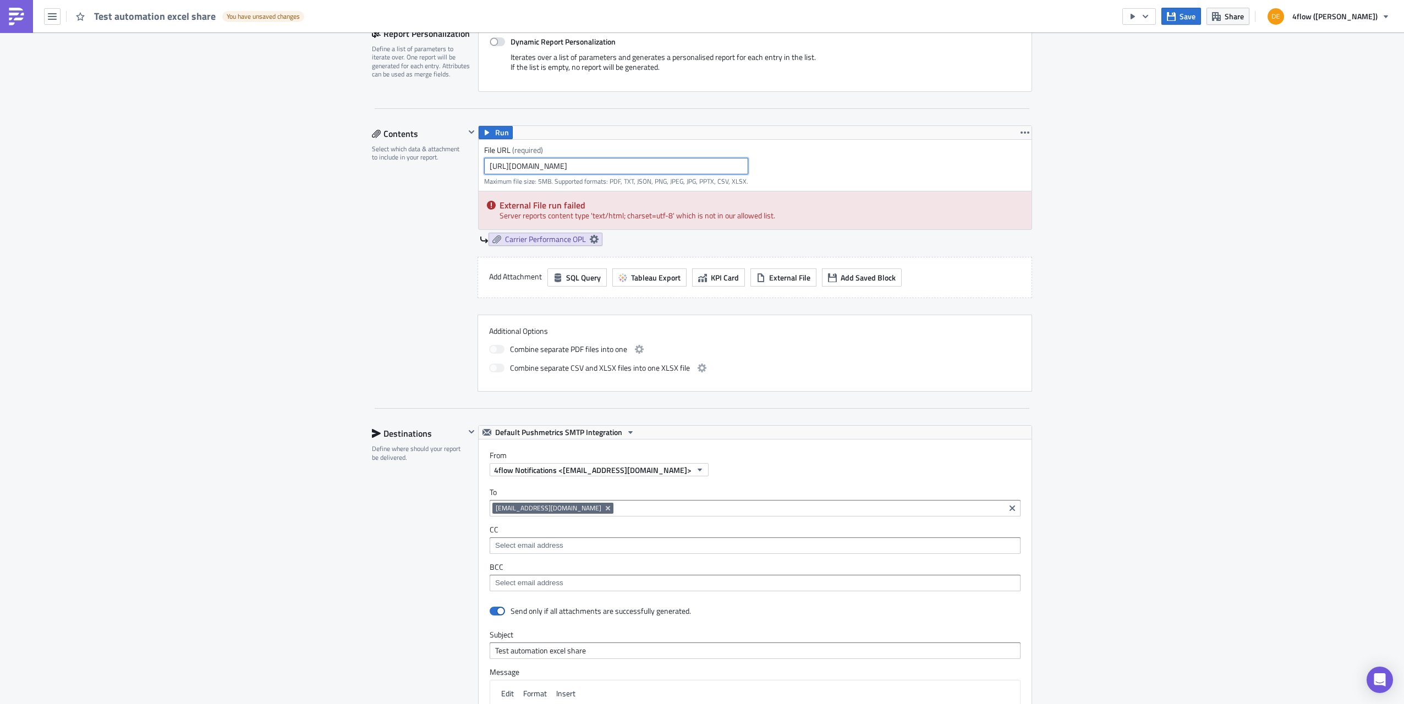
click at [606, 166] on input "[URL][DOMAIN_NAME]" at bounding box center [616, 166] width 264 height 17
click at [656, 160] on input "[URL][DOMAIN_NAME]" at bounding box center [616, 166] width 264 height 17
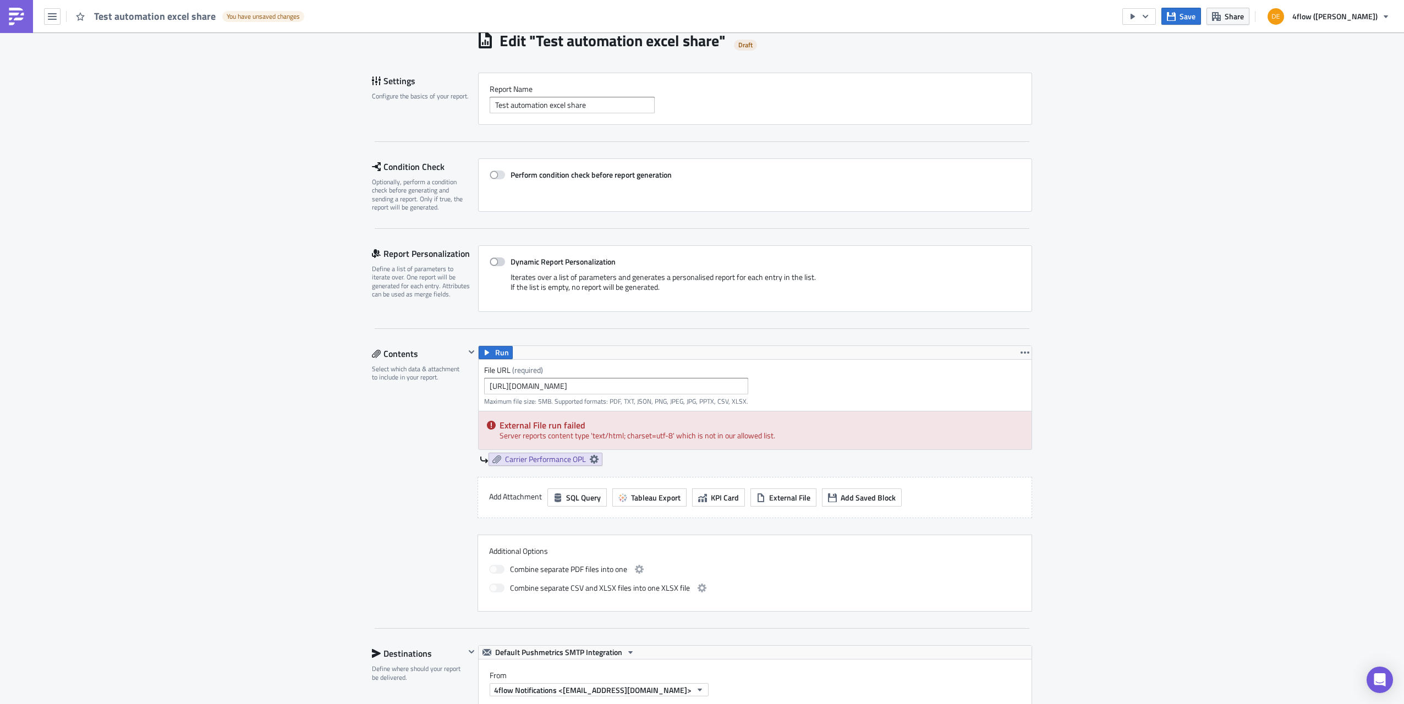
click at [496, 258] on span at bounding box center [497, 262] width 15 height 9
click at [496, 259] on input "Dynamic Report Personalization" at bounding box center [495, 262] width 7 height 7
checkbox input "true"
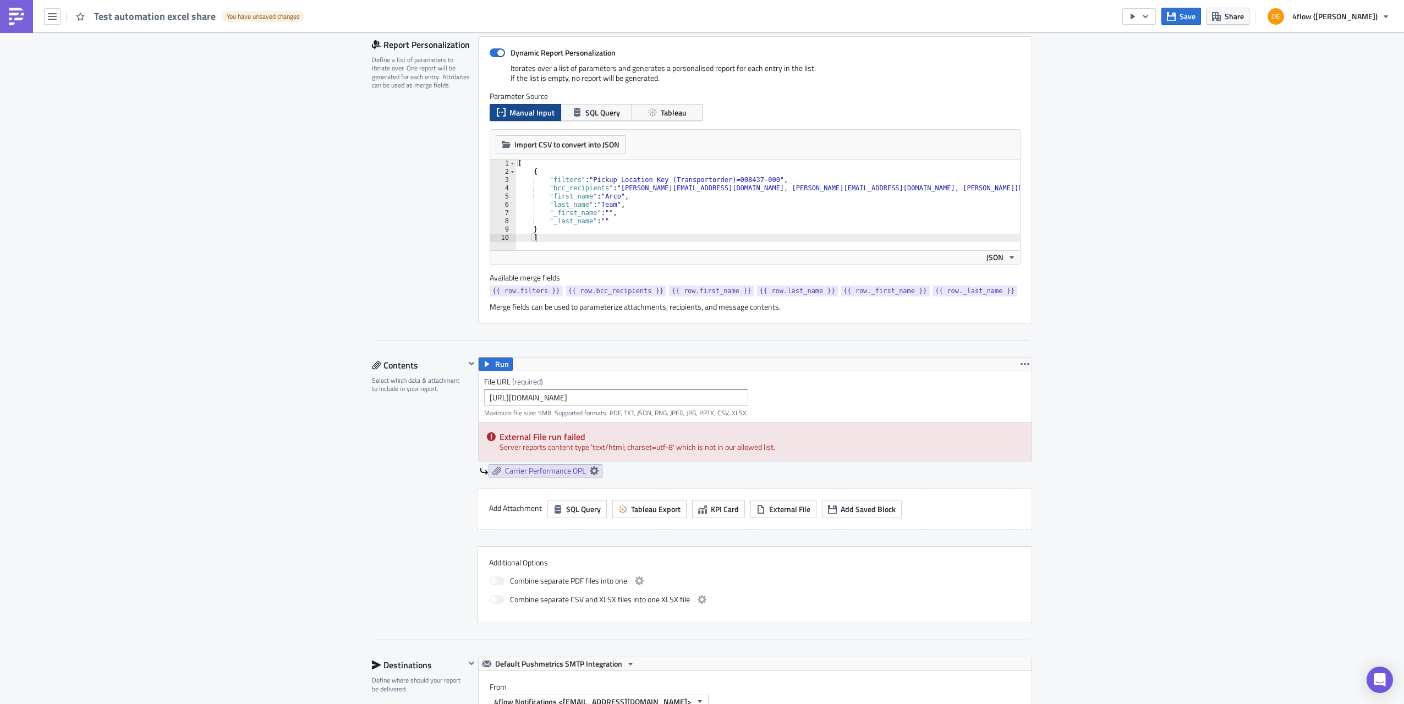
scroll to position [153, 0]
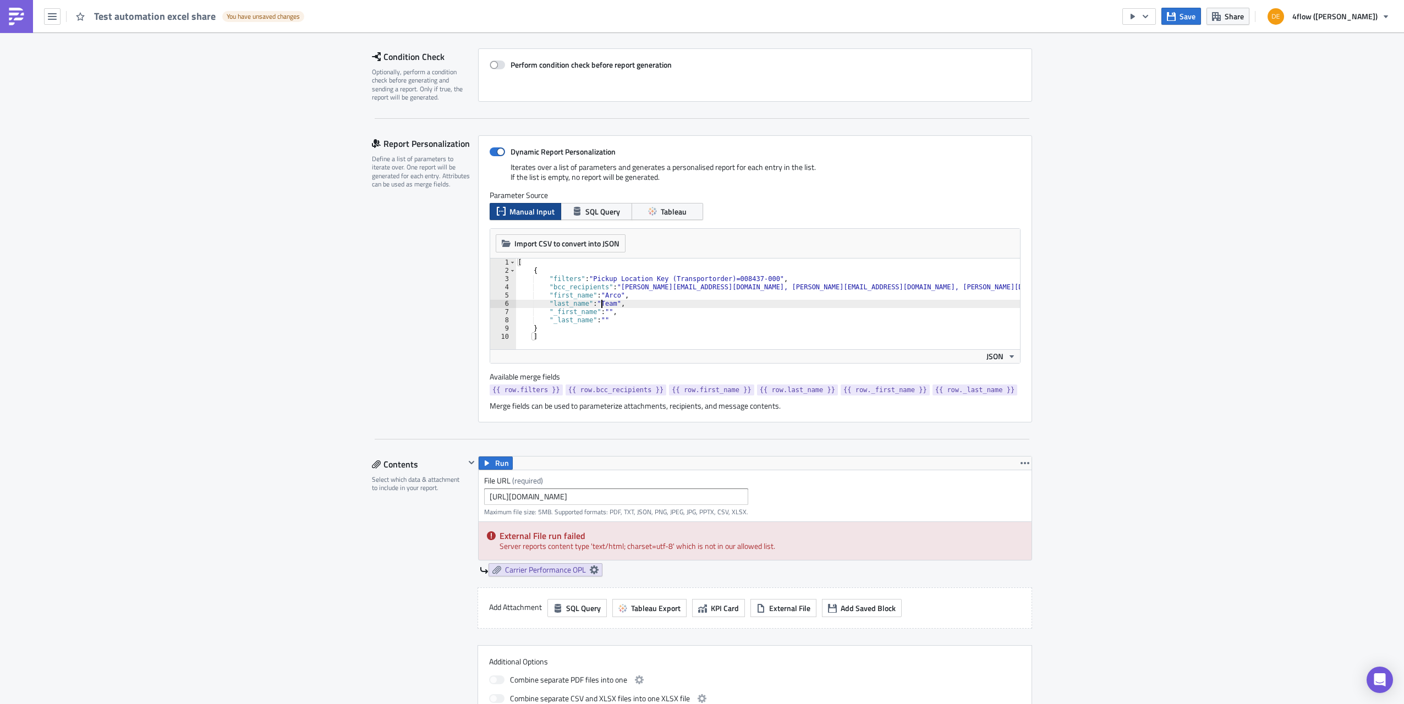
click at [595, 302] on div "[ { "filters" : "Pickup Location Key (Transportorder)=008437-000" , "bcc_recipi…" at bounding box center [821, 308] width 611 height 99
click at [654, 310] on div "[ { "filters" : "Pickup Location Key (Transportorder)=008437-000" , "bcc_recipi…" at bounding box center [821, 308] width 611 height 99
type textarea ""_first_name": "","
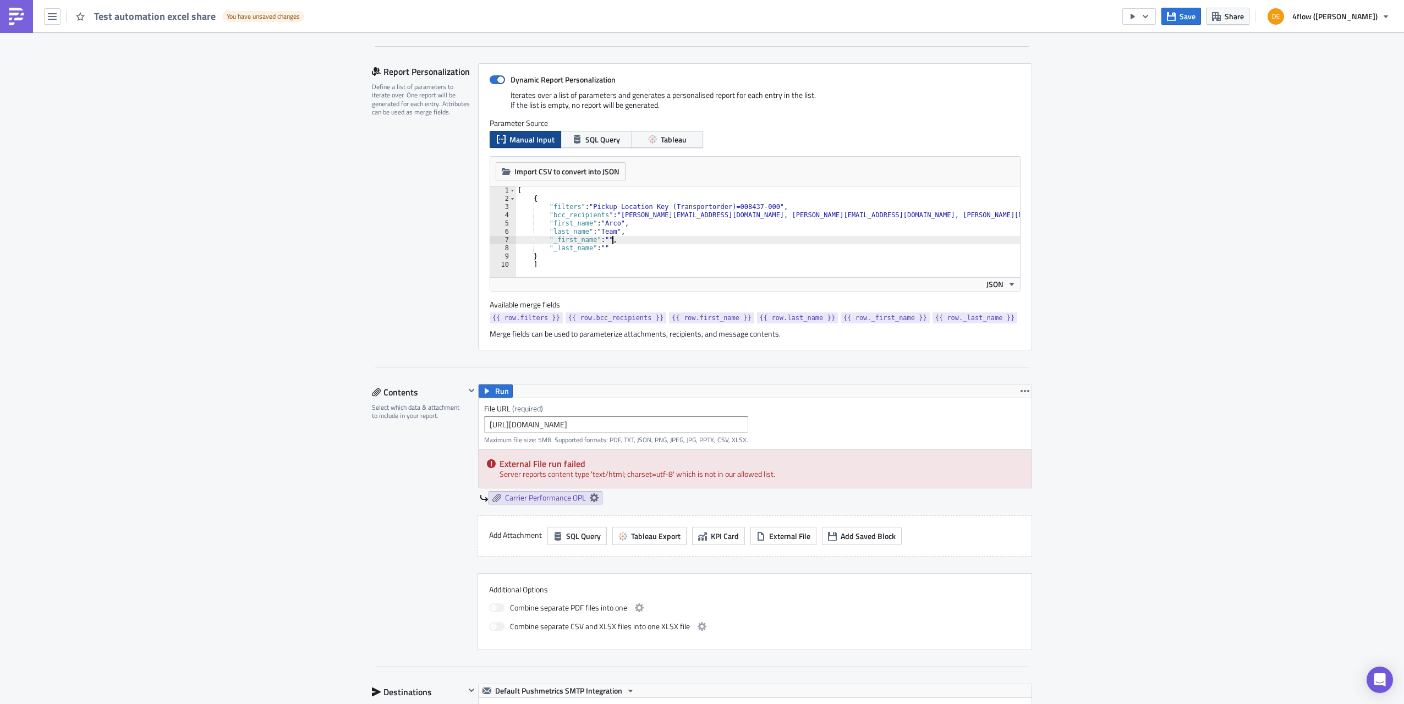
scroll to position [208, 0]
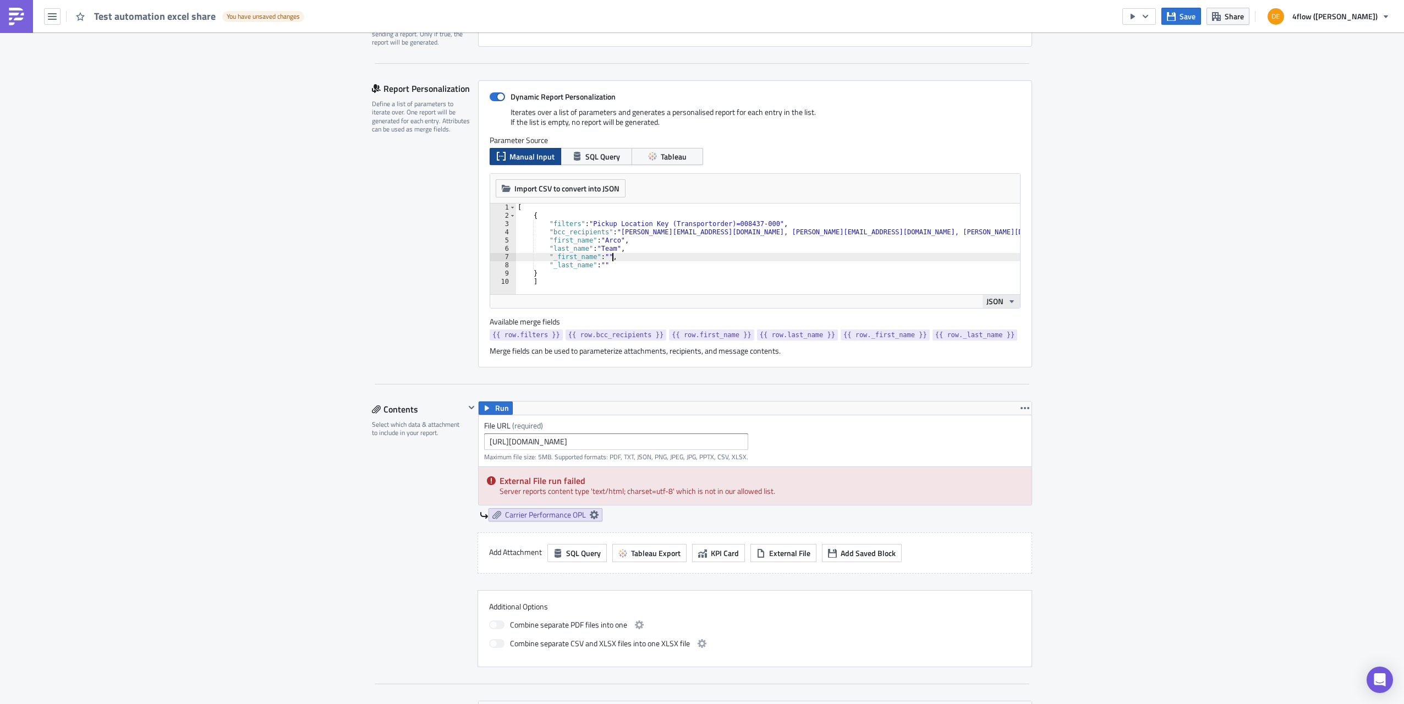
click at [1014, 302] on button "JSON" at bounding box center [1001, 301] width 37 height 13
click at [1123, 263] on div "Edit " Test automation excel share " Draft Settings Configure the basics of you…" at bounding box center [702, 606] width 1404 height 1565
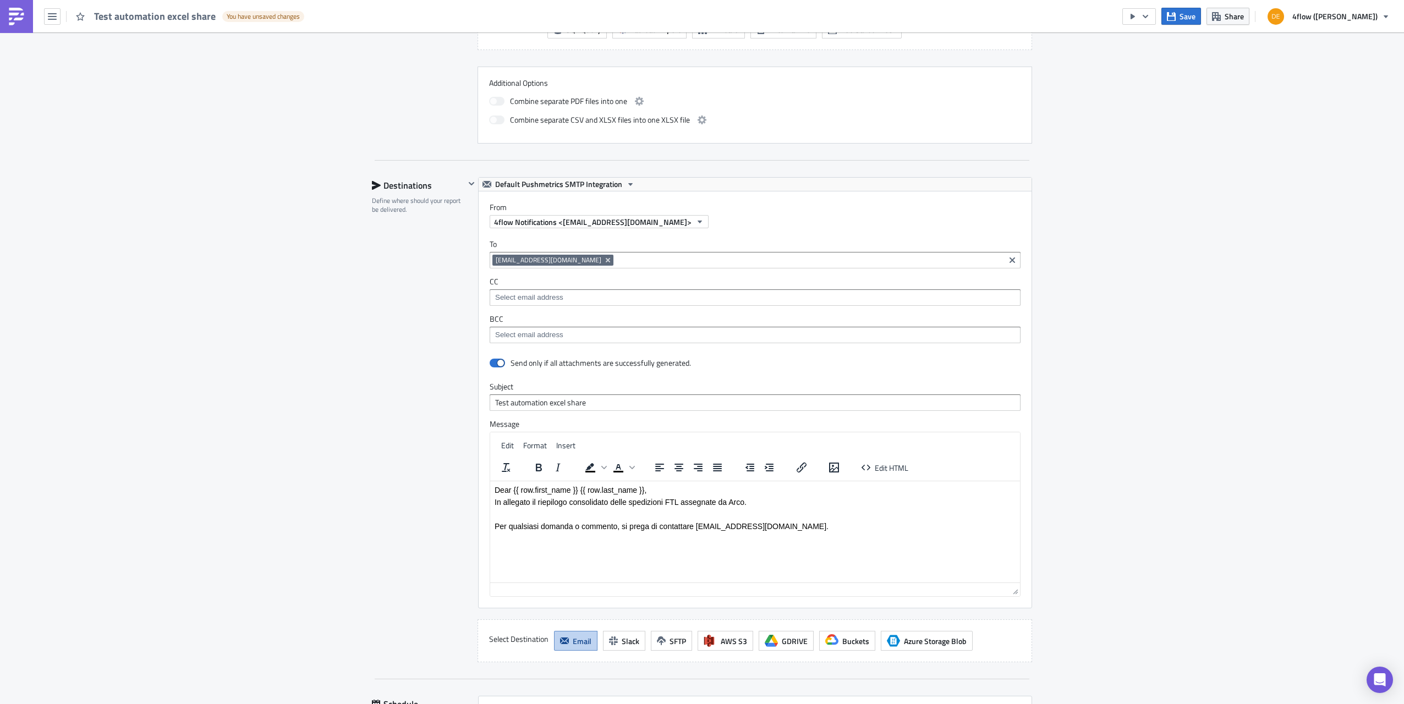
scroll to position [758, 0]
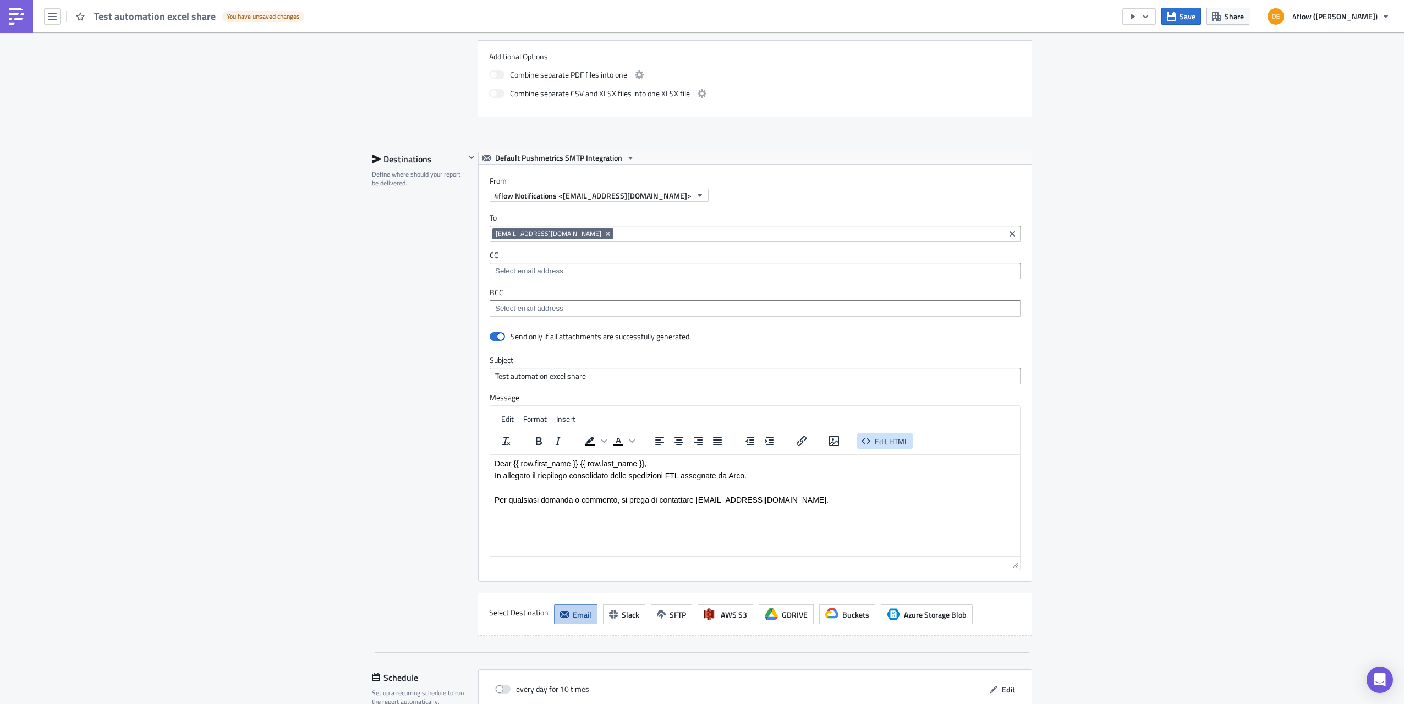
click at [876, 436] on span "Edit HTML" at bounding box center [892, 442] width 34 height 12
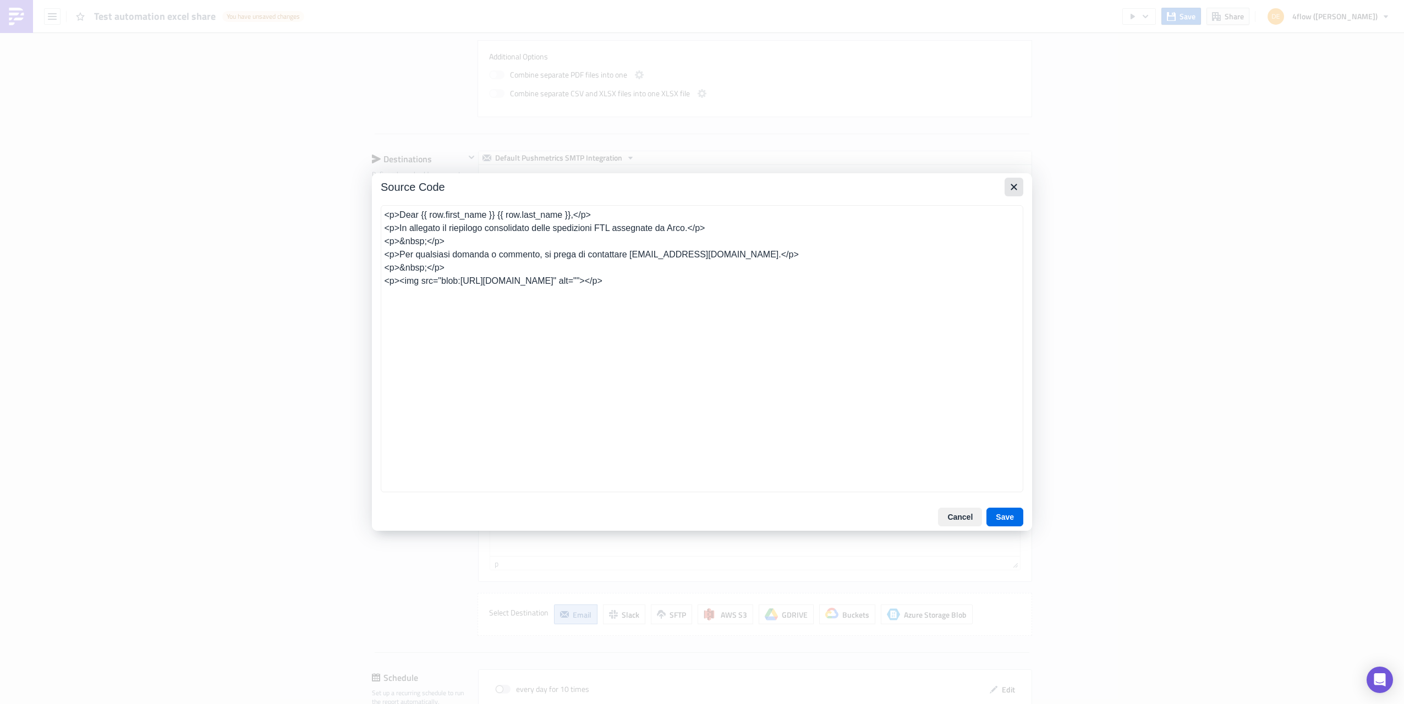
click at [1014, 186] on icon "Close" at bounding box center [1014, 187] width 6 height 6
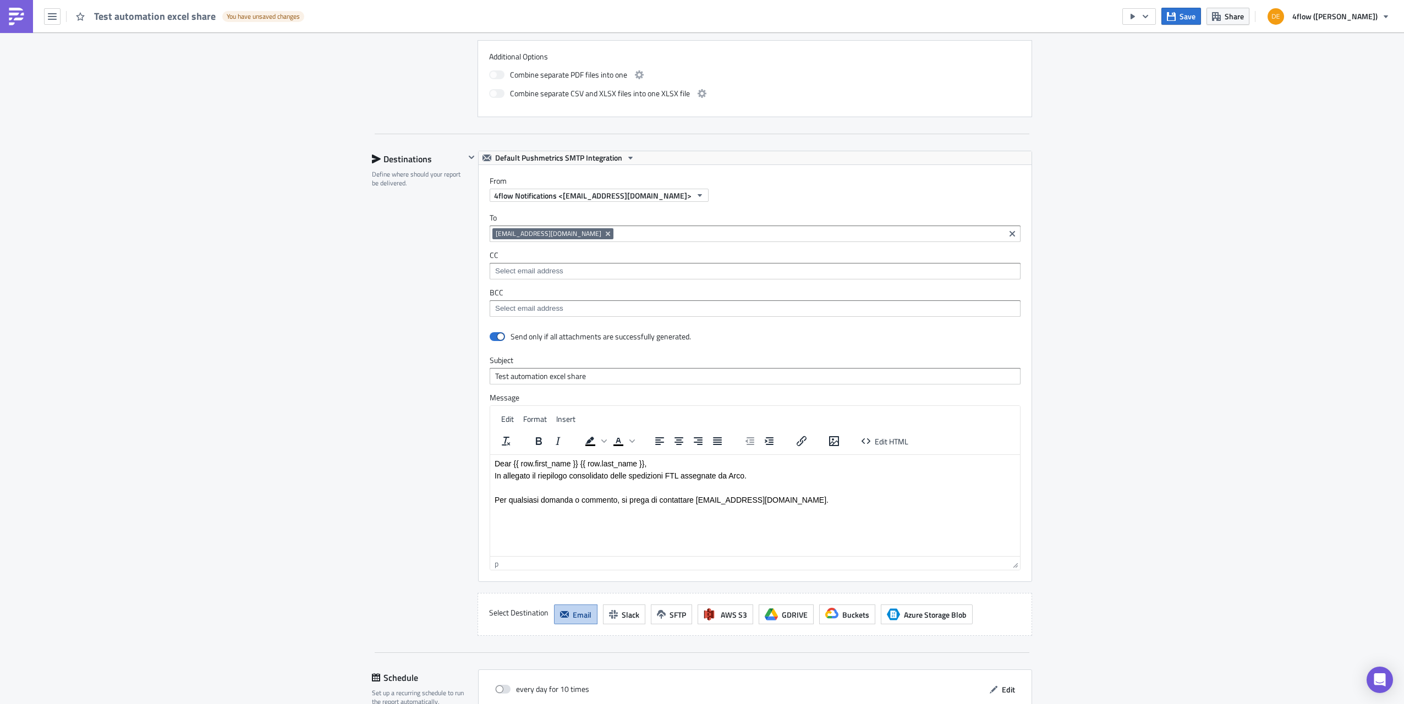
click at [534, 465] on p "Dear {{ row.first_name }} {{ row.last_name }}," at bounding box center [755, 464] width 521 height 9
drag, startPoint x: 812, startPoint y: 500, endPoint x: 449, endPoint y: 460, distance: 365.4
click at [490, 460] on html "Dear {{ row.first_name }} {{ row.last_name }}, In allegato il riepilogo consoli…" at bounding box center [755, 494] width 530 height 78
click at [406, 453] on div "Destinations Define where should your report be delivered." at bounding box center [418, 393] width 93 height 485
click at [1166, 392] on div "Edit " Test automation excel share " Draft Settings Configure the basics of you…" at bounding box center [702, 56] width 1404 height 1565
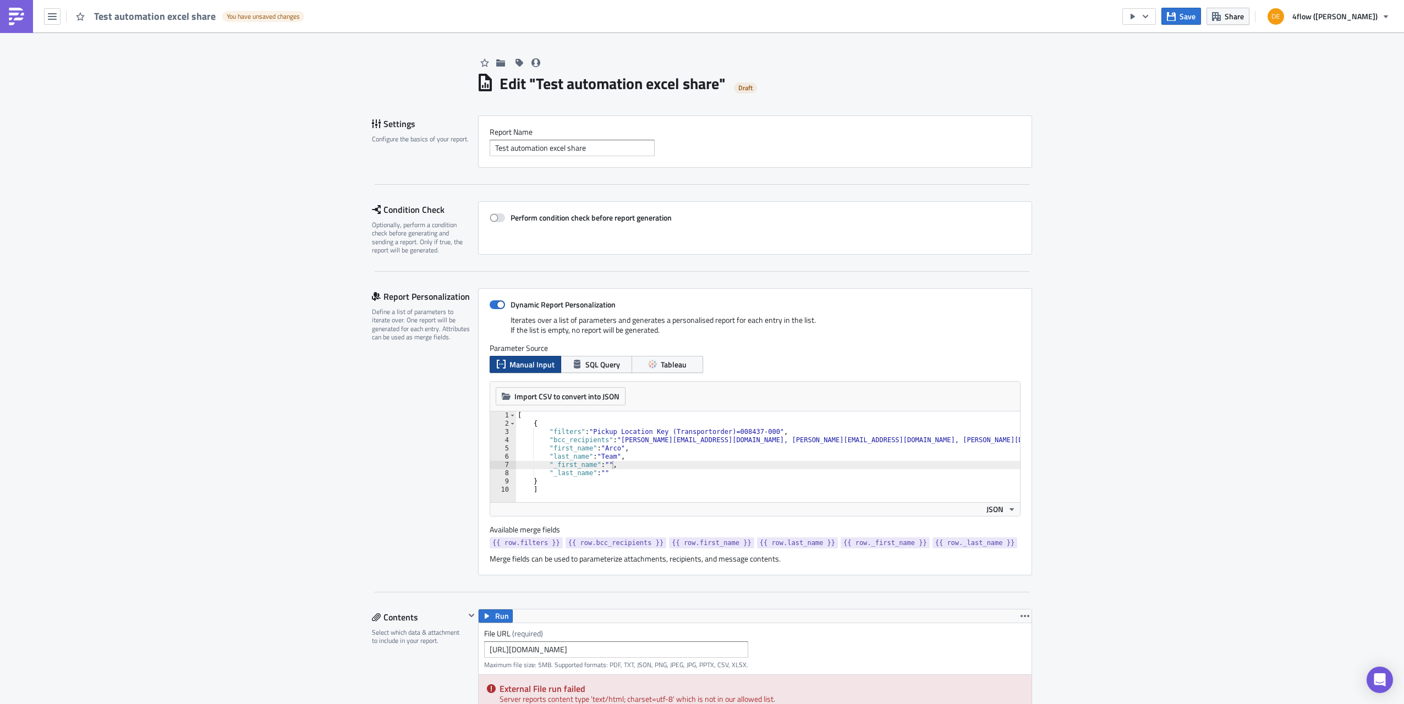
scroll to position [0, 0]
click at [490, 304] on span at bounding box center [497, 304] width 15 height 9
click at [492, 304] on input "Dynamic Report Personalization" at bounding box center [495, 305] width 7 height 7
checkbox input "false"
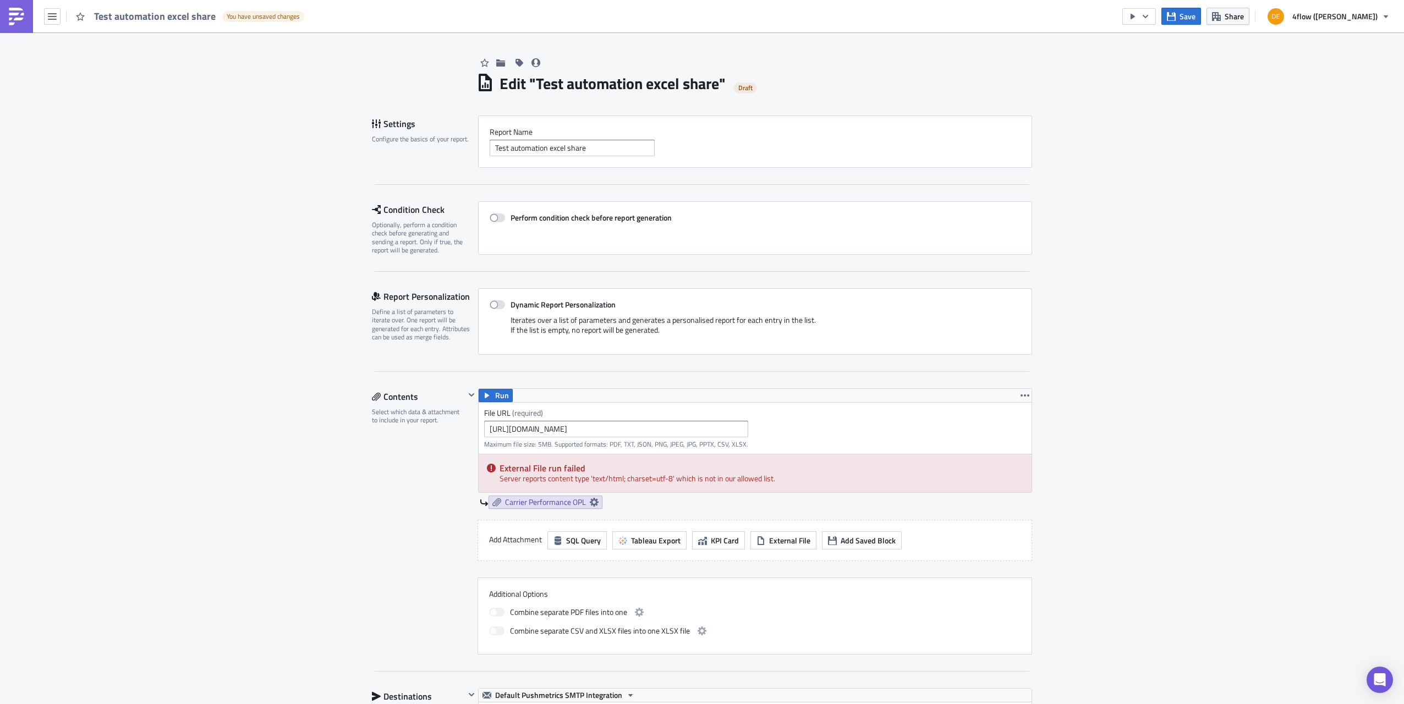
click at [1260, 242] on div "Edit " Test automation excel share " Draft Settings Configure the basics of you…" at bounding box center [702, 704] width 1404 height 1344
click at [1196, 17] on span "Save" at bounding box center [1188, 16] width 16 height 12
click at [1150, 20] on icon "button" at bounding box center [1145, 16] width 9 height 9
click at [1191, 42] on div "Send Just to Me" at bounding box center [1203, 43] width 86 height 11
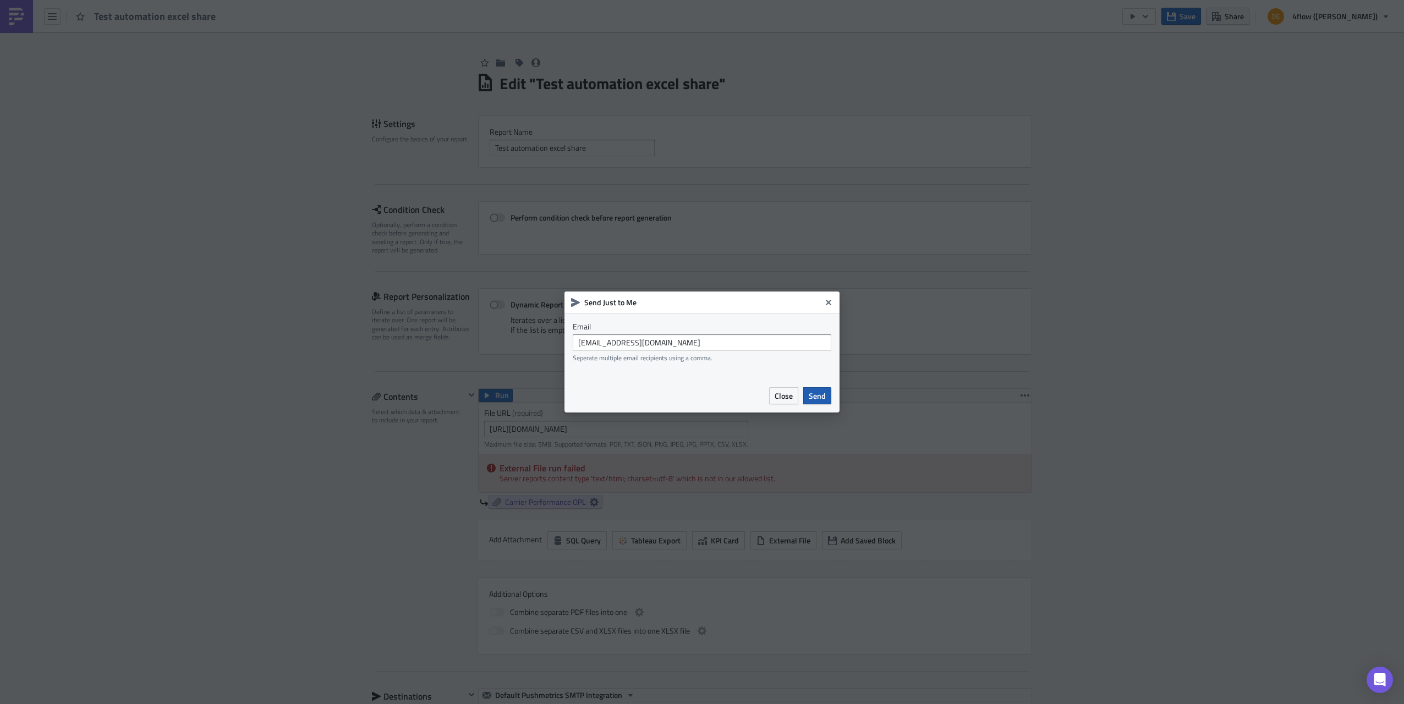
click at [814, 391] on span "Send" at bounding box center [817, 396] width 17 height 12
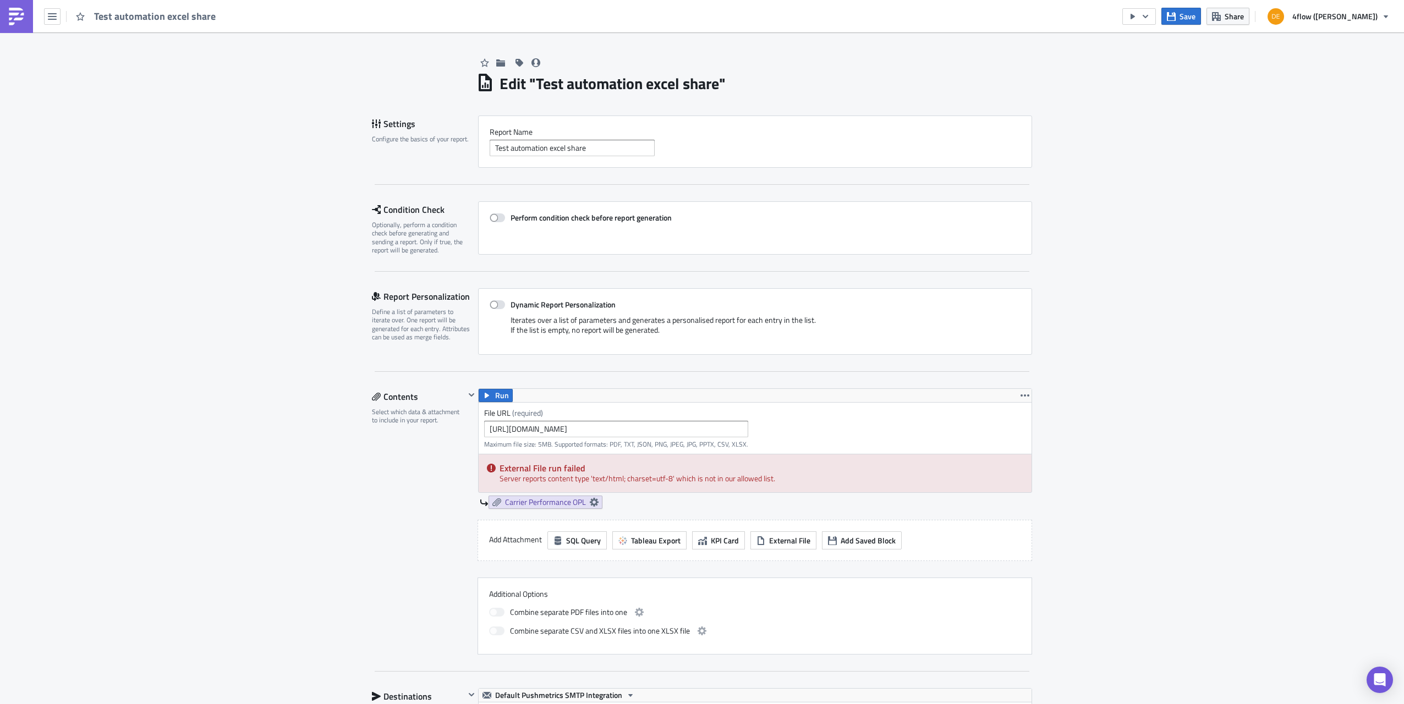
click at [1113, 108] on div "Edit " Test automation excel share " Settings Configure the basics of your repo…" at bounding box center [702, 704] width 1404 height 1344
click at [1150, 19] on icon "button" at bounding box center [1145, 16] width 9 height 9
click at [1158, 221] on div "Edit " Test automation excel share " Settings Configure the basics of your repo…" at bounding box center [702, 704] width 1404 height 1344
click at [54, 17] on icon "button" at bounding box center [52, 16] width 9 height 7
click at [75, 111] on div "Execution Log" at bounding box center [99, 109] width 73 height 11
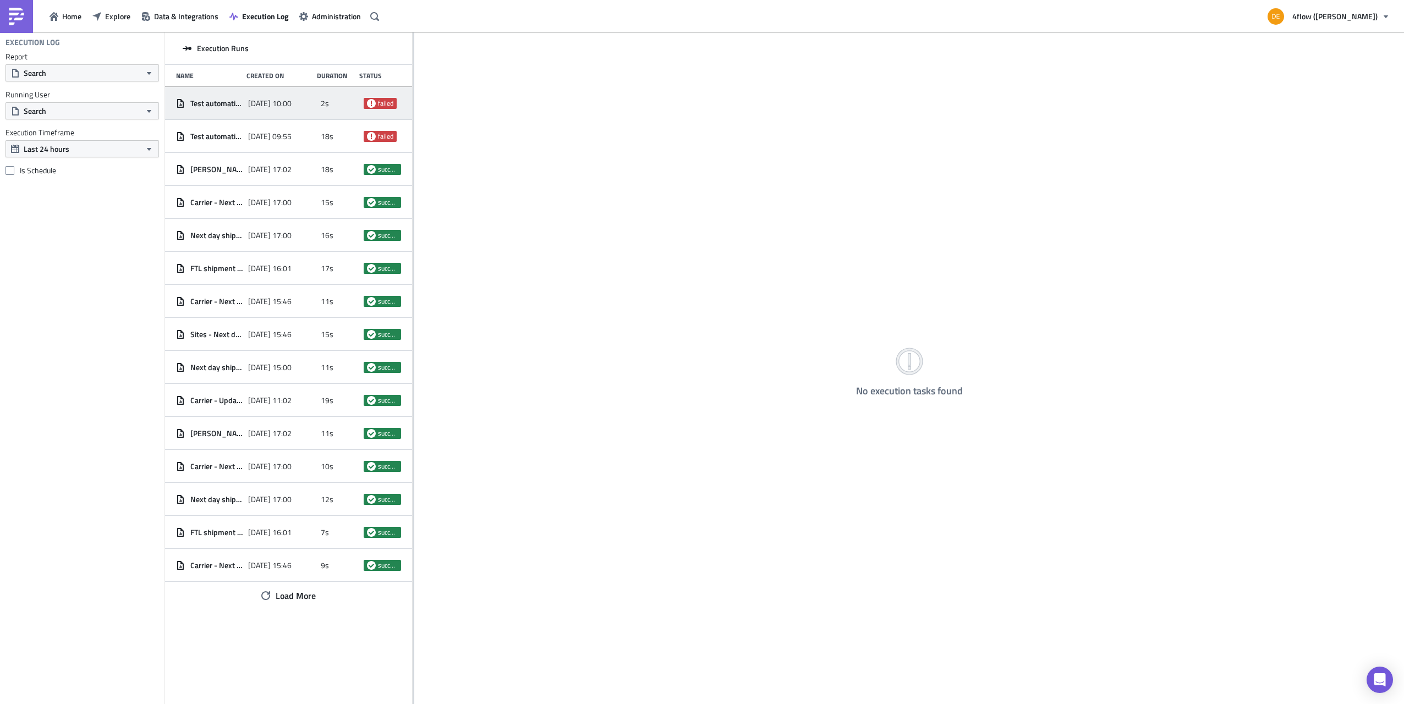
click at [259, 106] on span "2025-08-13 10:00" at bounding box center [269, 104] width 43 height 10
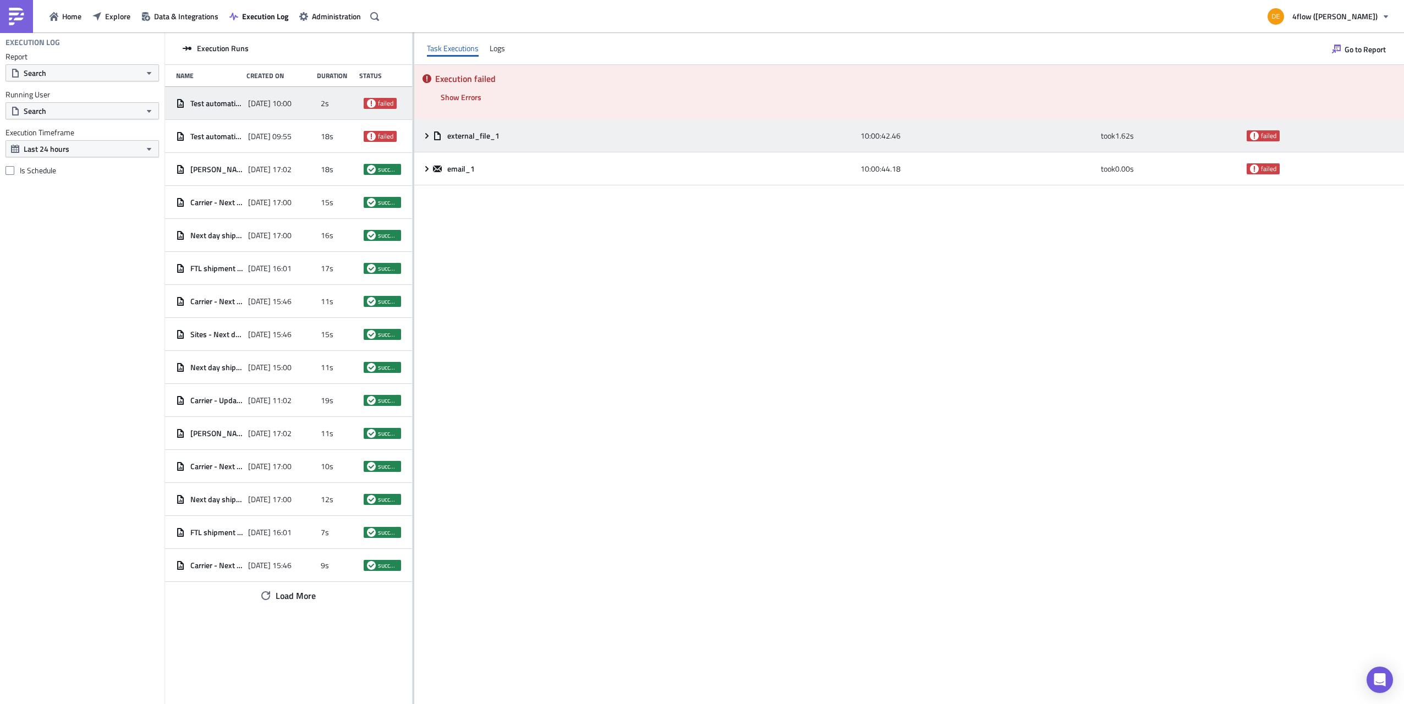
click at [429, 141] on div "external_file_1 10:00:42.46 took 1.62 s failed" at bounding box center [909, 135] width 990 height 33
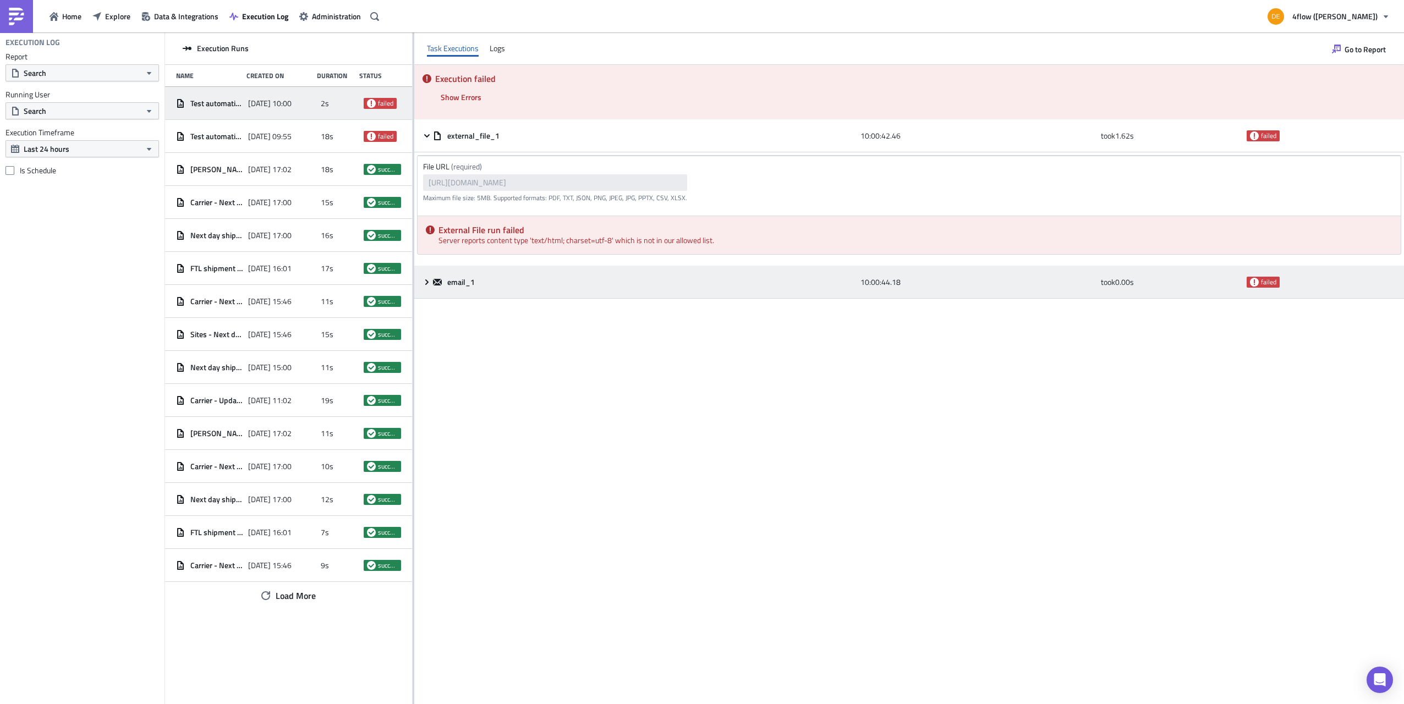
click at [431, 284] on span at bounding box center [428, 282] width 10 height 9
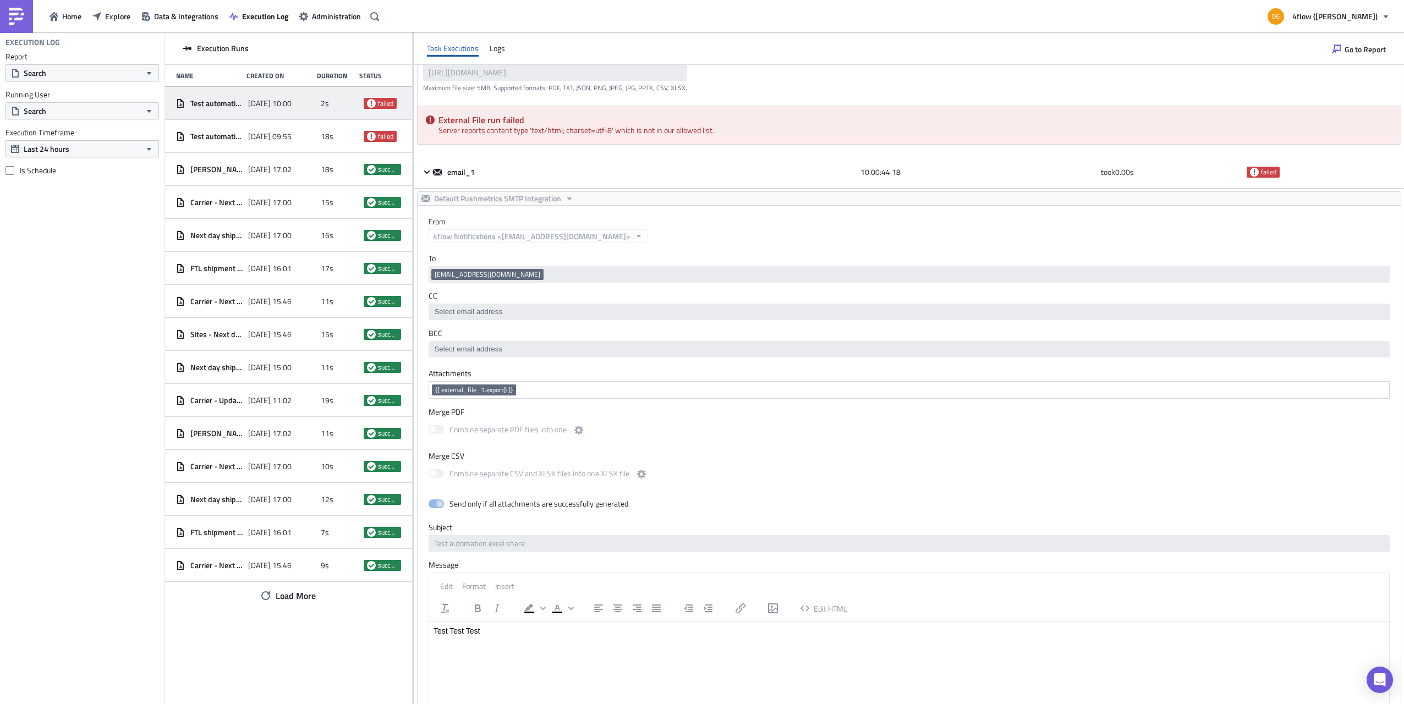
scroll to position [166, 0]
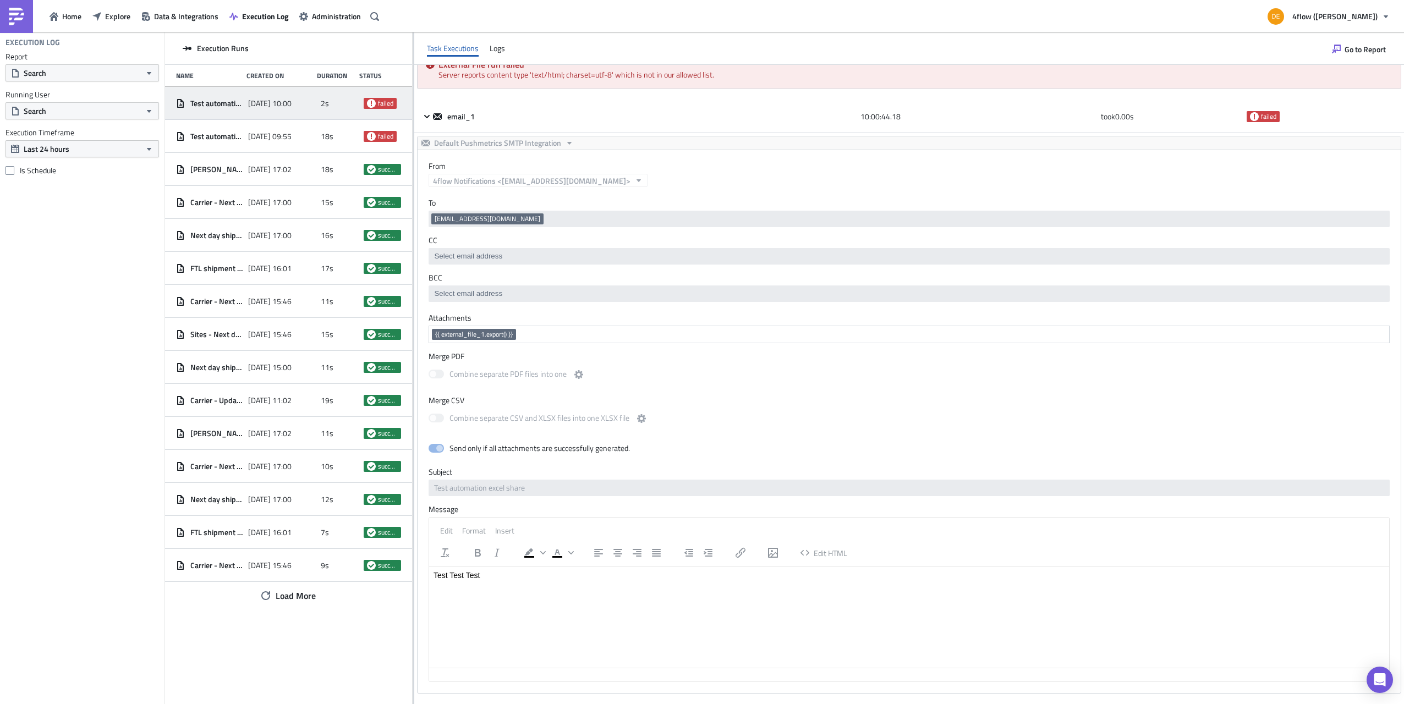
click at [833, 47] on div "Task Executions Logs" at bounding box center [909, 48] width 990 height 32
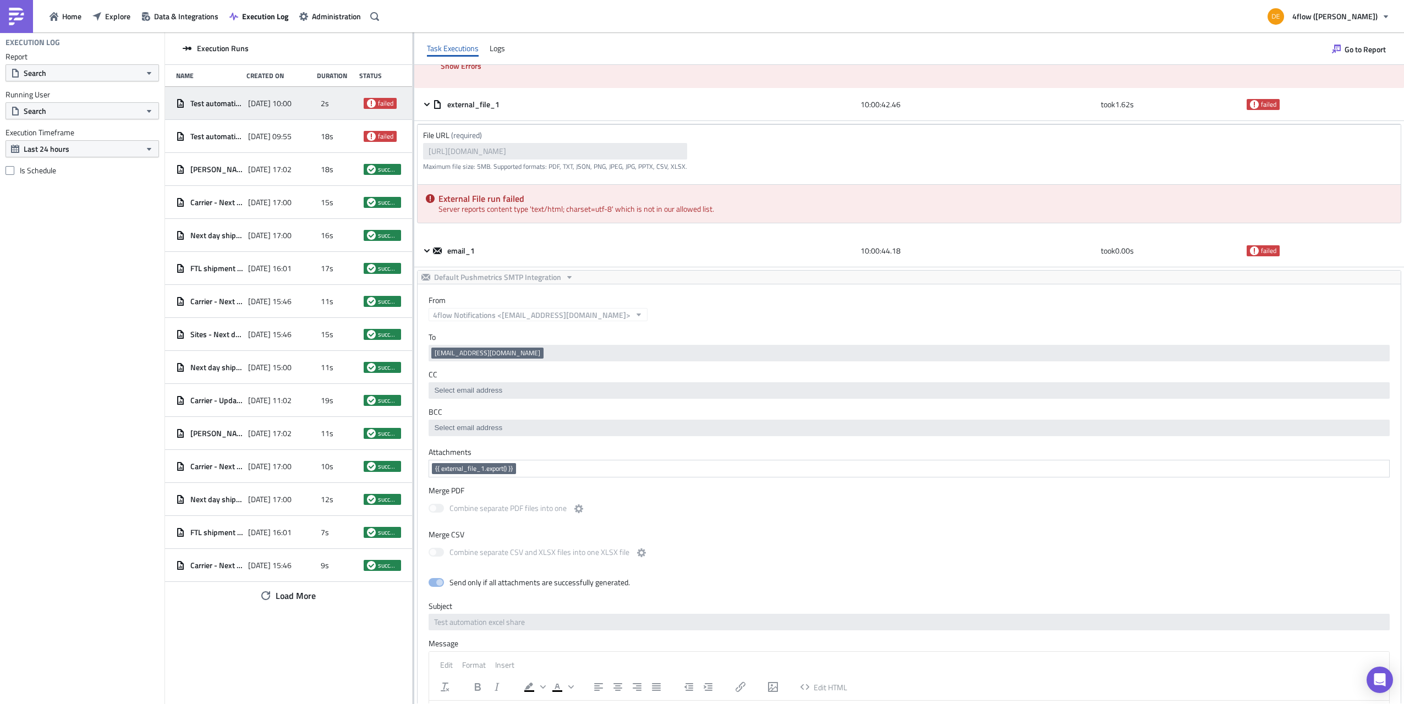
scroll to position [0, 0]
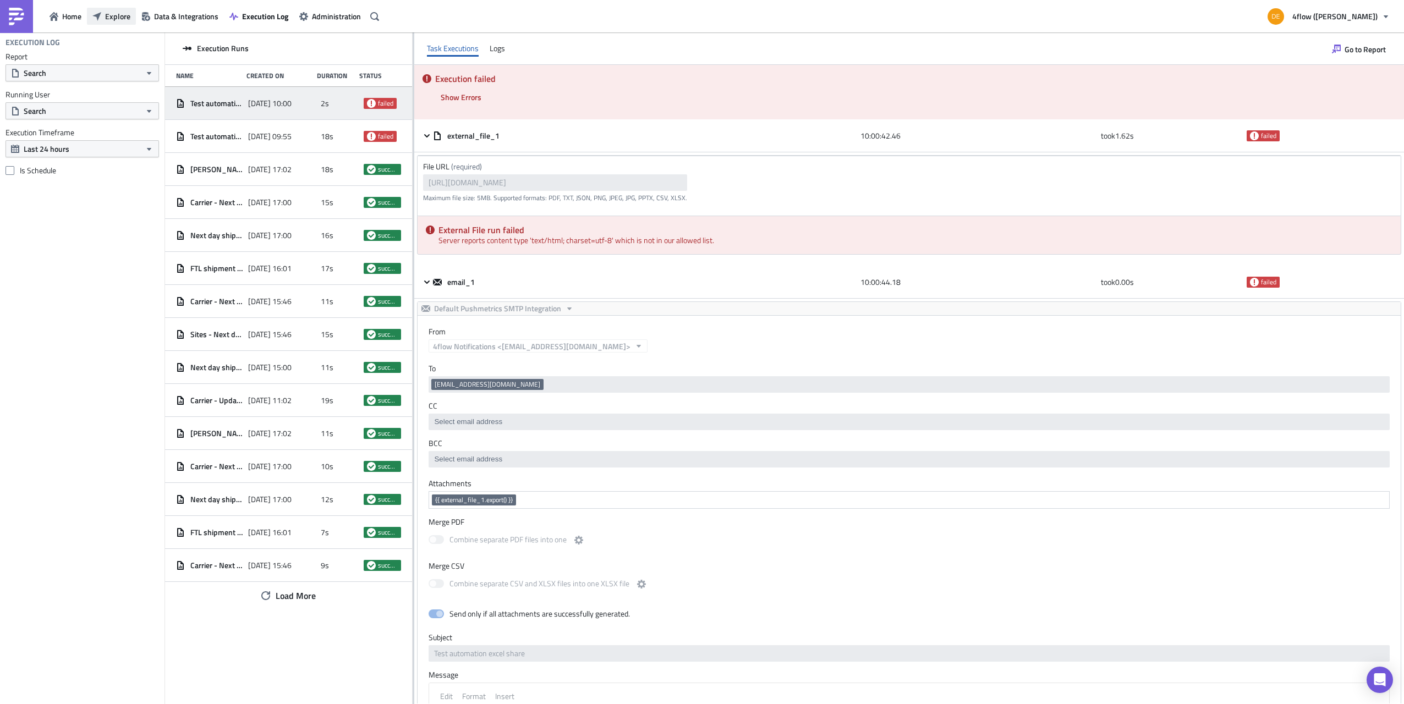
click at [123, 12] on span "Explore" at bounding box center [117, 16] width 25 height 12
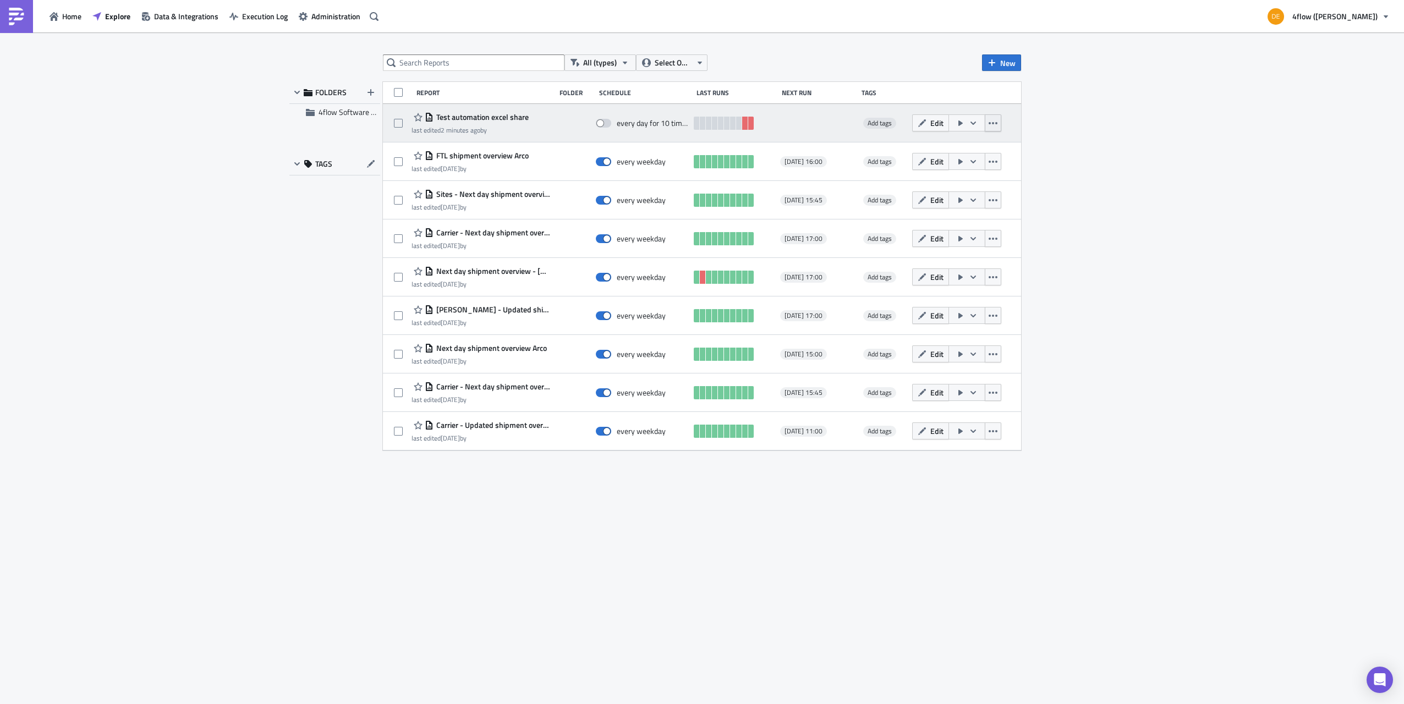
click at [995, 124] on icon "button" at bounding box center [993, 123] width 9 height 9
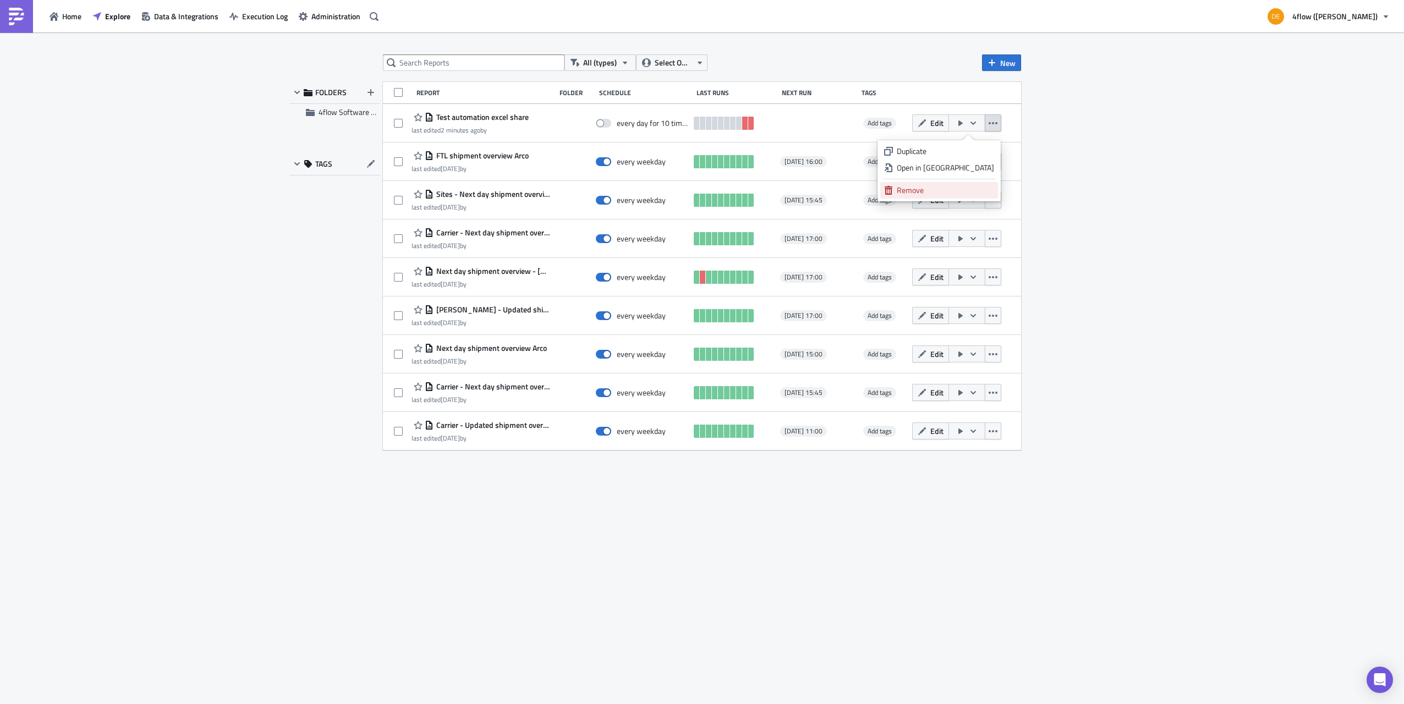
click at [959, 186] on div "Remove" at bounding box center [945, 190] width 97 height 11
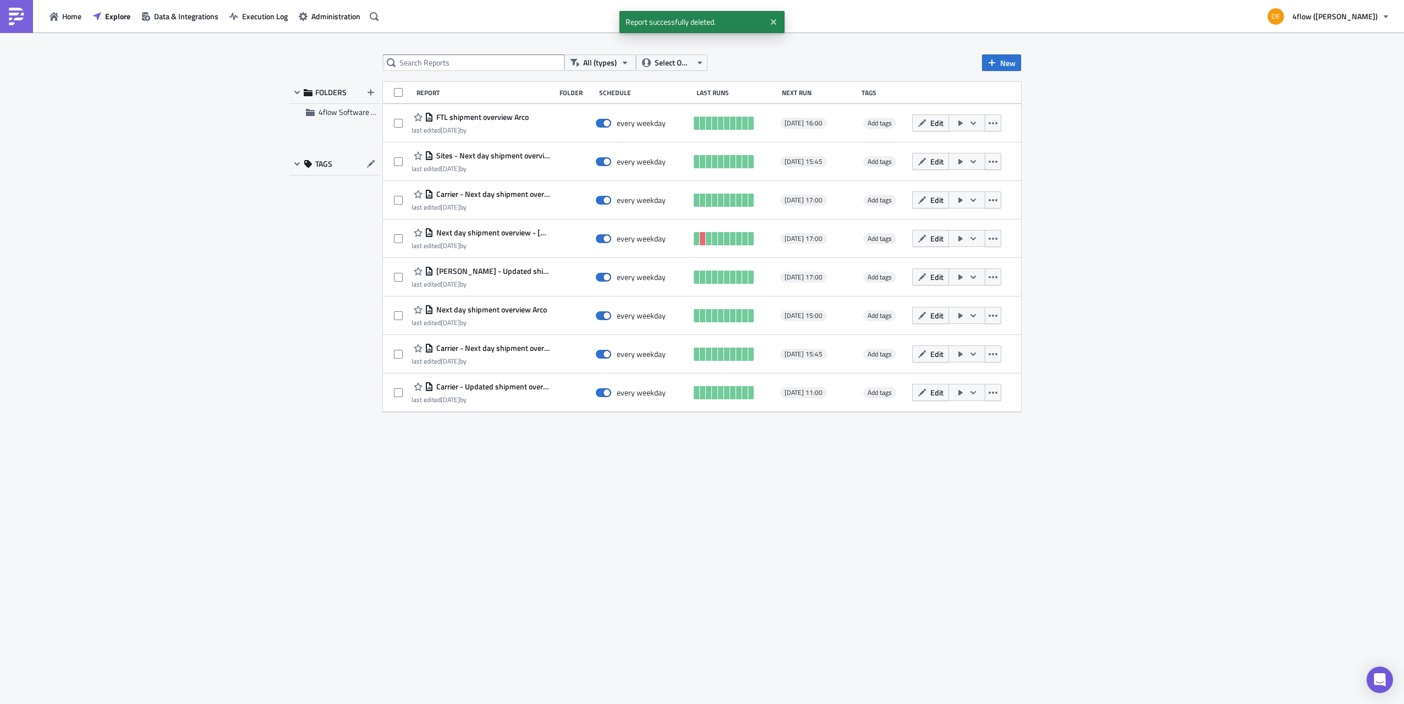
click at [1191, 193] on div "All (types) Select Owner New FOLDERS 4flow Software KAM TAGS Report Folder Sche…" at bounding box center [702, 369] width 1404 height 674
drag, startPoint x: 274, startPoint y: 276, endPoint x: 819, endPoint y: 35, distance: 596.3
click at [274, 276] on div "All (types) Select Owner New FOLDERS 4flow Software KAM TAGS Report Folder Sche…" at bounding box center [702, 369] width 1404 height 674
